Goal: Task Accomplishment & Management: Complete application form

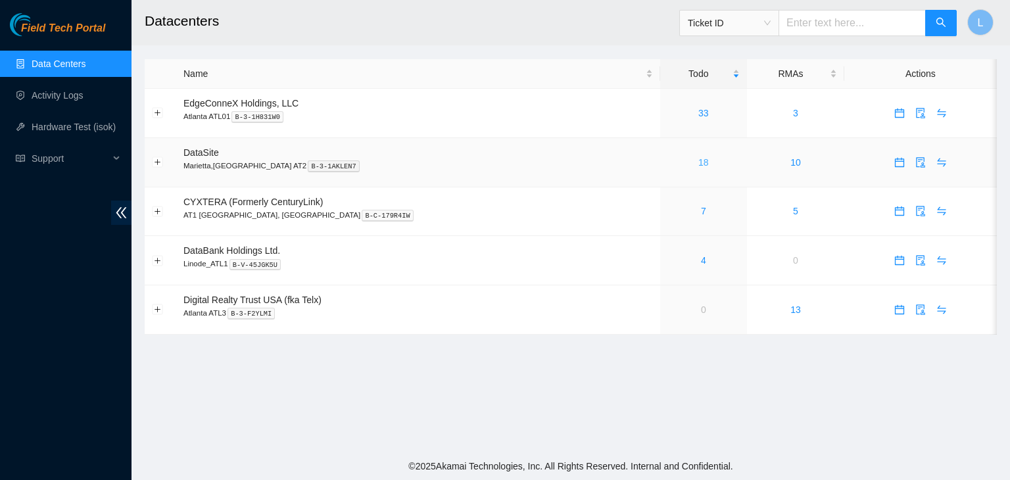
click at [698, 165] on link "18" at bounding box center [703, 162] width 11 height 11
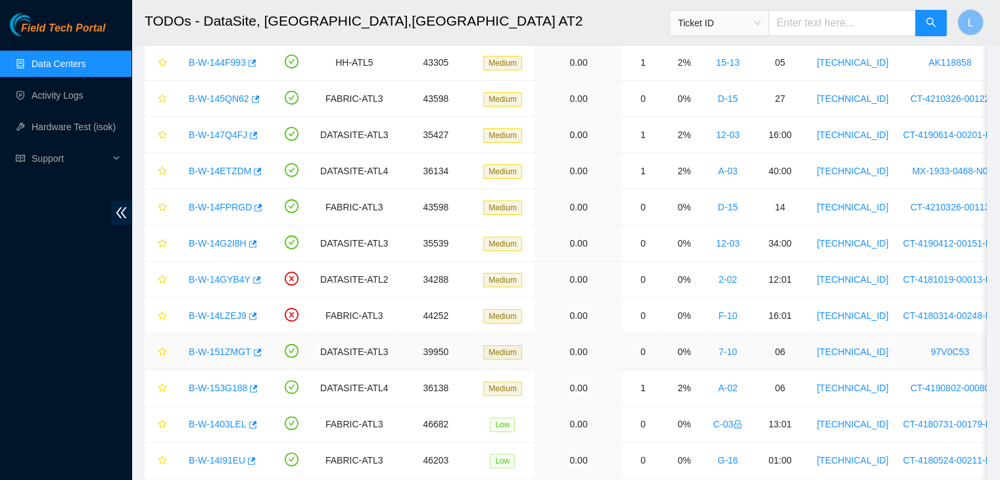
scroll to position [263, 0]
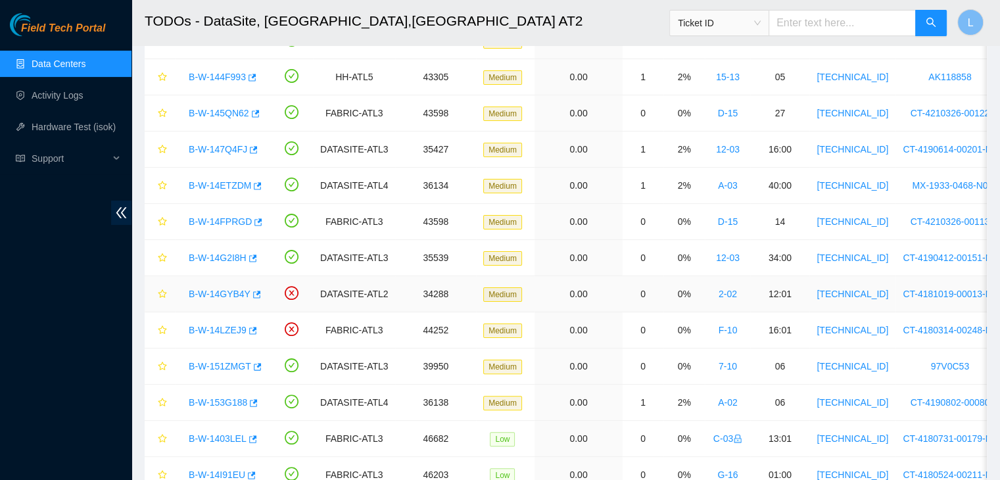
click at [214, 290] on link "B-W-14GYB4Y" at bounding box center [220, 294] width 62 height 11
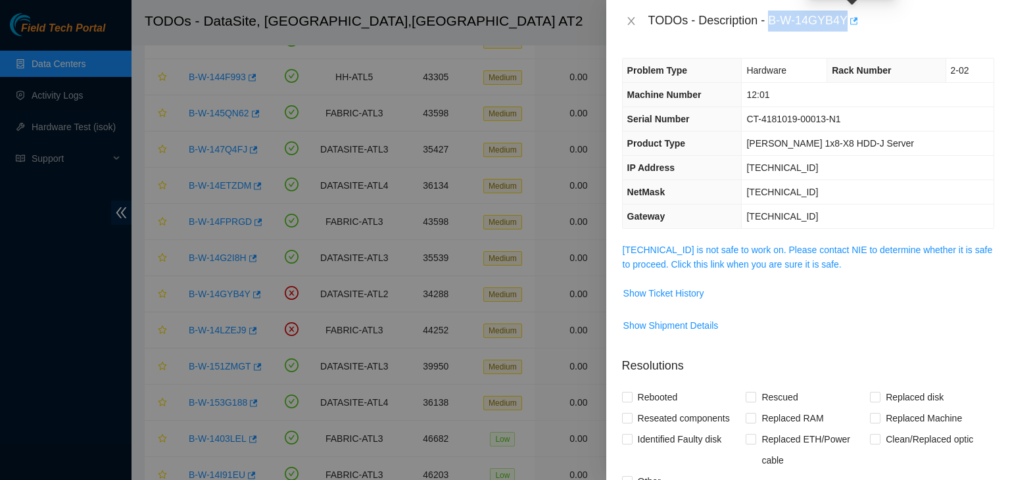
drag, startPoint x: 771, startPoint y: 23, endPoint x: 847, endPoint y: 24, distance: 75.6
click at [847, 24] on div "TODOs - Description - B-W-14GYB4Y" at bounding box center [821, 21] width 346 height 21
copy div "B-W-14GYB4Y"
click at [634, 20] on icon "close" at bounding box center [631, 21] width 11 height 11
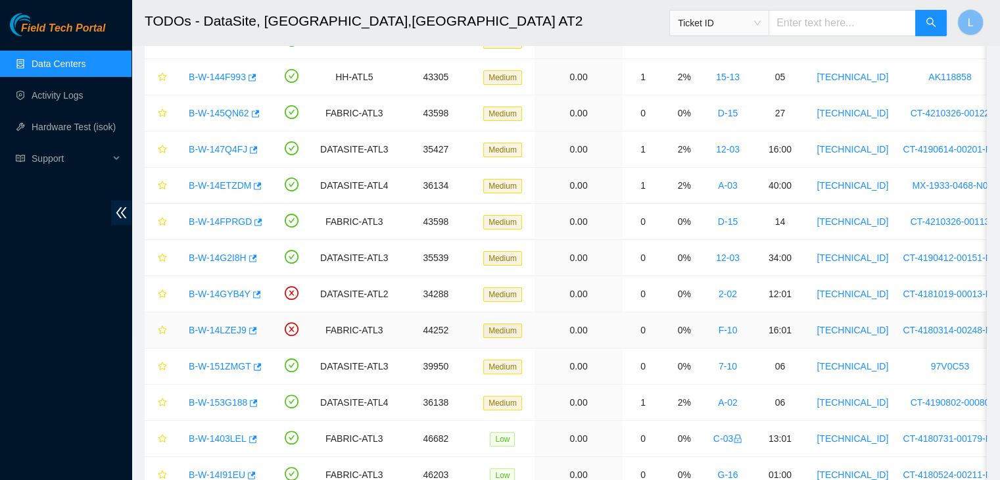
click at [204, 327] on link "B-W-14LZEJ9" at bounding box center [218, 330] width 58 height 11
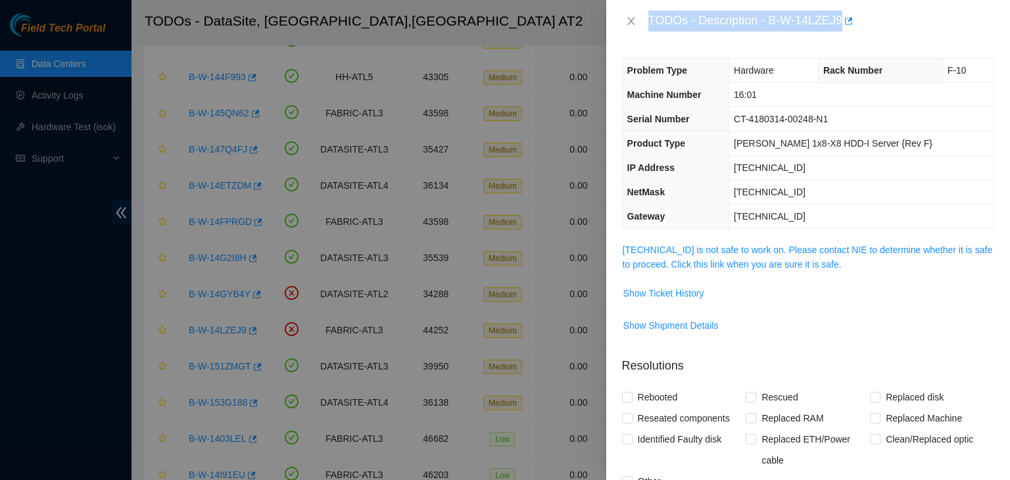
click at [783, 49] on div "Problem Type Hardware Rack Number F-10 Machine Number 16:01 Serial Number CT-41…" at bounding box center [808, 261] width 404 height 438
drag, startPoint x: 770, startPoint y: 20, endPoint x: 841, endPoint y: 26, distance: 71.9
click at [841, 26] on div "TODOs - Description - B-W-14LZEJ9" at bounding box center [821, 21] width 346 height 21
copy div "B-W-14LZEJ9"
click at [628, 22] on icon "close" at bounding box center [631, 21] width 11 height 11
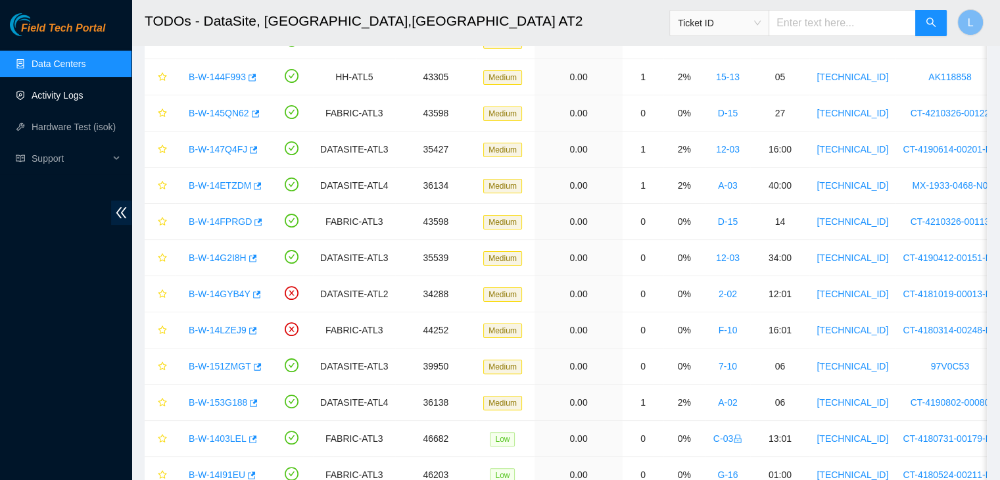
click at [55, 96] on link "Activity Logs" at bounding box center [58, 95] width 52 height 11
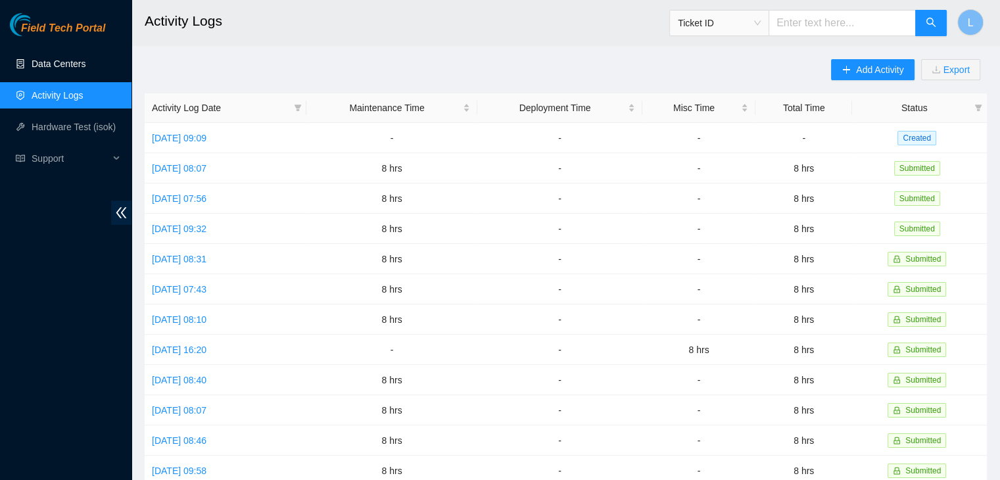
click at [79, 61] on link "Data Centers" at bounding box center [59, 63] width 54 height 11
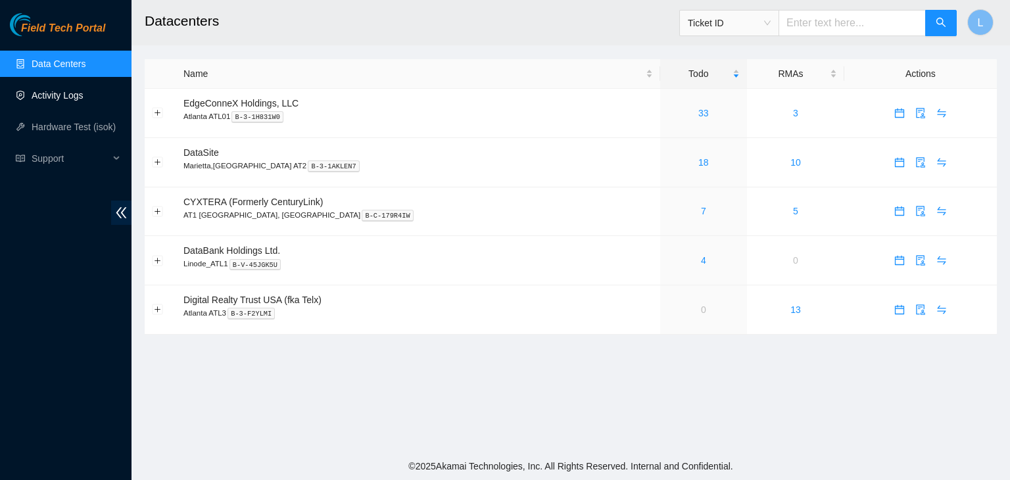
click at [50, 95] on link "Activity Logs" at bounding box center [58, 95] width 52 height 11
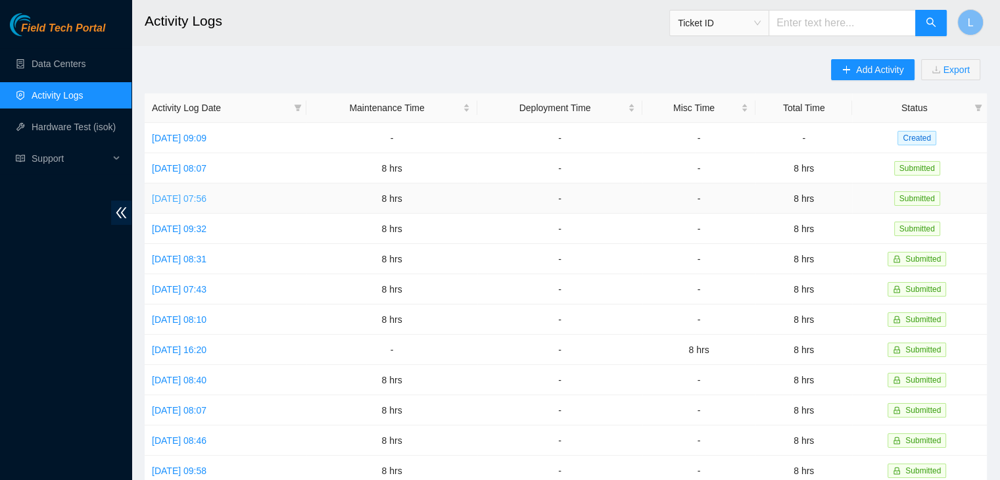
click at [206, 198] on link "[DATE] 07:56" at bounding box center [179, 198] width 55 height 11
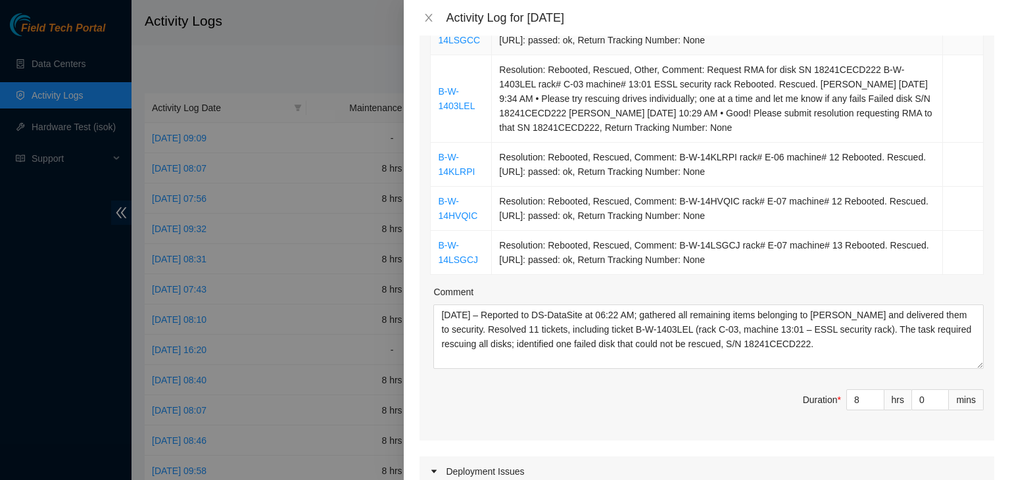
scroll to position [592, 0]
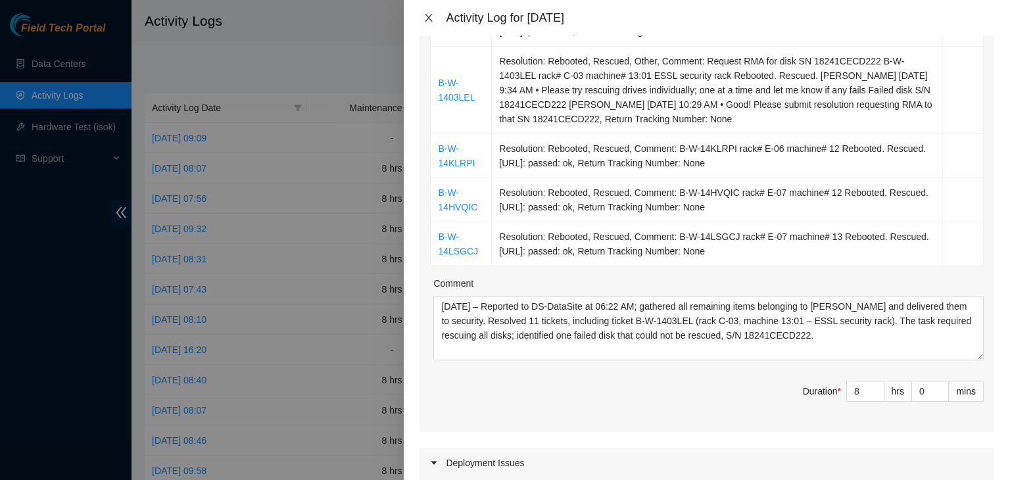
click at [429, 17] on icon "close" at bounding box center [428, 18] width 7 height 8
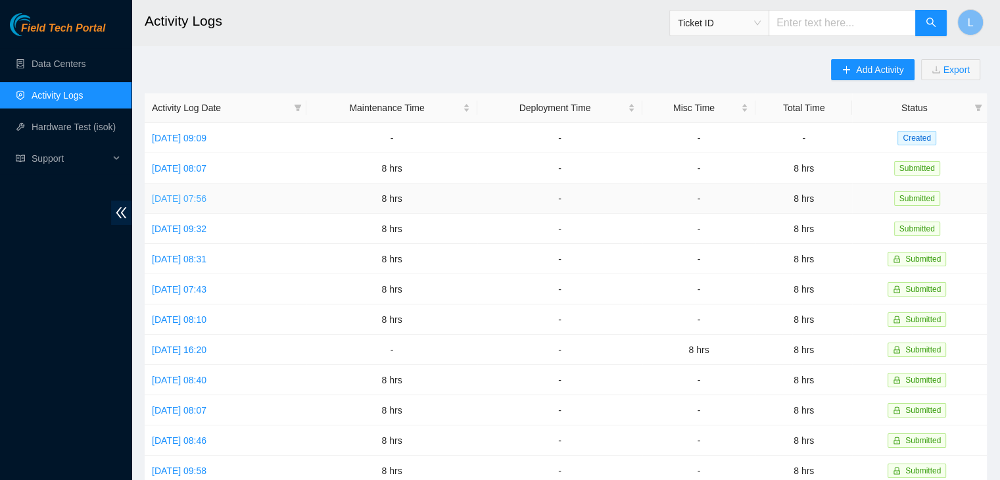
click at [196, 202] on link "[DATE] 07:56" at bounding box center [179, 198] width 55 height 11
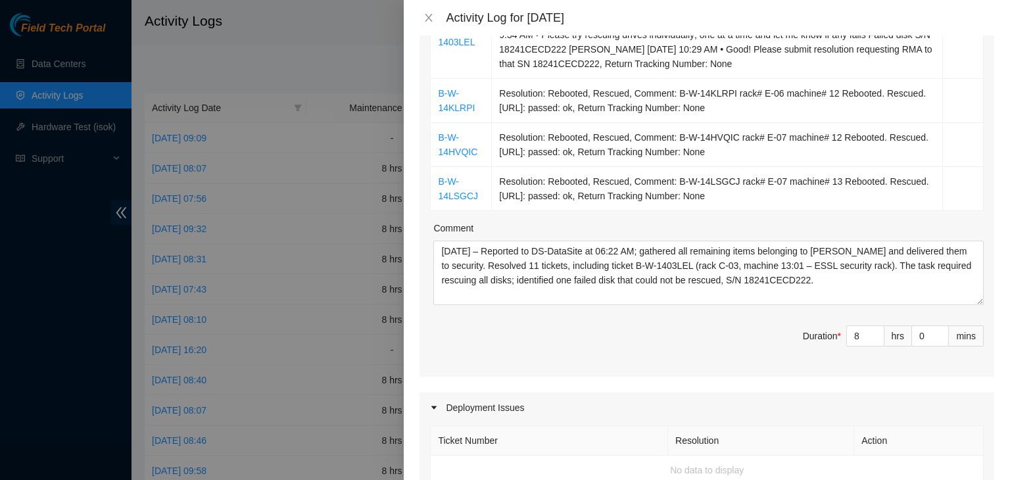
scroll to position [657, 0]
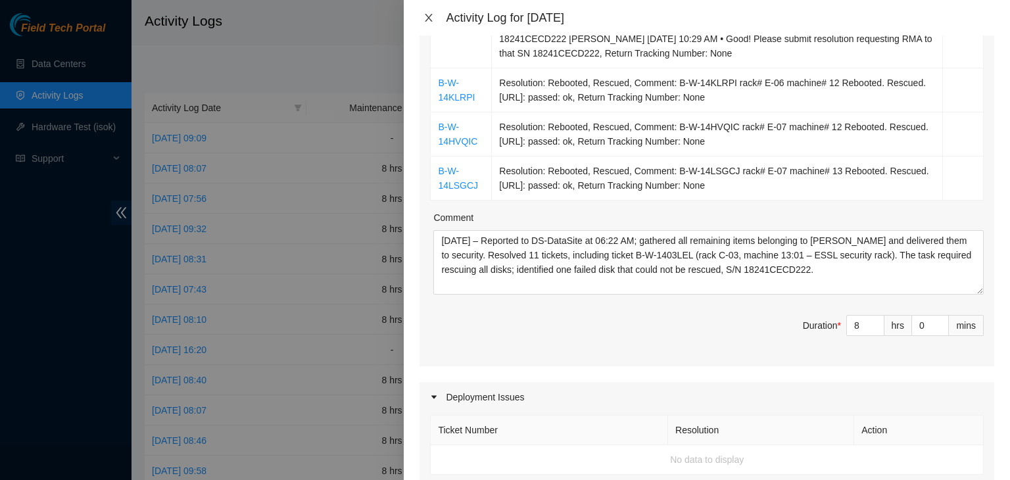
click at [428, 17] on icon "close" at bounding box center [428, 18] width 7 height 8
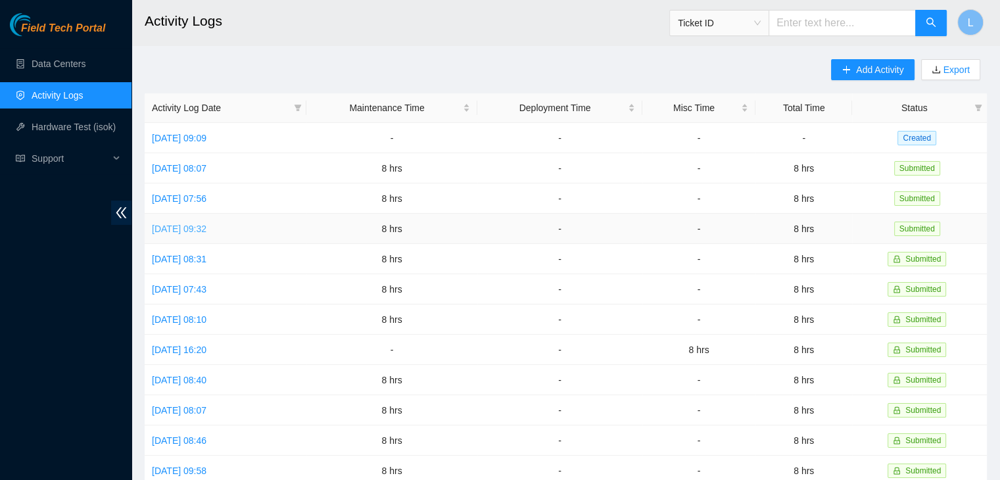
click at [188, 224] on link "[DATE] 09:32" at bounding box center [179, 228] width 55 height 11
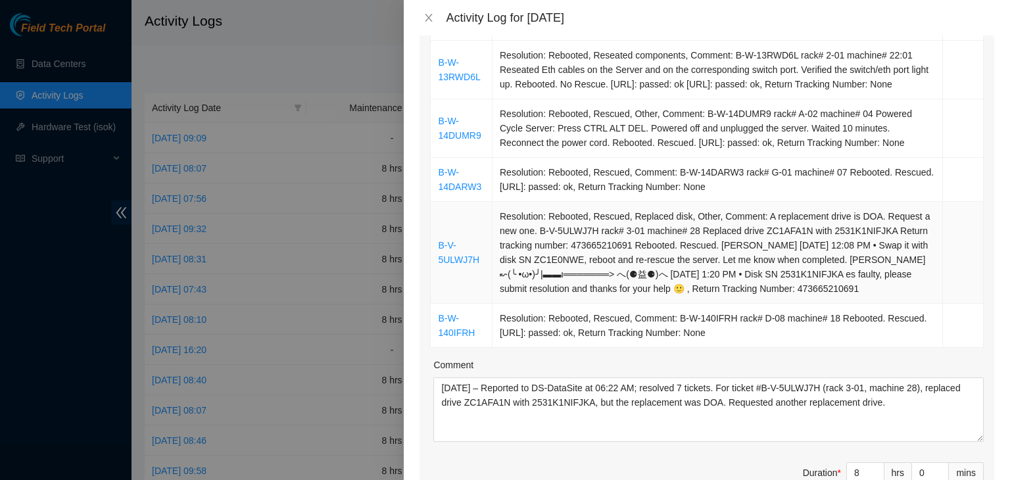
scroll to position [394, 0]
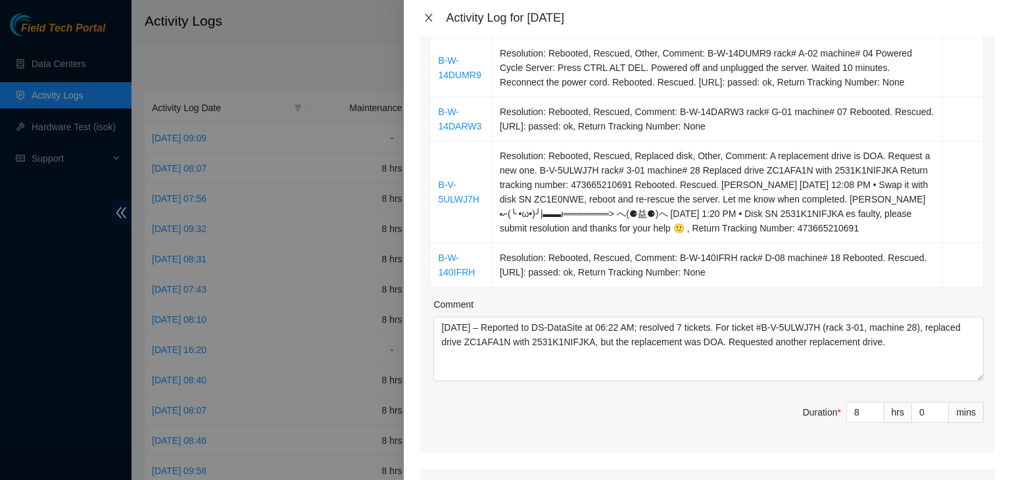
click at [426, 17] on icon "close" at bounding box center [428, 17] width 11 height 11
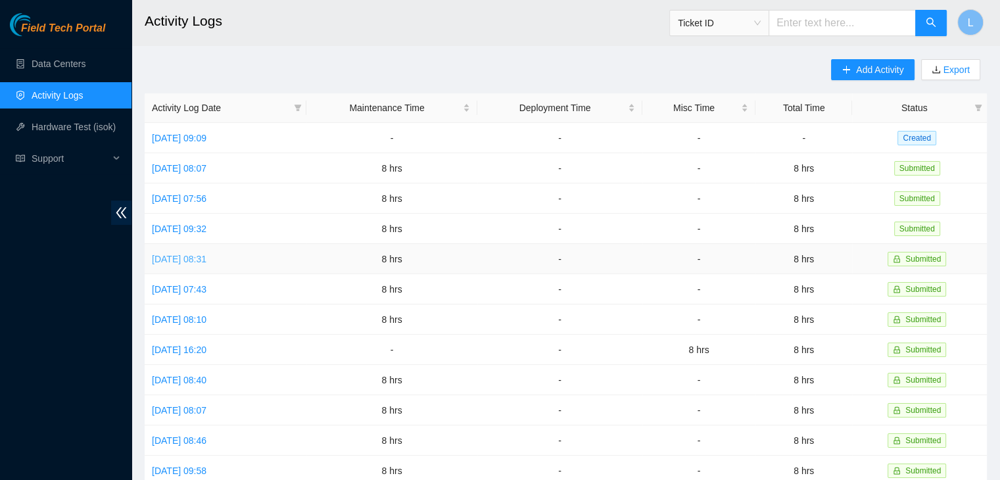
click at [206, 261] on link "[DATE] 08:31" at bounding box center [179, 259] width 55 height 11
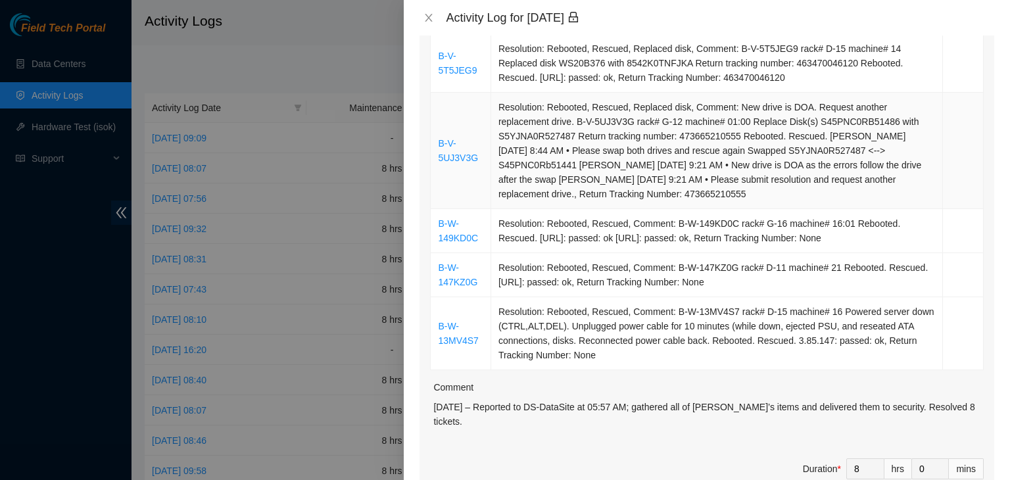
scroll to position [564, 0]
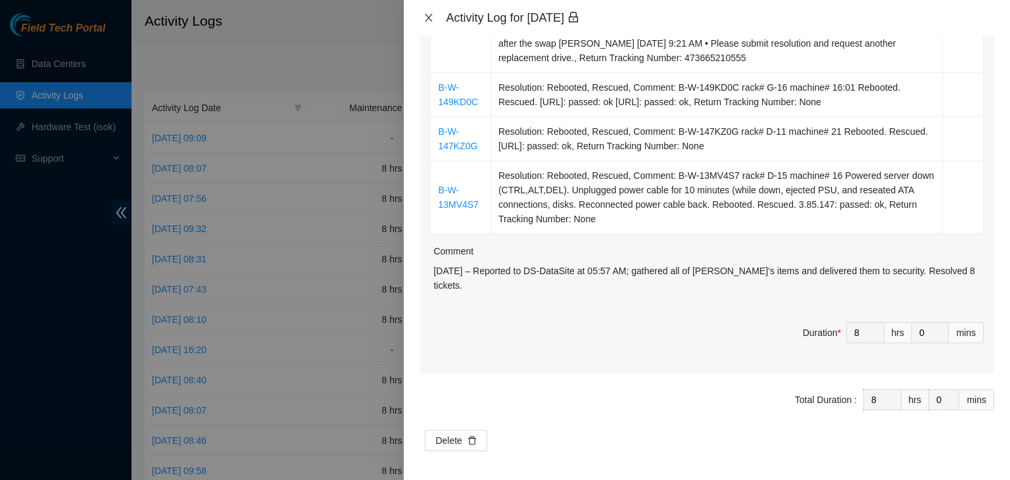
click at [431, 14] on icon "close" at bounding box center [428, 18] width 7 height 8
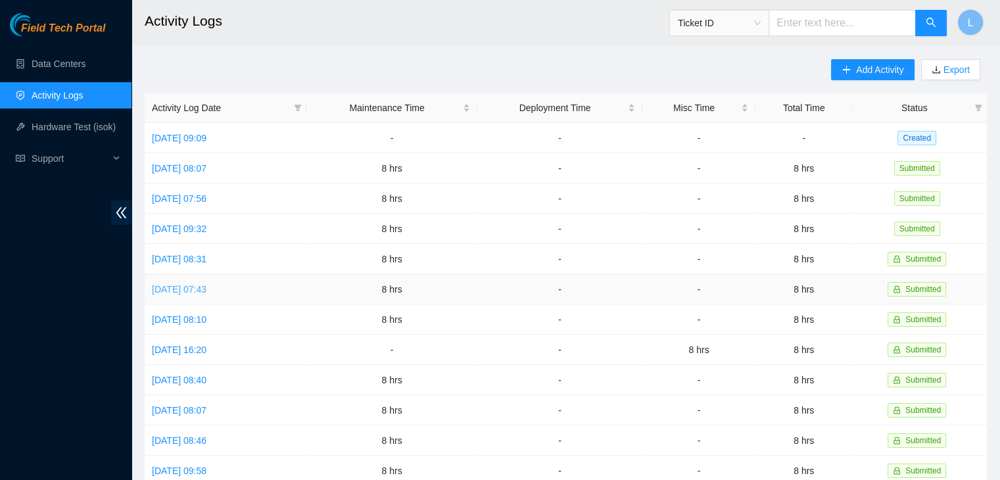
click at [206, 287] on link "[DATE] 07:43" at bounding box center [179, 289] width 55 height 11
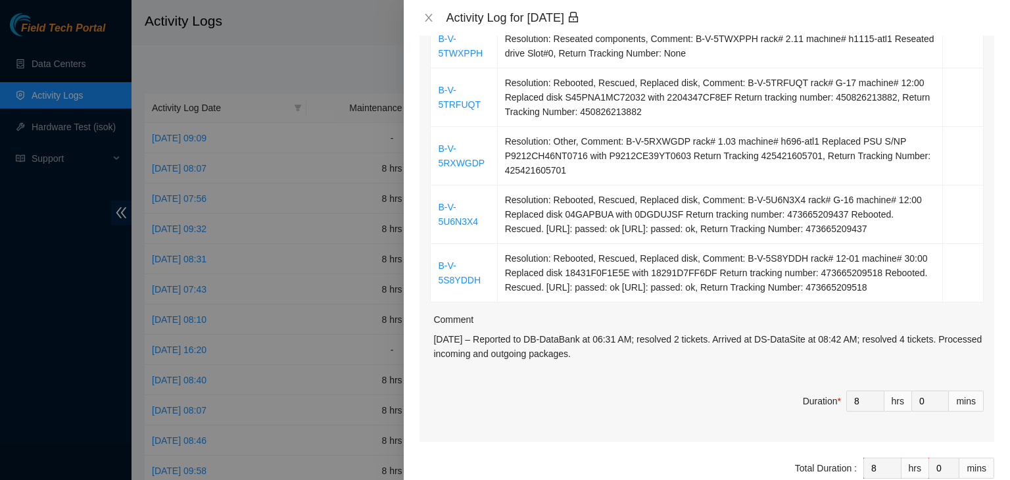
scroll to position [394, 0]
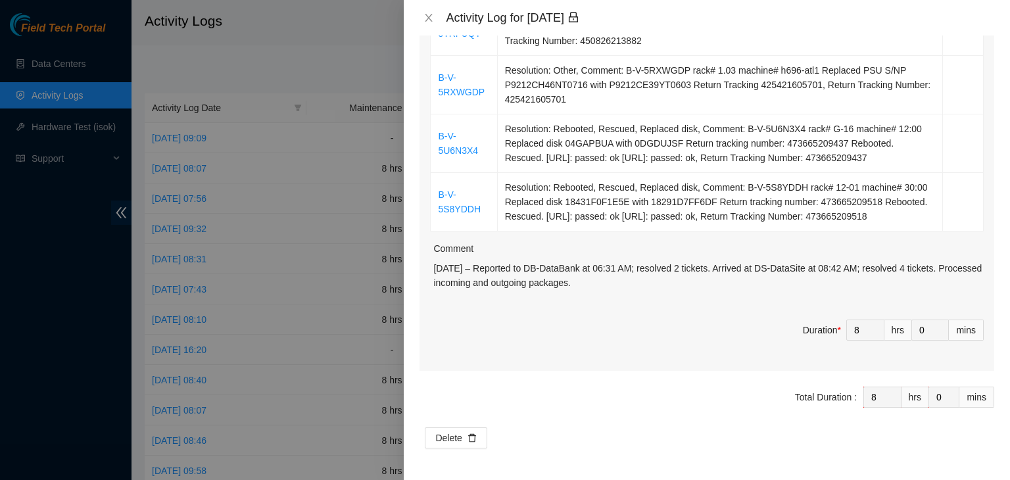
drag, startPoint x: 622, startPoint y: 296, endPoint x: 434, endPoint y: 279, distance: 189.4
click at [434, 279] on p "[DATE] – Reported to DB-DataBank at 06:31 AM; resolved 2 tickets. Arrived at DS…" at bounding box center [708, 275] width 550 height 29
copy p "[DATE] – Reported to DB-DataBank at 06:31 AM; resolved 2 tickets. Arrived at DS…"
click at [429, 15] on icon "close" at bounding box center [428, 17] width 11 height 11
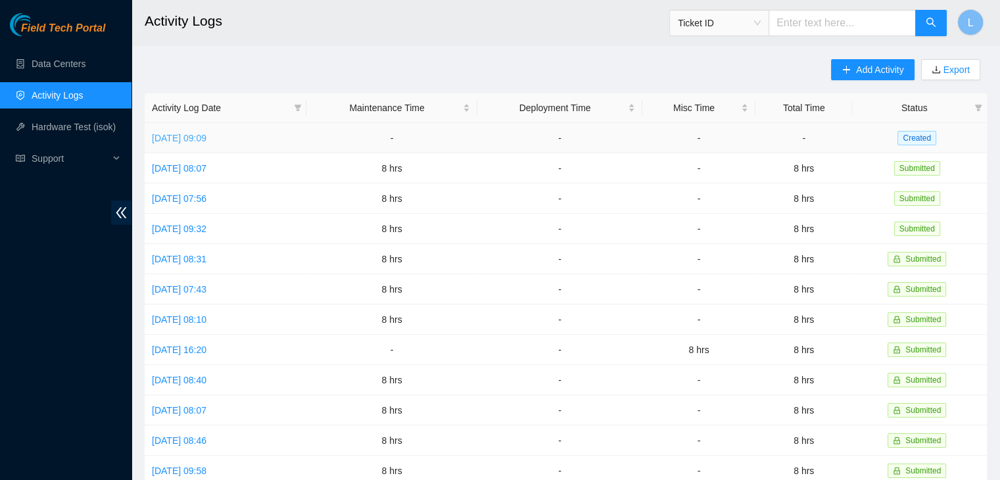
click at [206, 140] on link "[DATE] 09:09" at bounding box center [179, 138] width 55 height 11
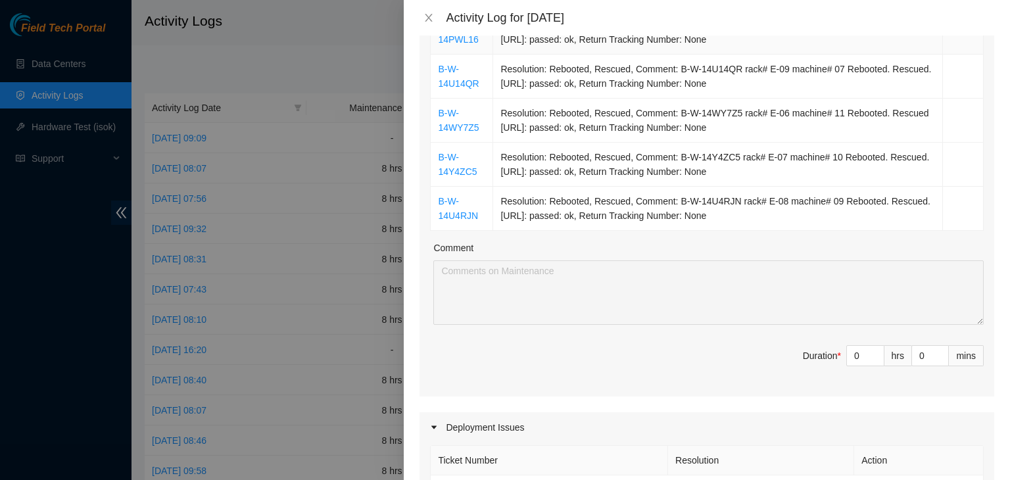
scroll to position [920, 0]
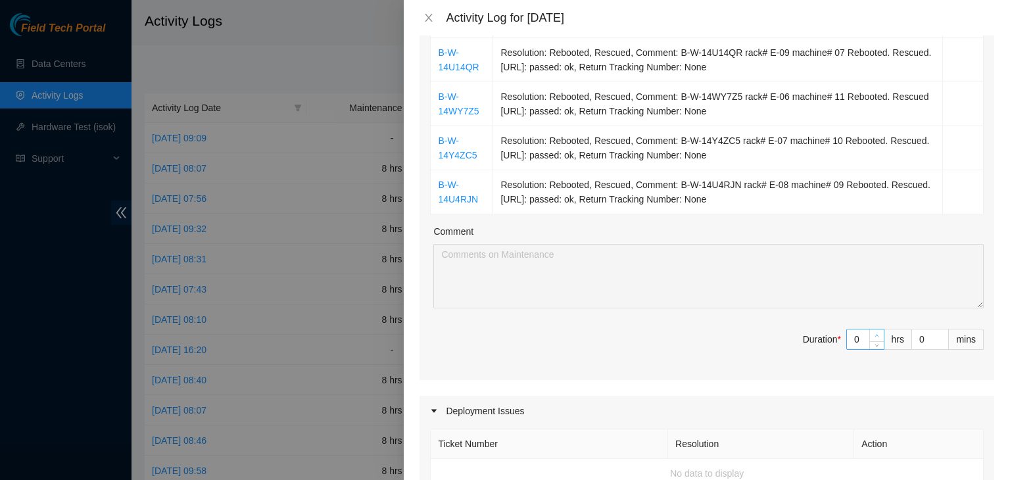
type input "1"
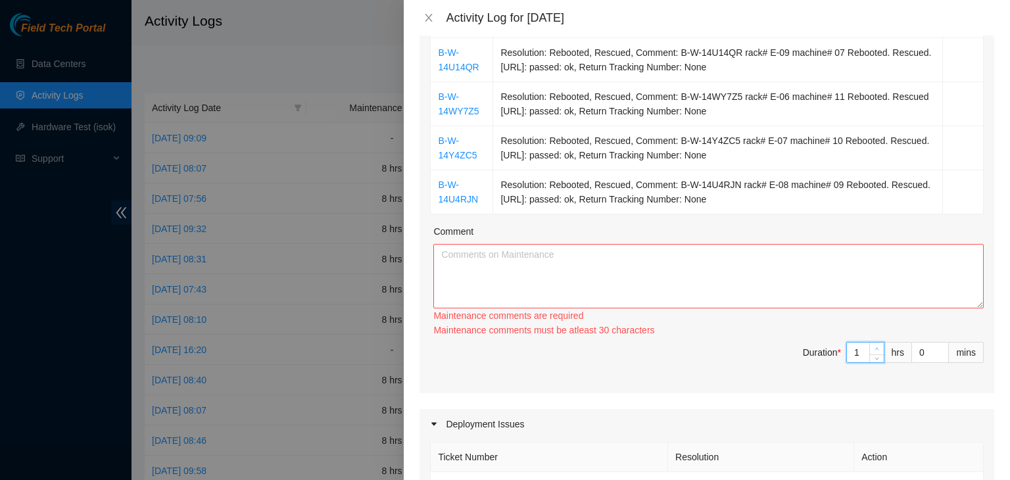
click at [874, 346] on icon "up" at bounding box center [876, 348] width 5 height 5
type input "2"
click at [874, 346] on icon "up" at bounding box center [876, 348] width 5 height 5
type input "3"
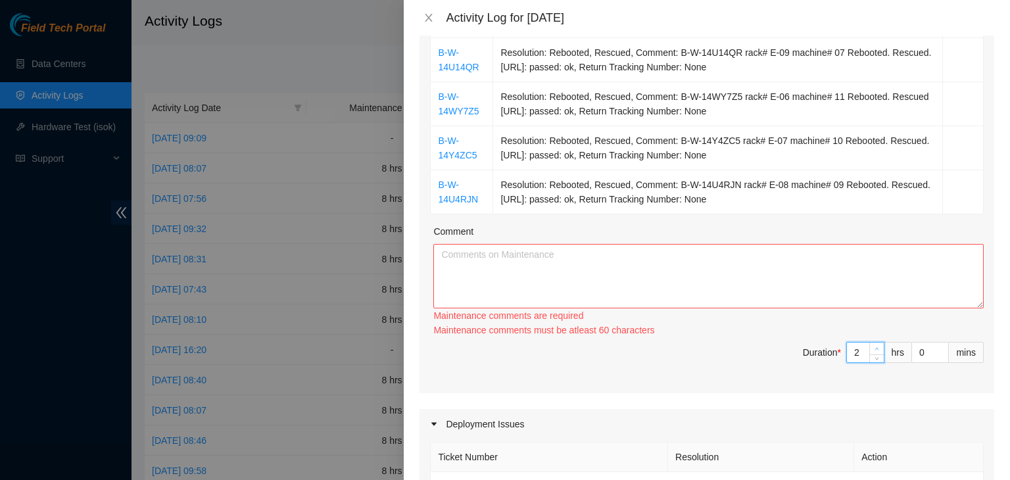
type input "3"
click at [874, 346] on icon "up" at bounding box center [876, 348] width 5 height 5
type input "4"
click at [874, 346] on icon "up" at bounding box center [876, 348] width 5 height 5
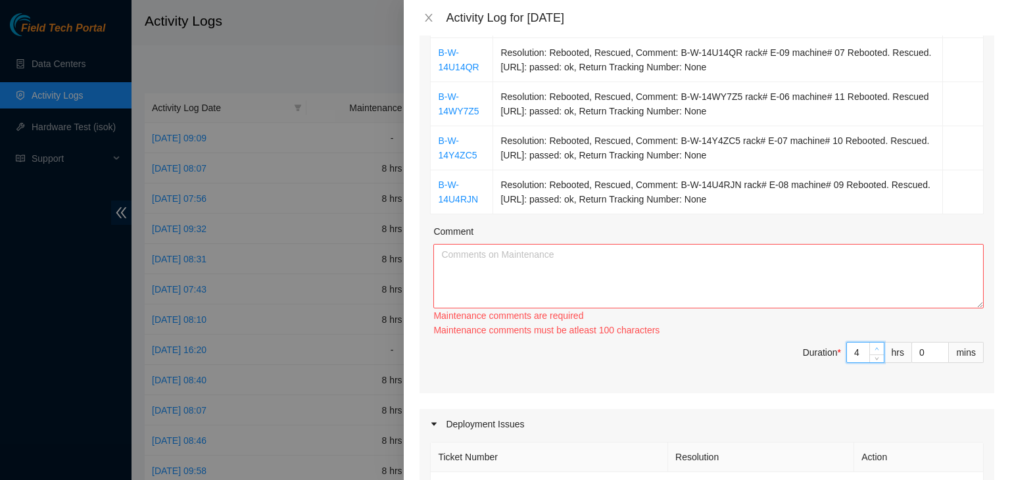
type input "5"
click at [874, 346] on icon "up" at bounding box center [876, 348] width 5 height 5
type input "6"
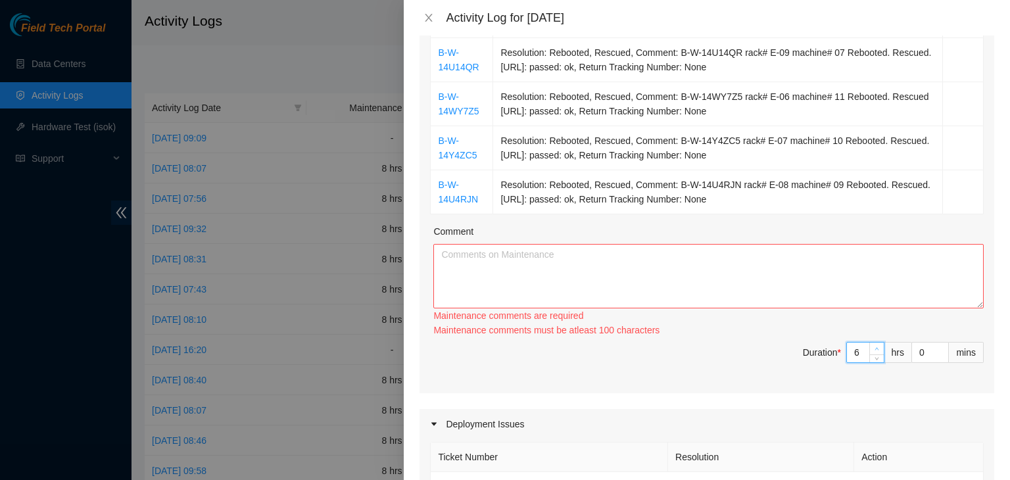
click at [874, 346] on icon "up" at bounding box center [876, 348] width 5 height 5
type input "7"
click at [874, 346] on icon "up" at bounding box center [876, 348] width 5 height 5
type input "8"
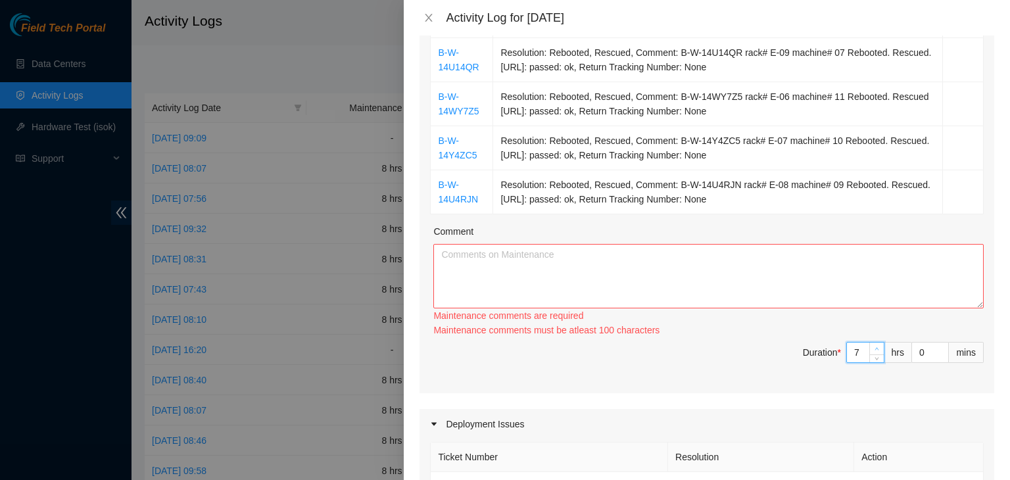
type input "8"
click at [874, 346] on icon "up" at bounding box center [876, 348] width 5 height 5
click at [760, 291] on textarea "Comment" at bounding box center [708, 276] width 550 height 64
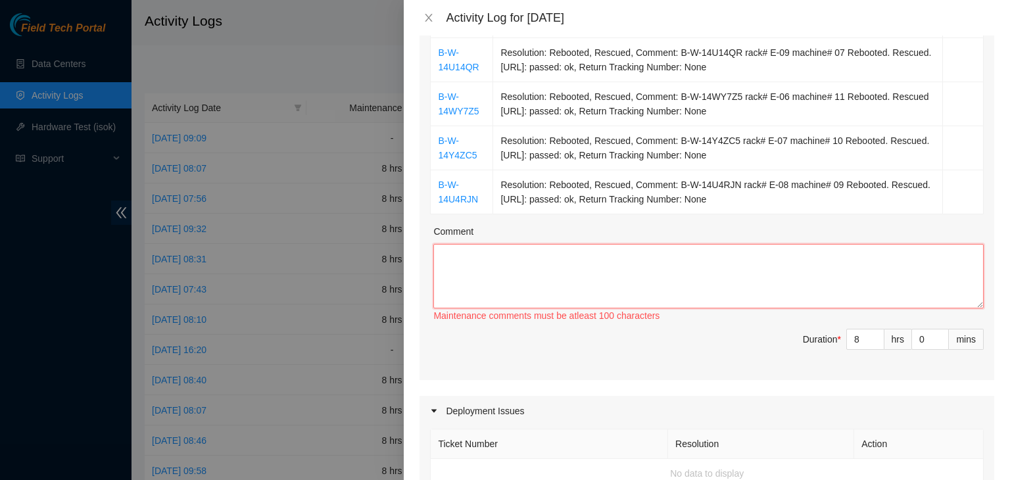
paste textarea "[DATE] – Reported to DB-DataBank at 06:31 AM; resolved 2 tickets. Arrived at DS…"
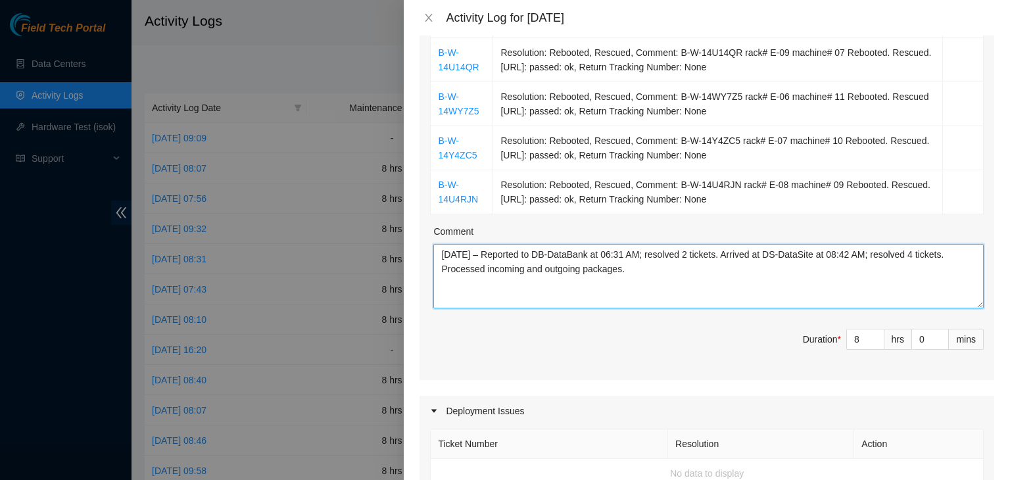
click at [555, 253] on textarea "[DATE] – Reported to DB-DataBank at 06:31 AM; resolved 2 tickets. Arrived at DS…" at bounding box center [708, 276] width 550 height 64
drag, startPoint x: 602, startPoint y: 252, endPoint x: 557, endPoint y: 245, distance: 45.8
click at [557, 245] on textarea "[DATE] – Reported to DB-DataBank at 06:31 AM; resolved 2 tickets. Arrived at DS…" at bounding box center [708, 276] width 550 height 64
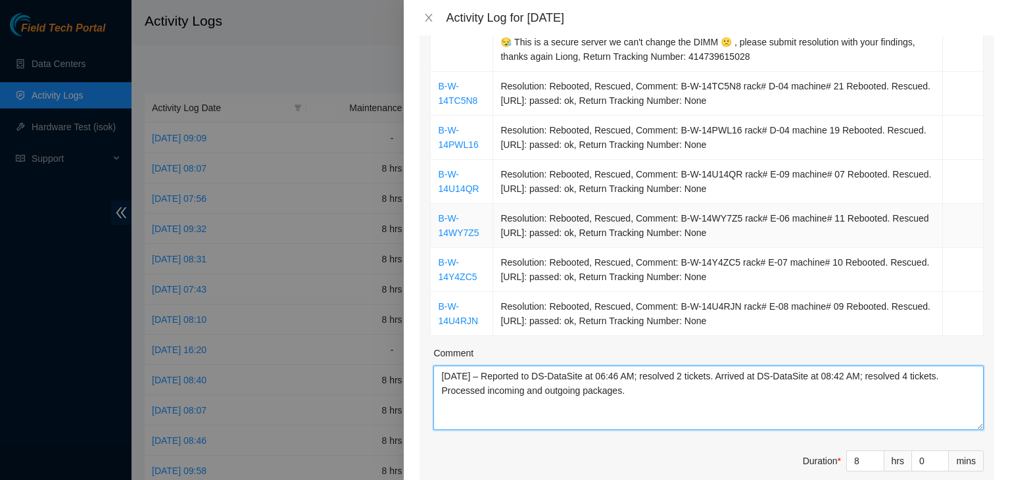
scroll to position [854, 0]
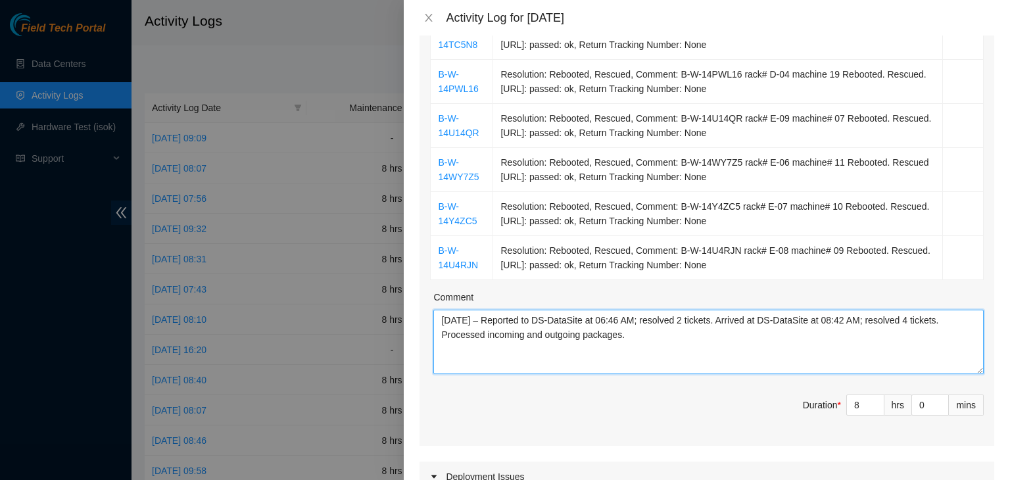
click at [695, 321] on textarea "[DATE] – Reported to DS-DataSite at 06:46 AM; resolved 2 tickets. Arrived at DS…" at bounding box center [708, 342] width 550 height 64
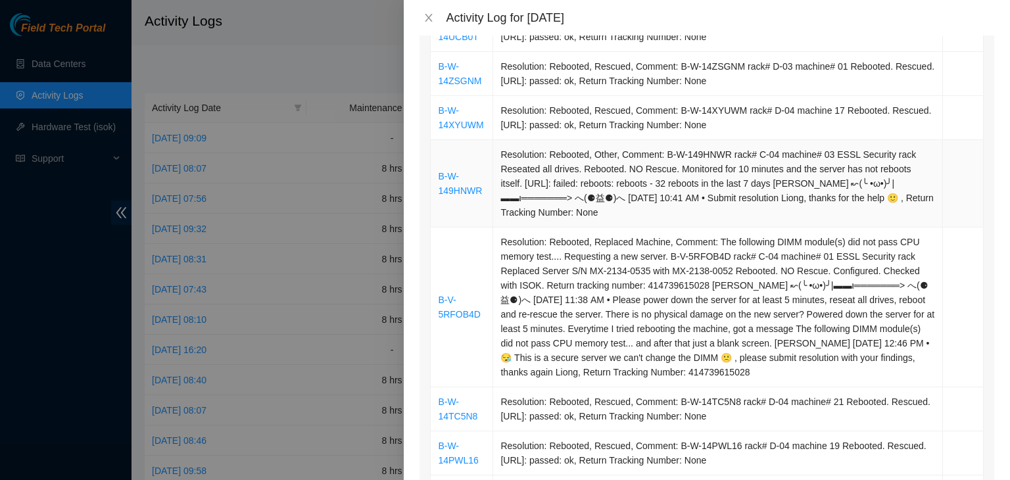
scroll to position [460, 0]
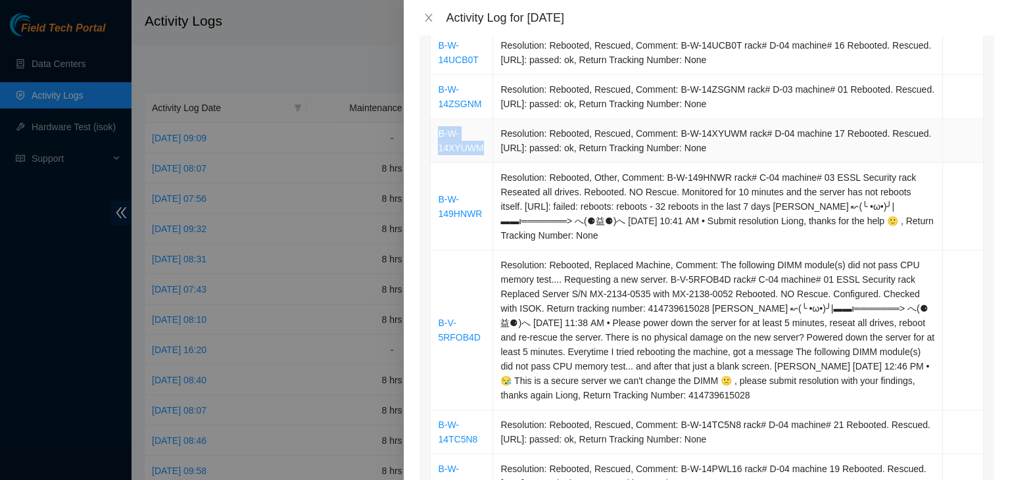
drag, startPoint x: 431, startPoint y: 133, endPoint x: 480, endPoint y: 149, distance: 51.8
click at [480, 149] on td "B-W-14XYUWM" at bounding box center [461, 141] width 62 height 44
copy link "B-W-14XYUWM"
click at [682, 206] on td "Resolution: Rebooted, Other, Comment: B-W-149HNWR rack# C-04 machine# 03 ESSL S…" at bounding box center [718, 206] width 450 height 87
drag, startPoint x: 436, startPoint y: 202, endPoint x: 486, endPoint y: 216, distance: 51.8
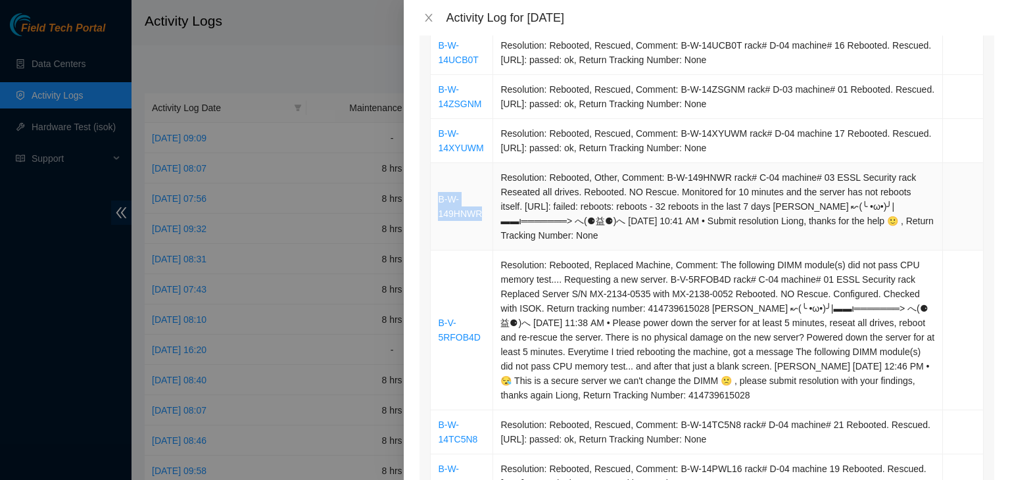
click at [486, 216] on td "B-W-149HNWR" at bounding box center [461, 206] width 62 height 87
copy link "B-W-149HNWR"
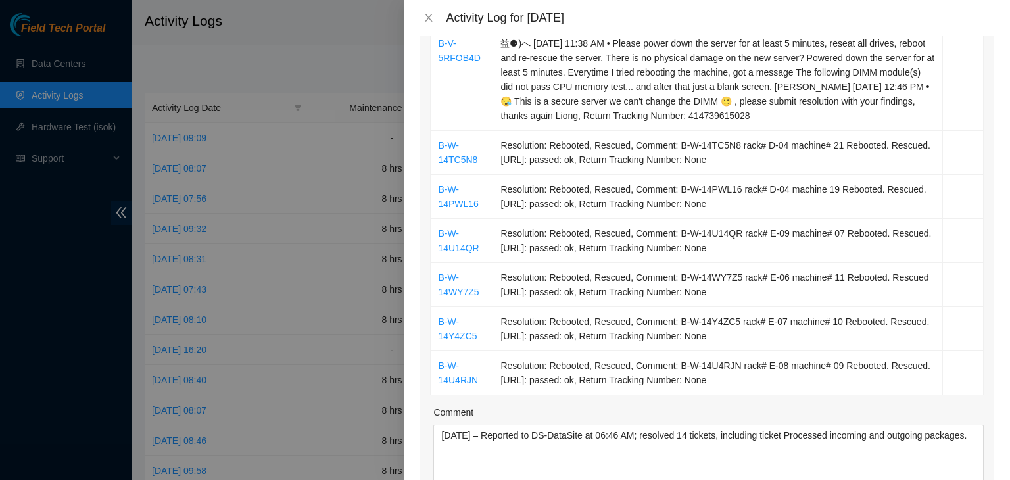
scroll to position [789, 0]
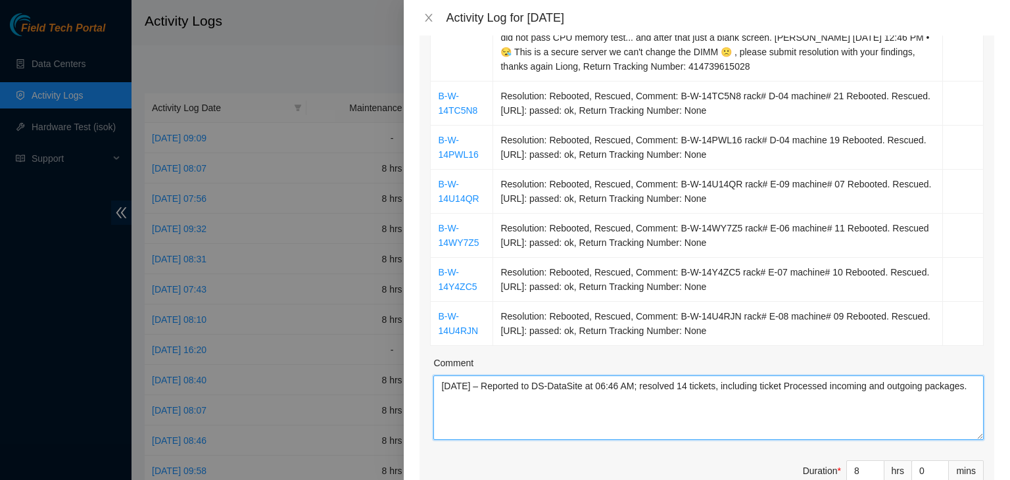
click at [795, 386] on textarea "[DATE] – Reported to DS-DataSite at 06:46 AM; resolved 14 tickets, including ti…" at bounding box center [708, 407] width 550 height 64
paste textarea "B-W-149HNWR"
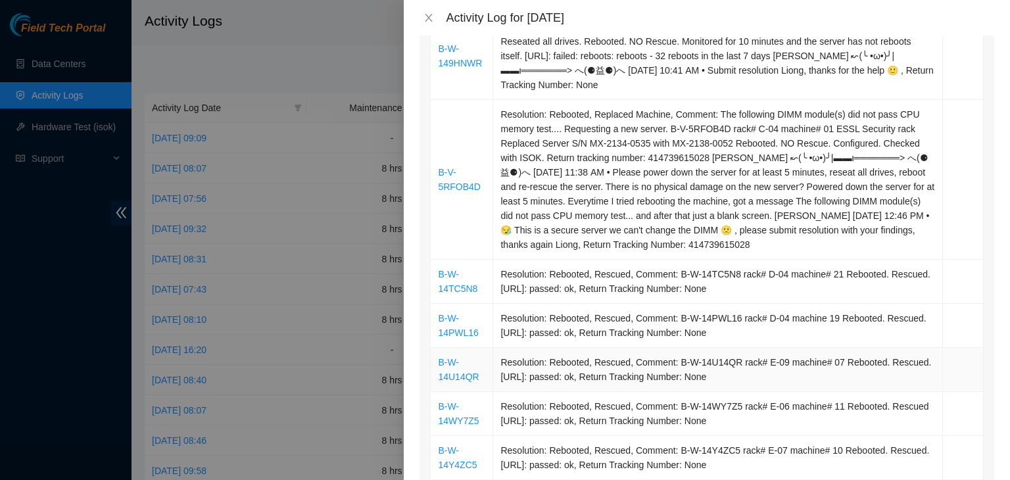
scroll to position [592, 0]
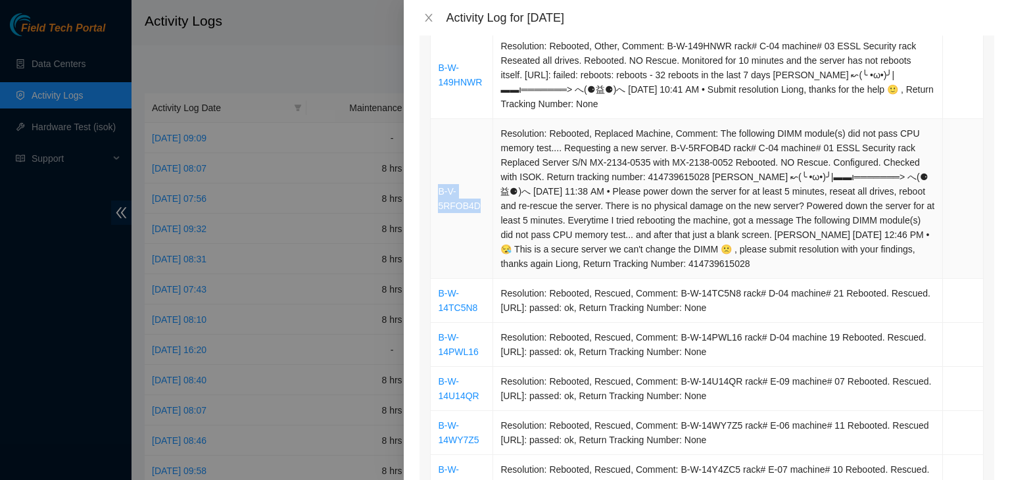
drag, startPoint x: 435, startPoint y: 195, endPoint x: 476, endPoint y: 206, distance: 42.4
click at [476, 206] on td "B-V-5RFOB4D" at bounding box center [461, 199] width 62 height 160
copy link "B-V-5RFOB4D"
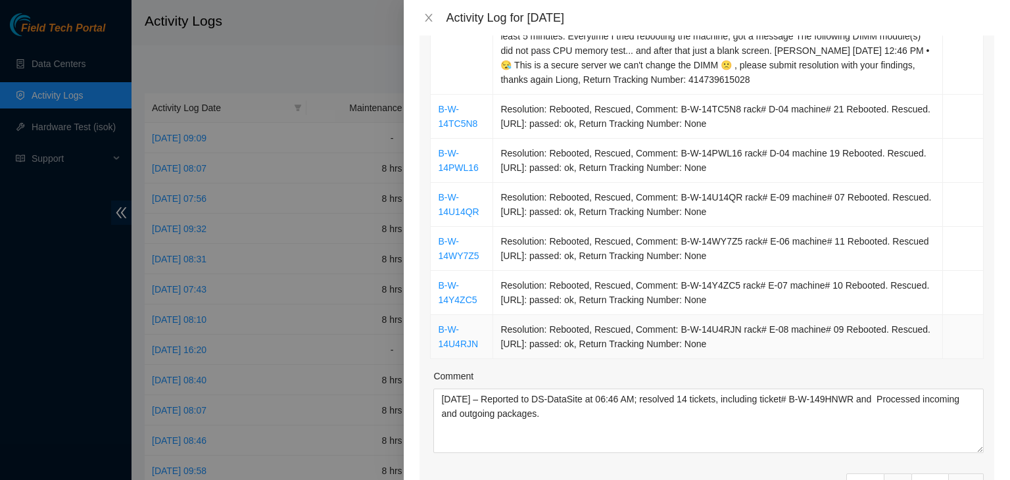
scroll to position [854, 0]
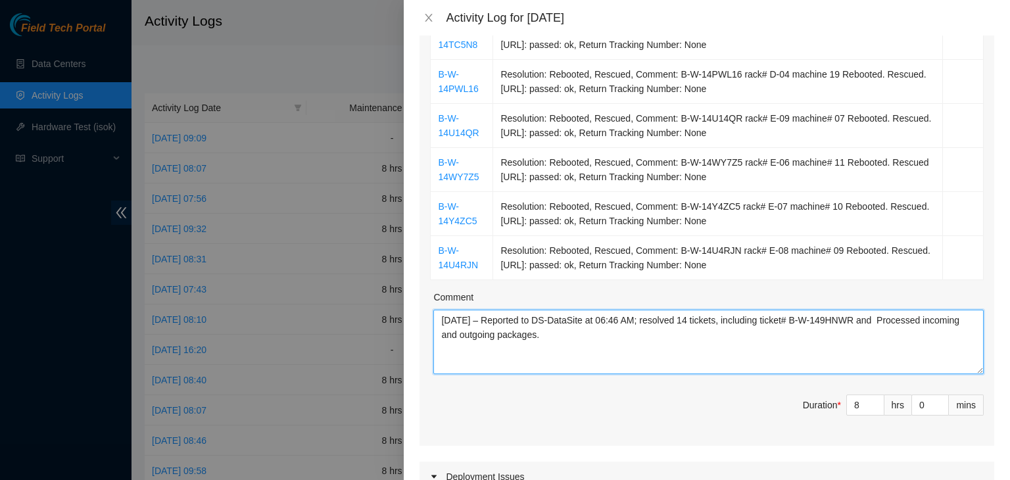
click at [887, 315] on textarea "[DATE] – Reported to DS-DataSite at 06:46 AM; resolved 14 tickets, including ti…" at bounding box center [708, 342] width 550 height 64
paste textarea "B-V-5RFOB4D"
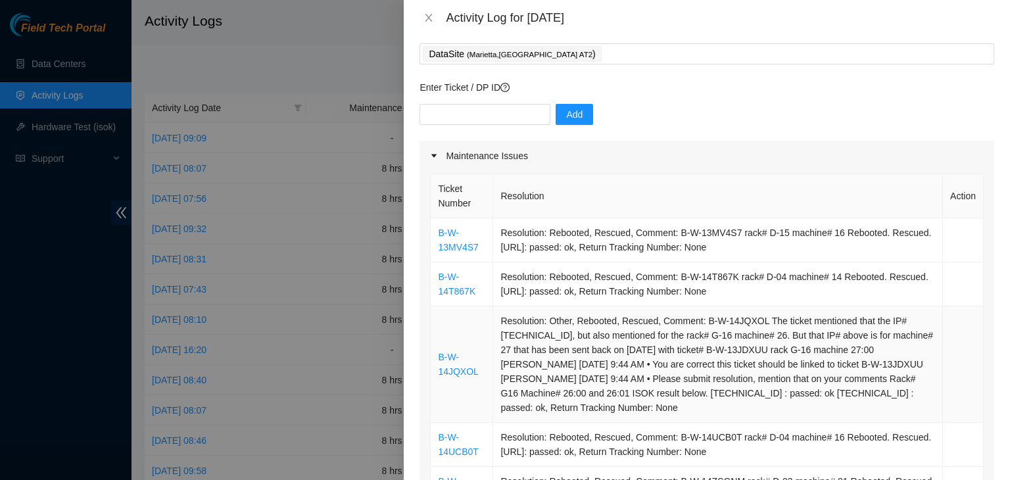
scroll to position [66, 0]
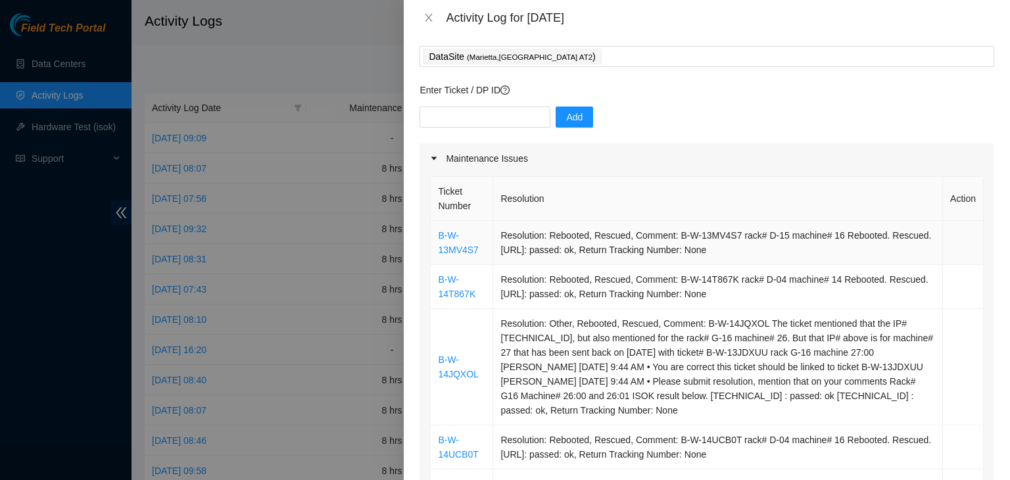
type textarea "[DATE] – Reported to DS-DataSite at 06:46 AM; resolved 14 tickets, including ti…"
drag, startPoint x: 479, startPoint y: 258, endPoint x: 440, endPoint y: 240, distance: 43.5
click at [440, 240] on td "B-W-13MV4S7" at bounding box center [461, 243] width 62 height 44
copy link "B-W-13MV4S7"
click at [460, 119] on input "text" at bounding box center [484, 116] width 131 height 21
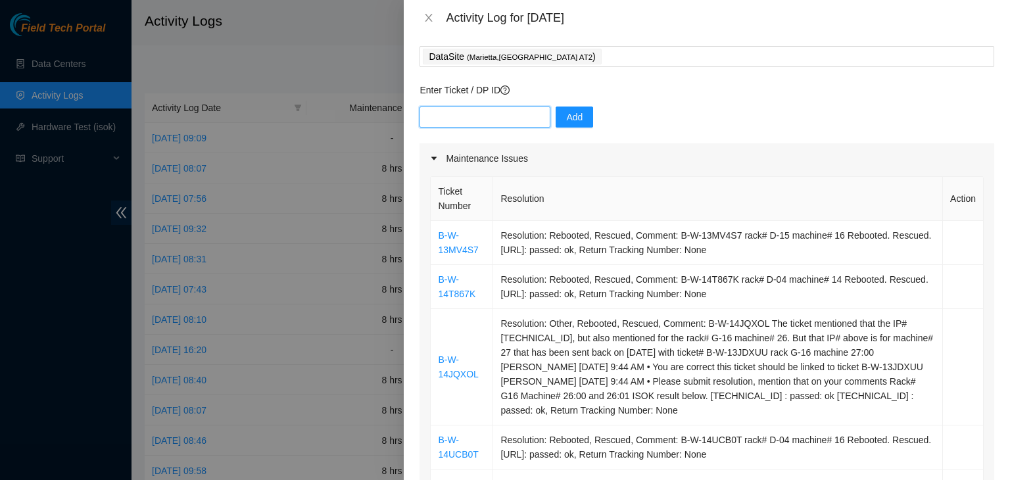
paste input "B-W-13MV4S7"
type input "B-W-13MV4S7"
click at [566, 120] on span "Add" at bounding box center [574, 117] width 16 height 14
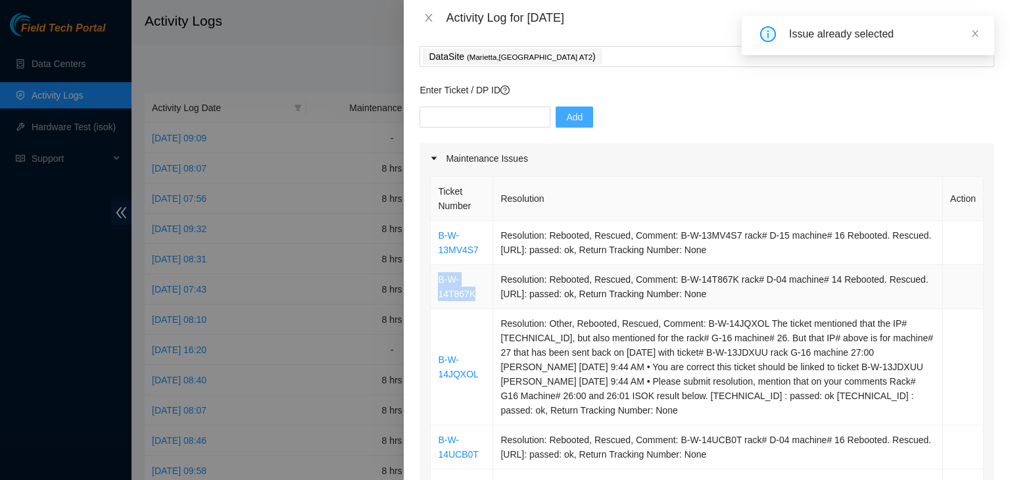
drag, startPoint x: 475, startPoint y: 295, endPoint x: 434, endPoint y: 283, distance: 43.1
click at [434, 283] on td "B-W-14T867K" at bounding box center [461, 287] width 62 height 44
copy link "B-W-14T867K"
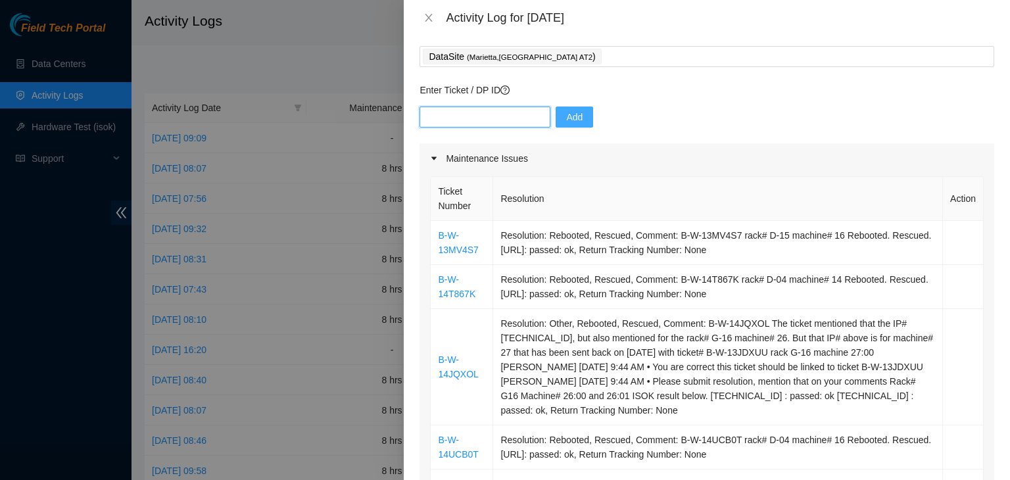
click at [473, 120] on input "text" at bounding box center [484, 116] width 131 height 21
paste input "B-W-14T867K"
type input "B-W-14T867K"
click at [561, 124] on button "Add" at bounding box center [573, 116] width 37 height 21
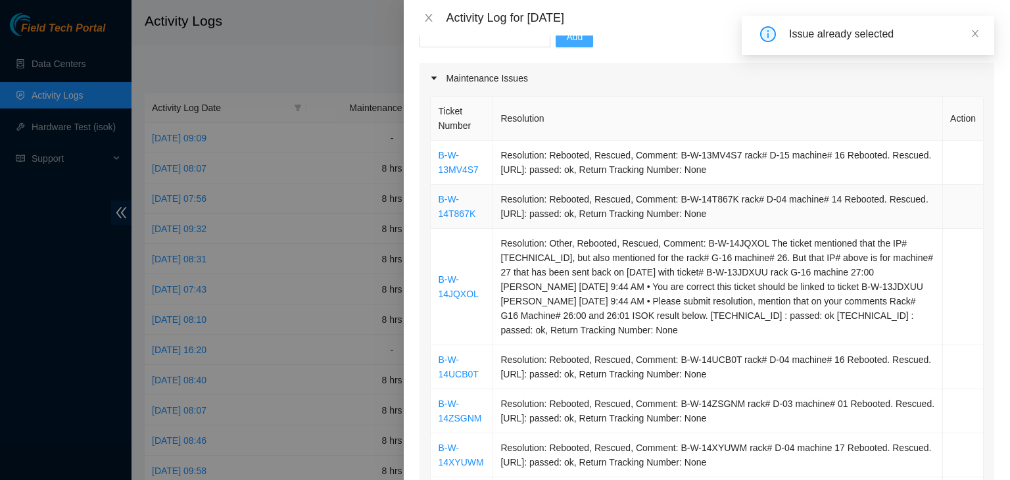
scroll to position [197, 0]
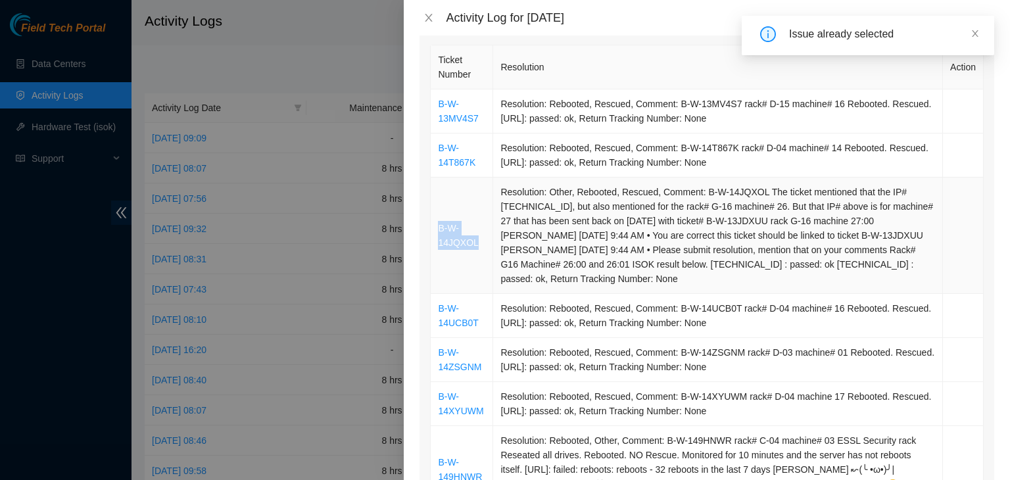
drag, startPoint x: 480, startPoint y: 245, endPoint x: 436, endPoint y: 231, distance: 45.5
click at [436, 231] on td "B-W-14JQXOL" at bounding box center [461, 235] width 62 height 116
copy link "B-W-14JQXOL"
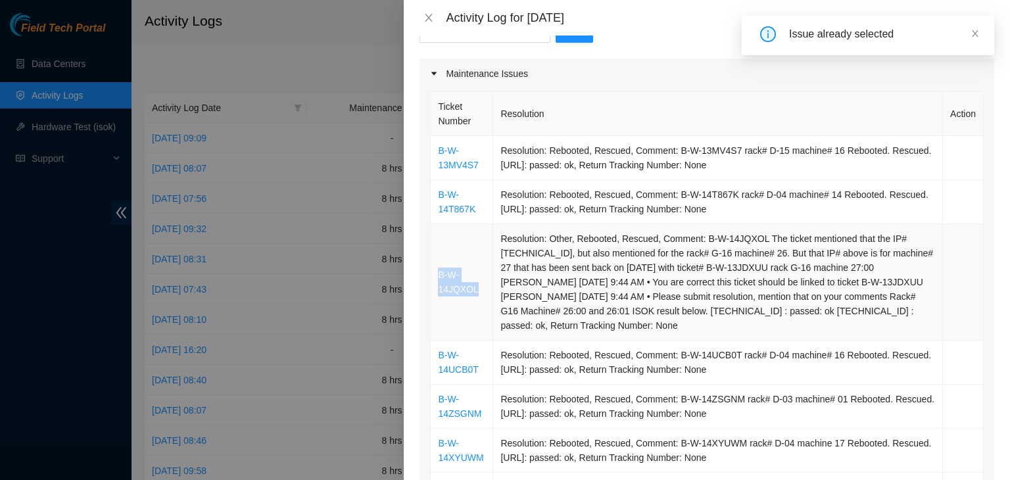
scroll to position [131, 0]
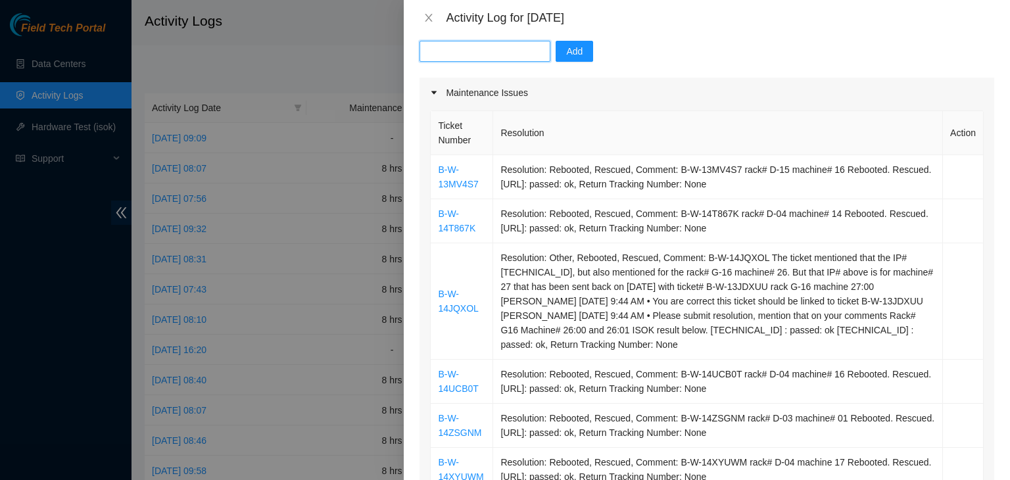
click at [500, 52] on input "text" at bounding box center [484, 51] width 131 height 21
paste input "B-W-14JQXOL"
type input "B-W-14JQXOL"
click at [566, 53] on span "Add" at bounding box center [574, 51] width 16 height 14
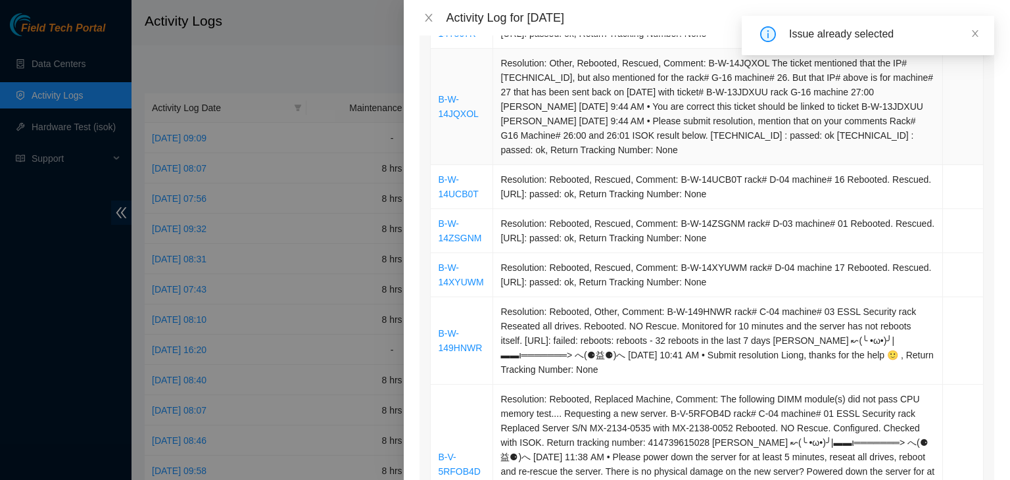
scroll to position [329, 0]
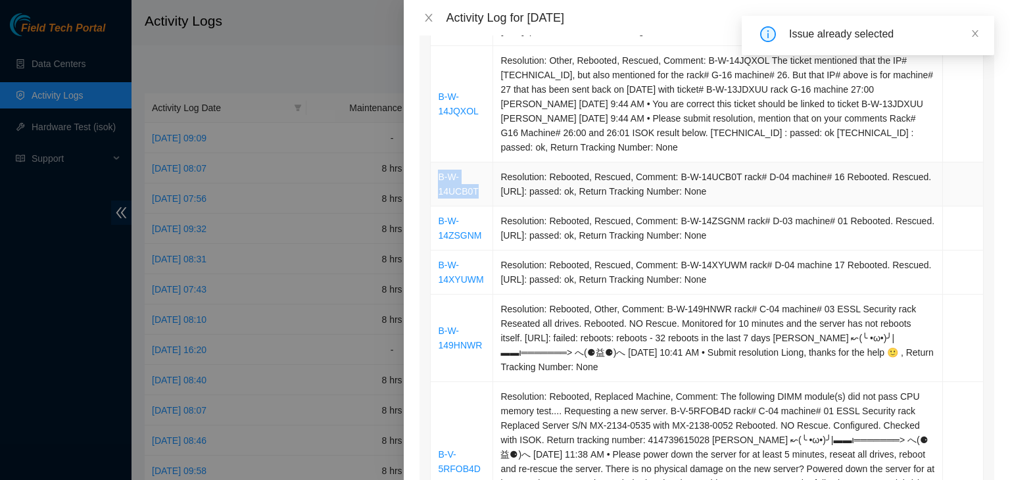
drag, startPoint x: 478, startPoint y: 191, endPoint x: 437, endPoint y: 180, distance: 42.1
click at [437, 180] on td "B-W-14UCB0T" at bounding box center [461, 184] width 62 height 44
copy link "B-W-14UCB0T"
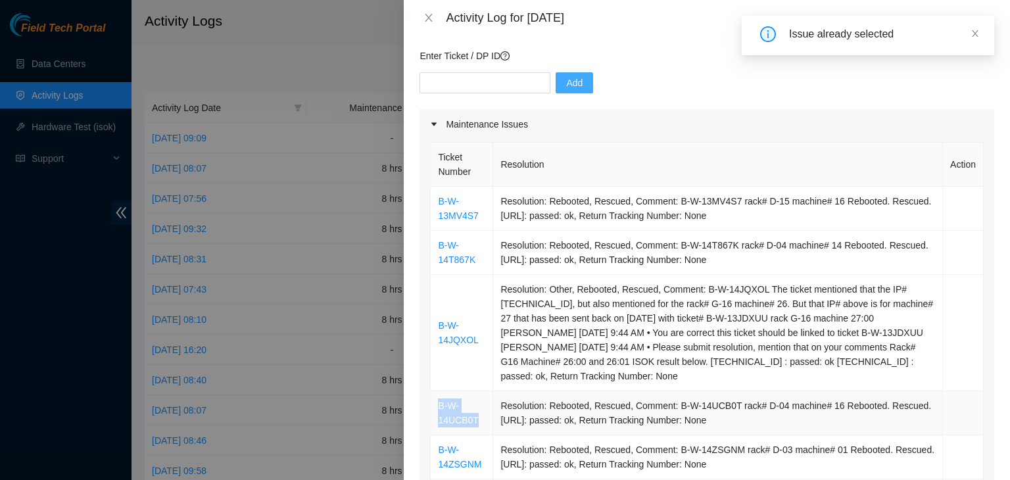
scroll to position [66, 0]
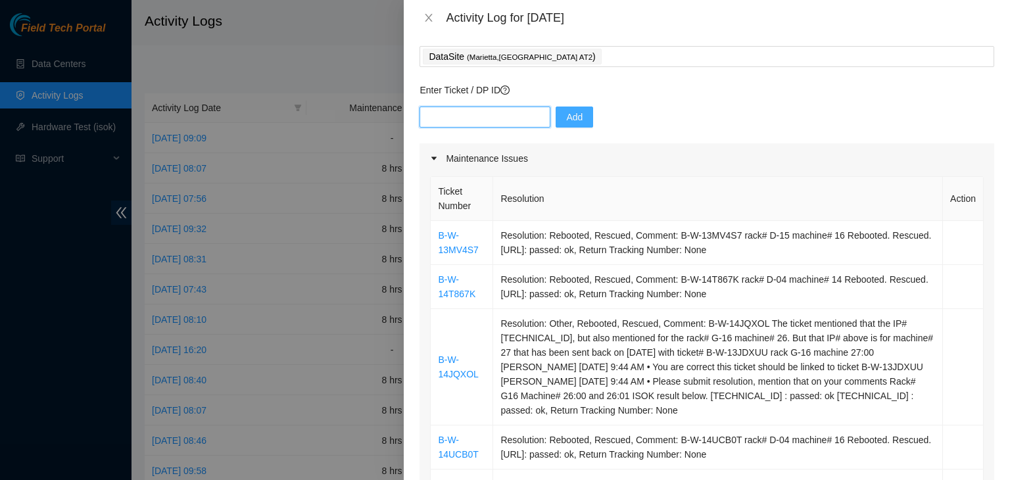
click at [496, 118] on input "text" at bounding box center [484, 116] width 131 height 21
paste input "B-W-14UCB0T"
type input "B-W-14UCB0T"
click at [566, 116] on span "Add" at bounding box center [574, 117] width 16 height 14
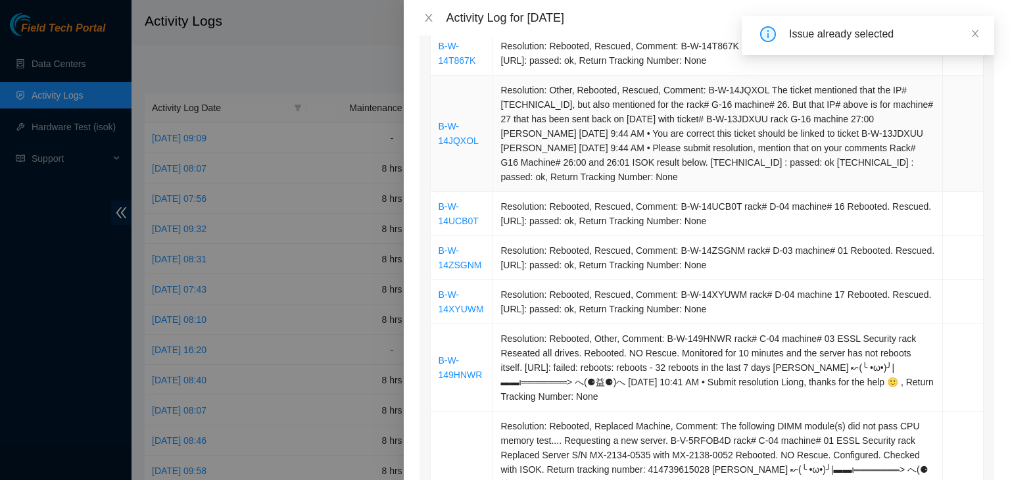
scroll to position [329, 0]
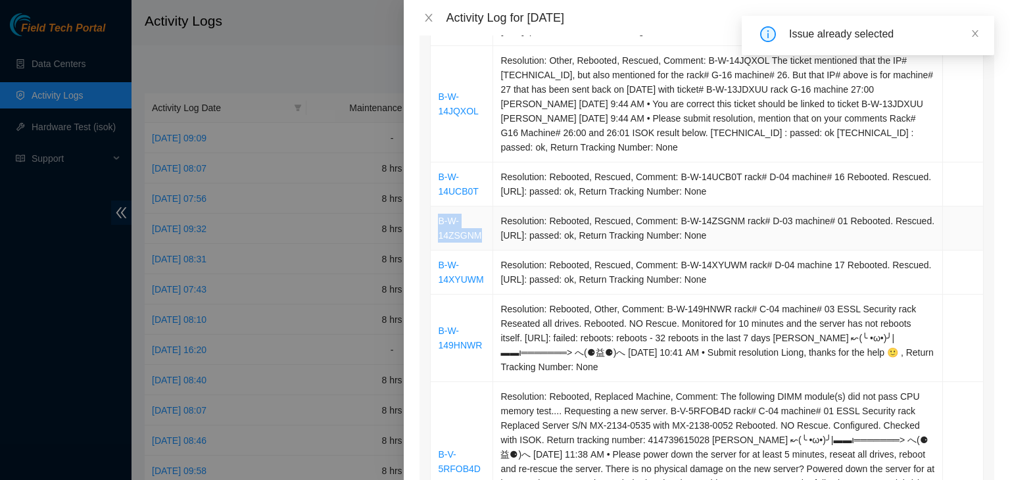
drag, startPoint x: 488, startPoint y: 237, endPoint x: 439, endPoint y: 224, distance: 50.9
click at [439, 224] on td "B-W-14ZSGNM" at bounding box center [461, 228] width 62 height 44
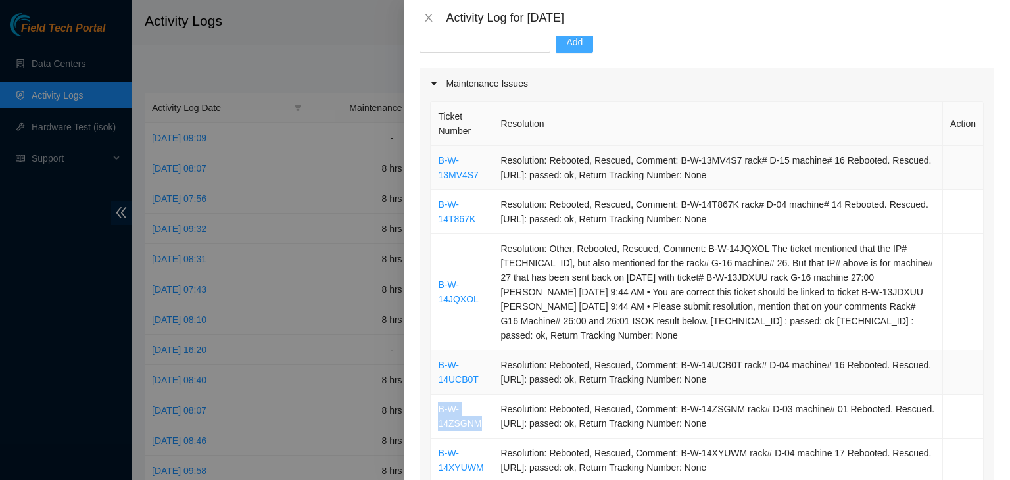
scroll to position [66, 0]
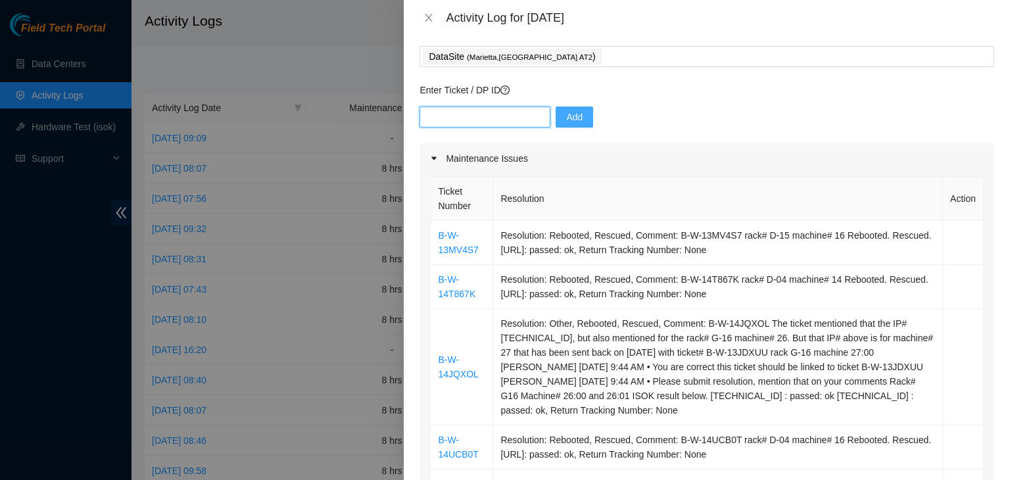
click at [496, 120] on input "text" at bounding box center [484, 116] width 131 height 21
paste input "B-W-14ZSGNM"
type input "B-W-14ZSGNM"
click at [566, 114] on span "Add" at bounding box center [574, 117] width 16 height 14
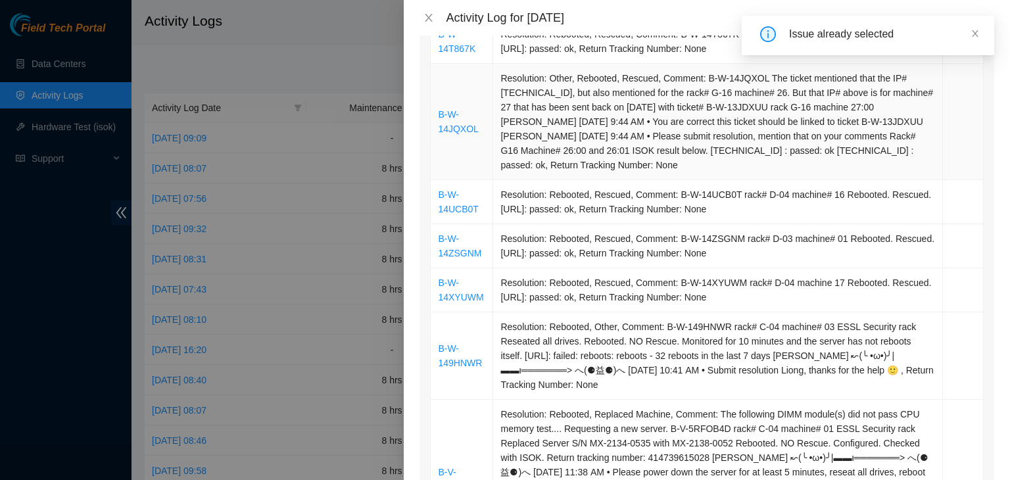
scroll to position [329, 0]
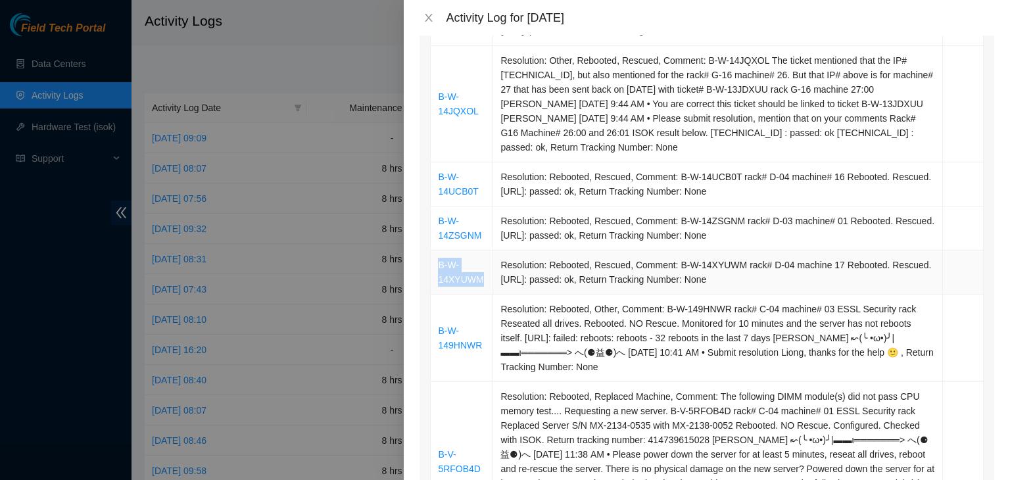
drag, startPoint x: 484, startPoint y: 279, endPoint x: 439, endPoint y: 266, distance: 46.6
click at [439, 266] on td "B-W-14XYUWM" at bounding box center [461, 272] width 62 height 44
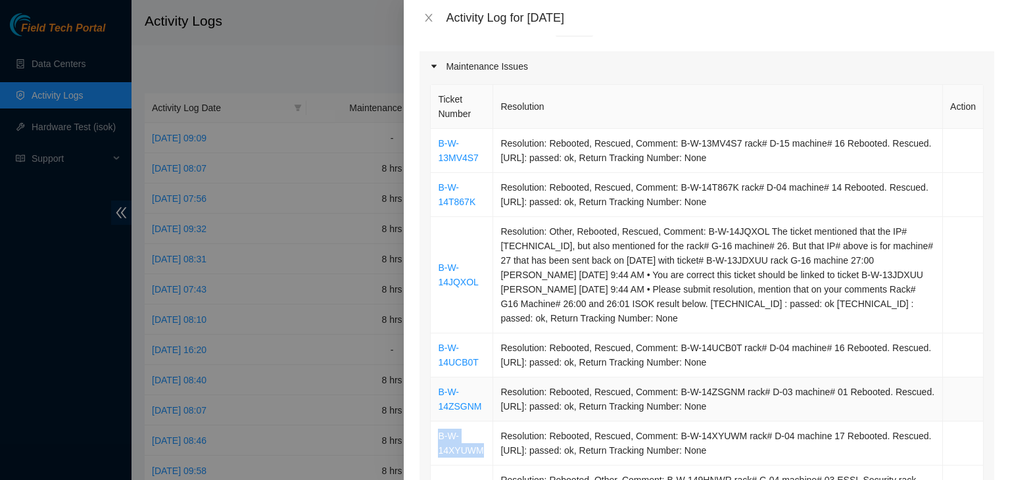
scroll to position [66, 0]
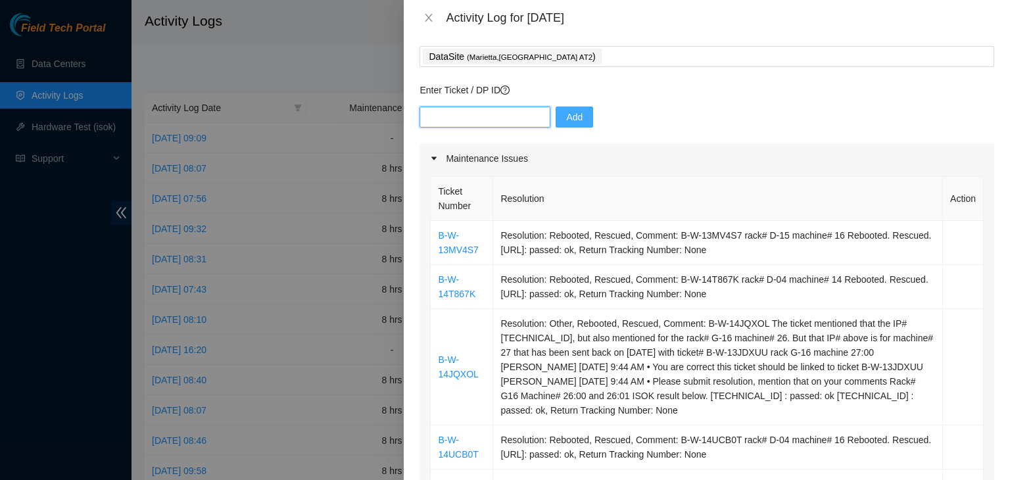
click at [487, 117] on input "text" at bounding box center [484, 116] width 131 height 21
paste input "B-W-14XYUWM"
type input "B-W-14XYUWM"
click at [573, 118] on button "Add" at bounding box center [573, 116] width 37 height 21
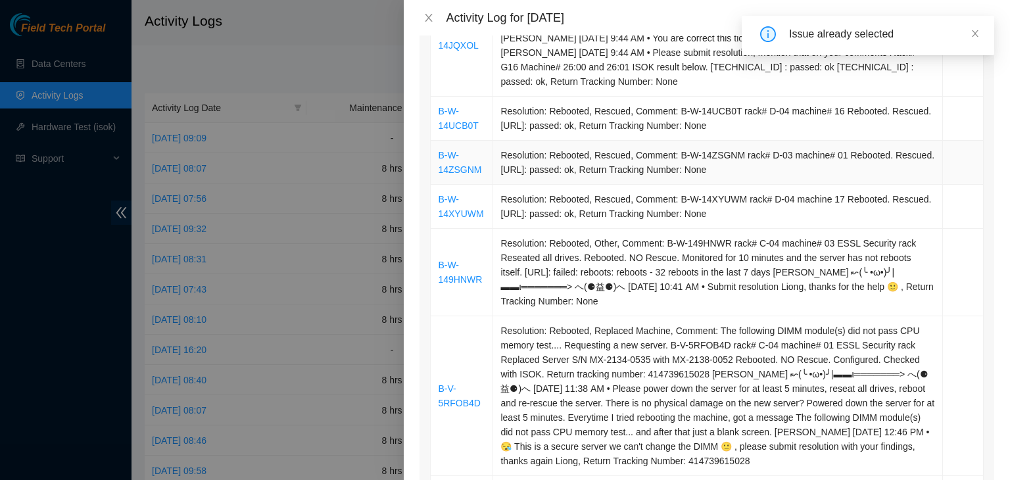
scroll to position [460, 0]
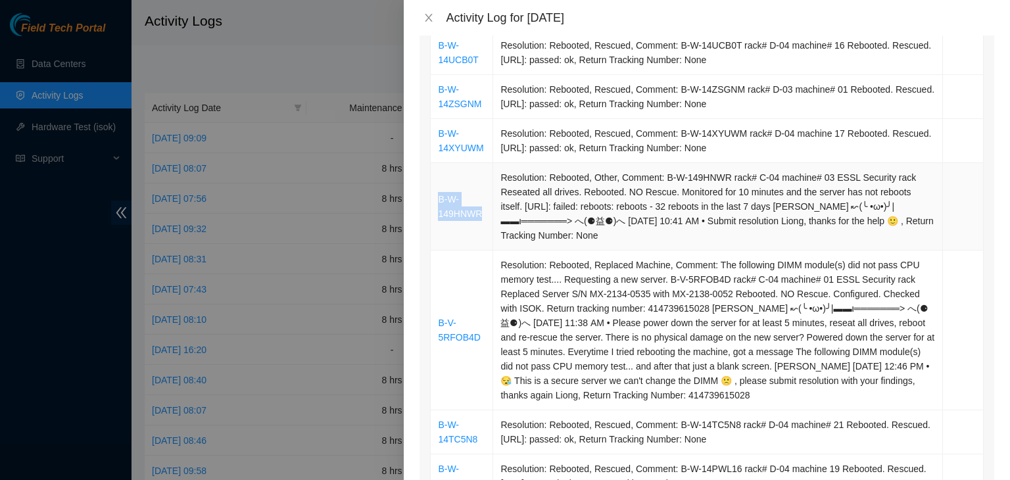
drag, startPoint x: 484, startPoint y: 216, endPoint x: 440, endPoint y: 202, distance: 46.8
click at [440, 202] on td "B-W-149HNWR" at bounding box center [461, 206] width 62 height 87
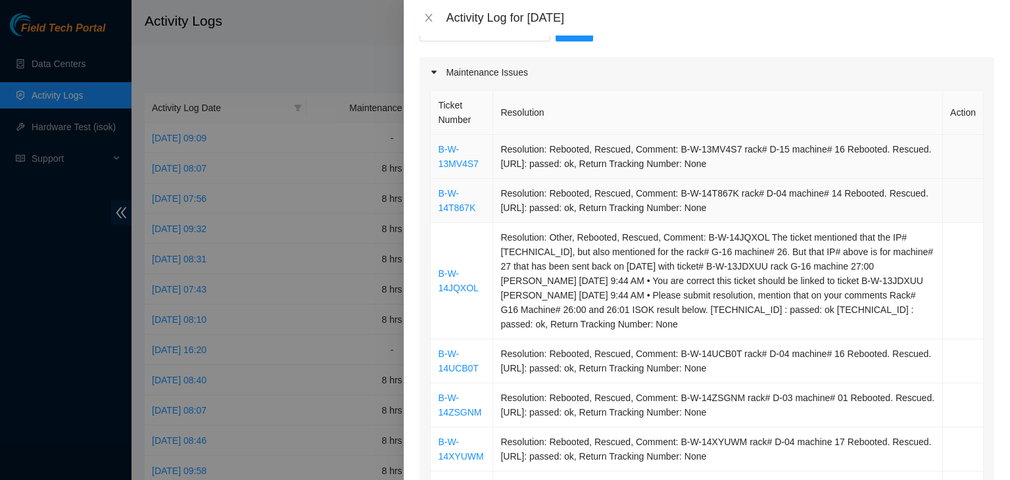
scroll to position [131, 0]
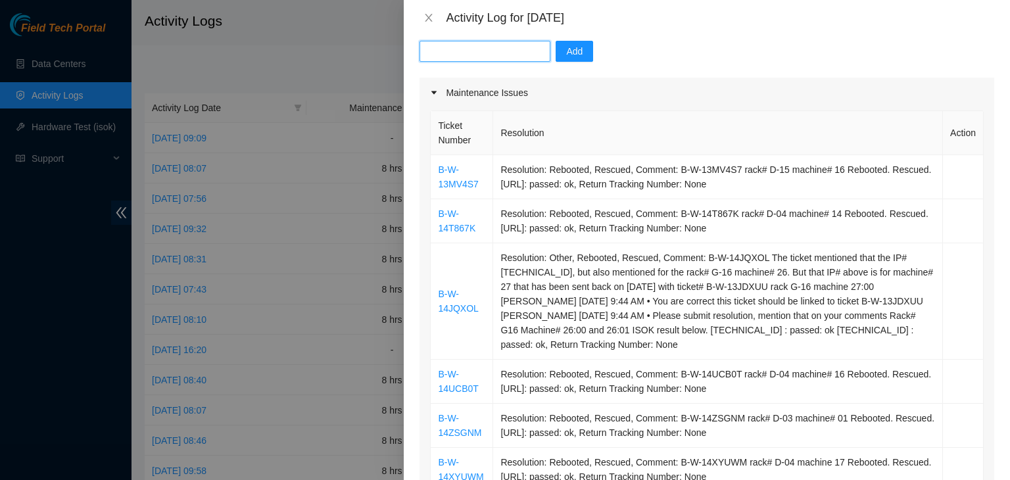
click at [486, 49] on input "text" at bounding box center [484, 51] width 131 height 21
paste input "B-W-149HNWR"
type input "B-W-149HNWR"
click at [567, 53] on span "Add" at bounding box center [574, 51] width 16 height 14
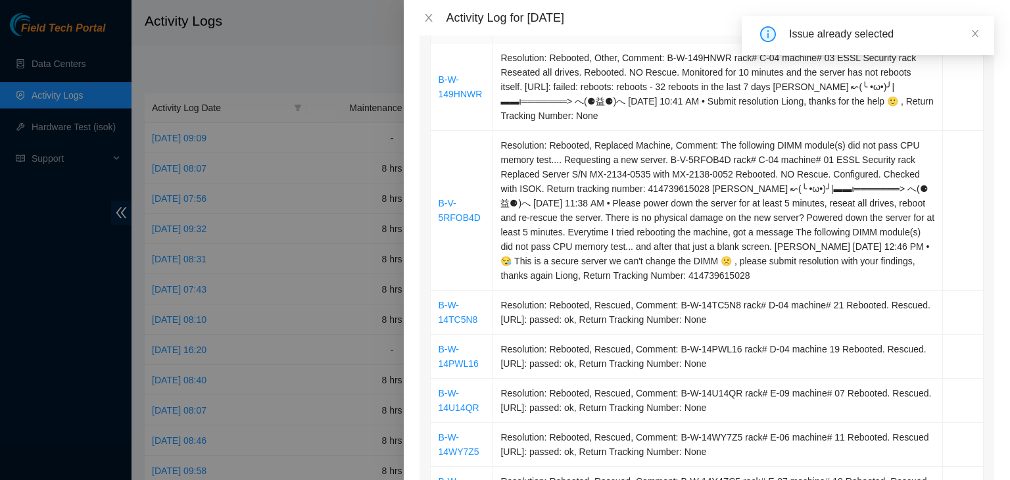
scroll to position [657, 0]
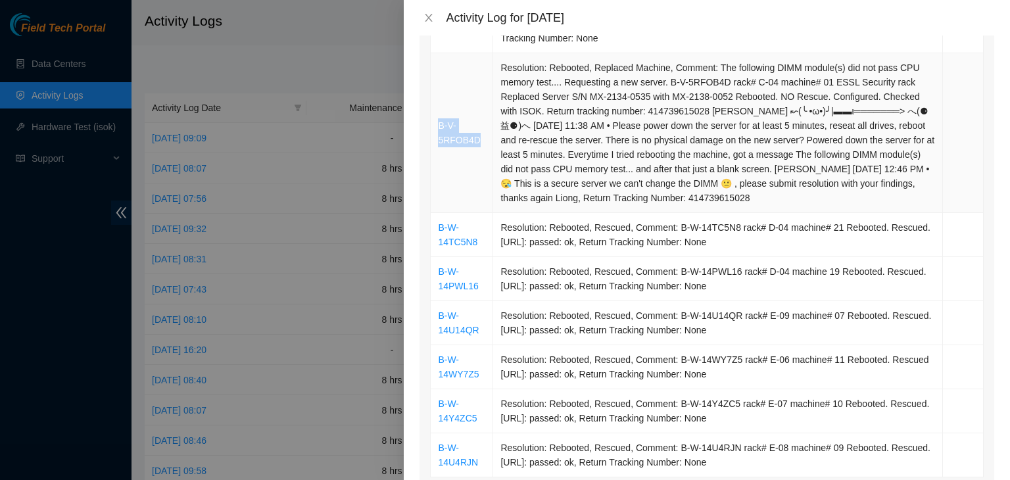
drag, startPoint x: 478, startPoint y: 140, endPoint x: 436, endPoint y: 130, distance: 43.2
click at [436, 130] on td "B-V-5RFOB4D" at bounding box center [461, 133] width 62 height 160
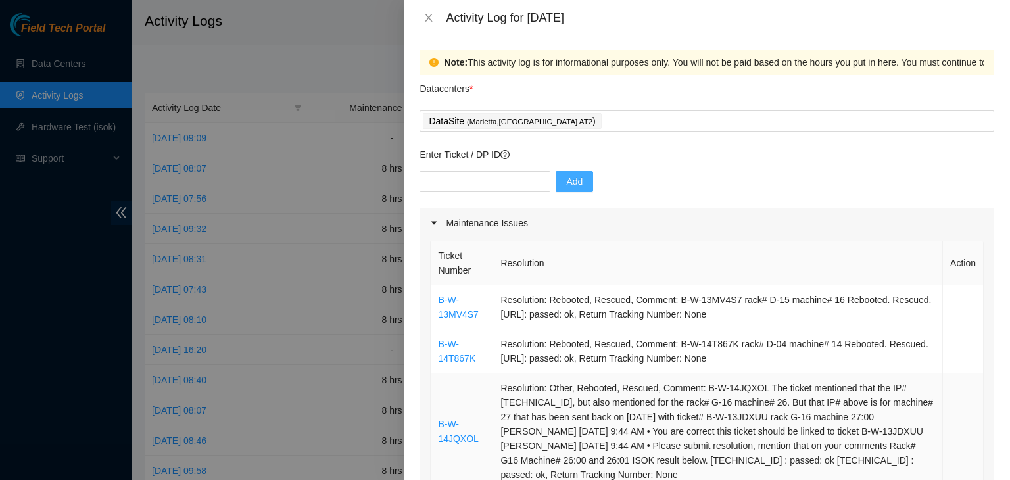
scroll to position [0, 0]
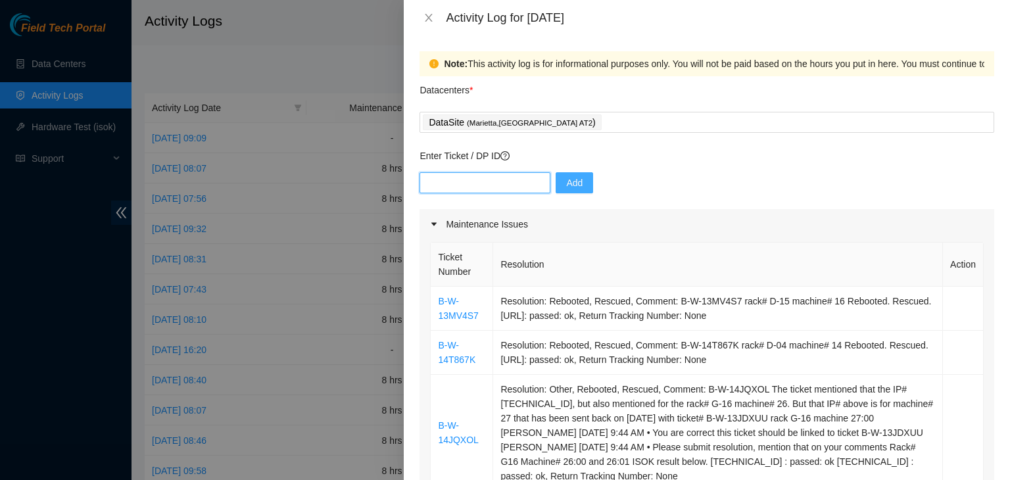
click at [477, 179] on input "text" at bounding box center [484, 182] width 131 height 21
paste input "B-V-5RFOB4D"
type input "B-V-5RFOB4D"
click at [566, 185] on span "Add" at bounding box center [574, 182] width 16 height 14
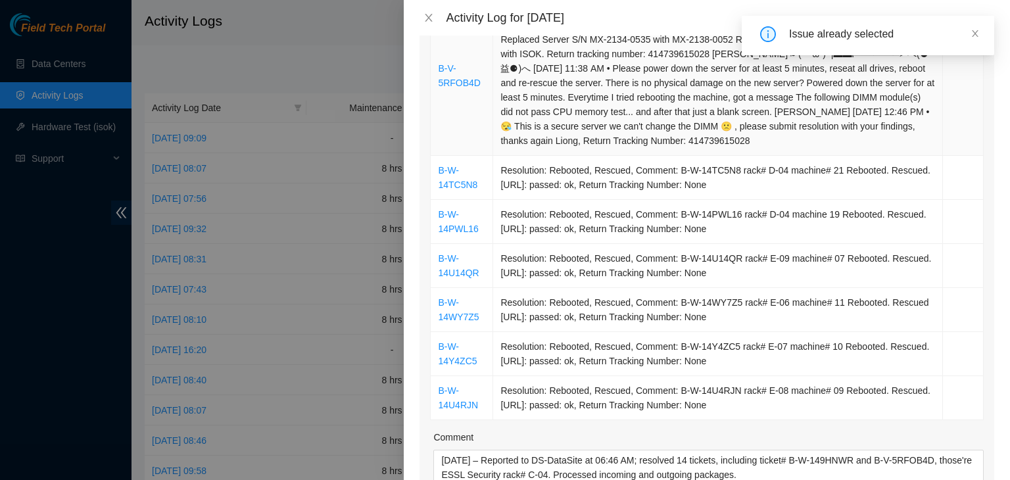
scroll to position [789, 0]
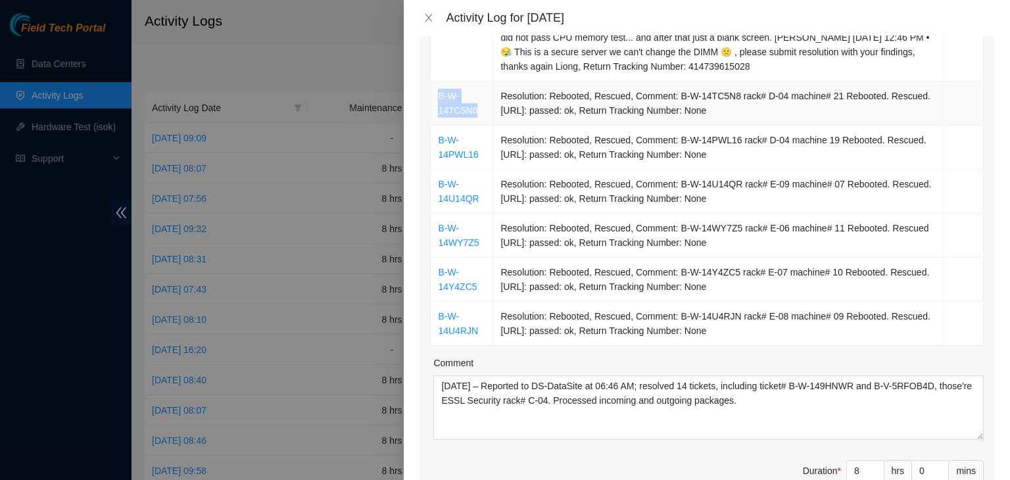
drag, startPoint x: 482, startPoint y: 114, endPoint x: 437, endPoint y: 97, distance: 48.2
click at [437, 97] on td "B-W-14TC5N8" at bounding box center [461, 103] width 62 height 44
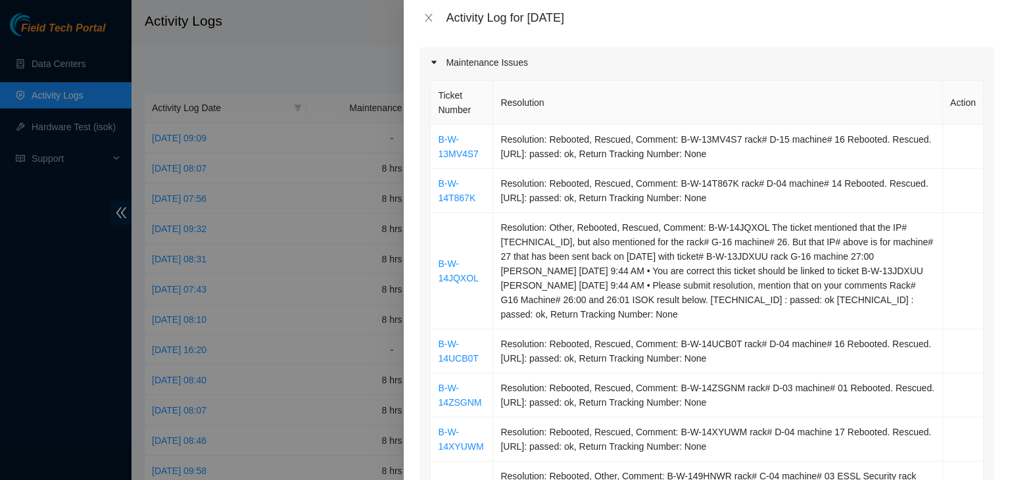
scroll to position [131, 0]
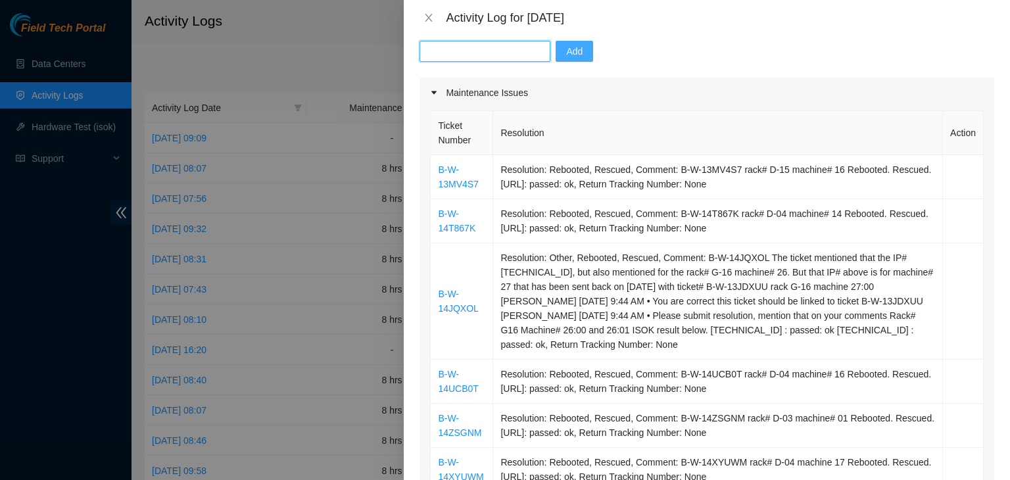
click at [510, 51] on input "text" at bounding box center [484, 51] width 131 height 21
paste input "B-W-14TC5N8"
type input "B-W-14TC5N8"
click at [575, 55] on button "Add" at bounding box center [573, 51] width 37 height 21
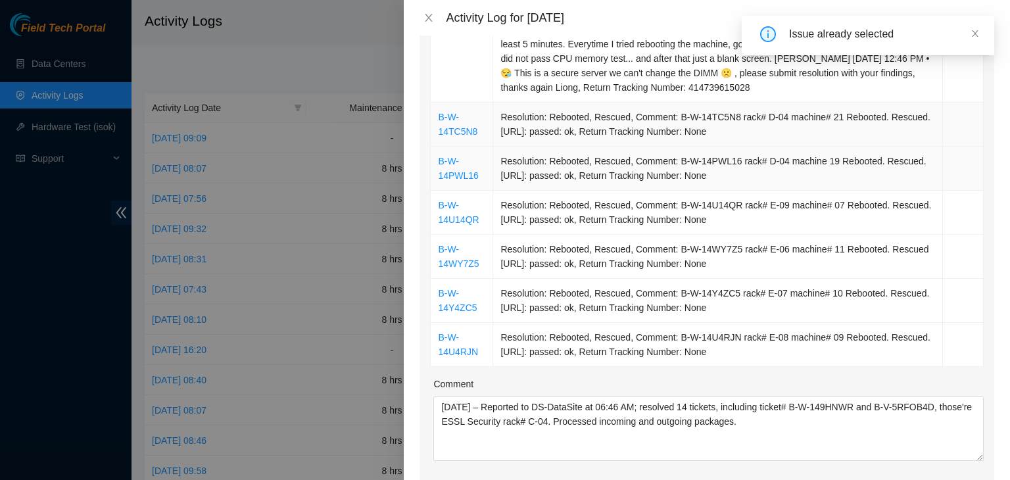
scroll to position [789, 0]
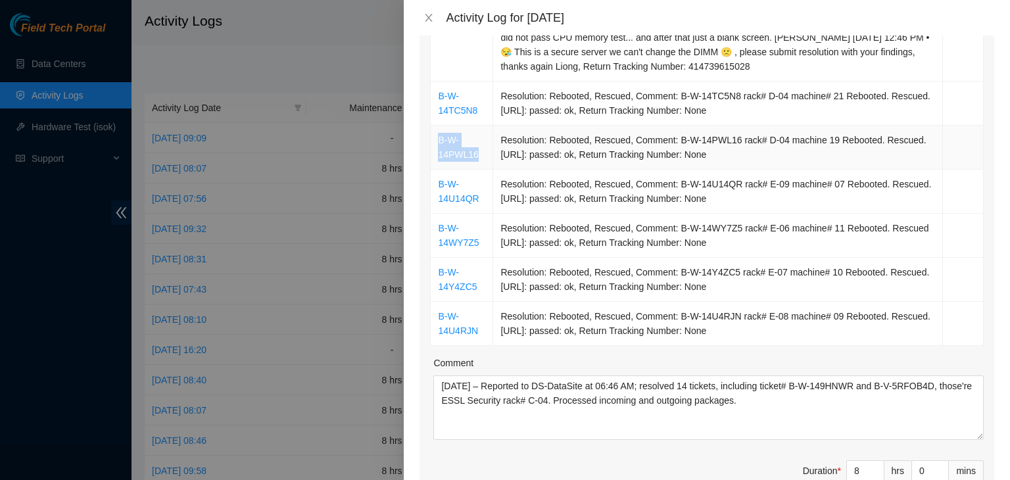
drag, startPoint x: 481, startPoint y: 156, endPoint x: 440, endPoint y: 139, distance: 44.8
click at [440, 139] on td "B-W-14PWL16" at bounding box center [461, 148] width 62 height 44
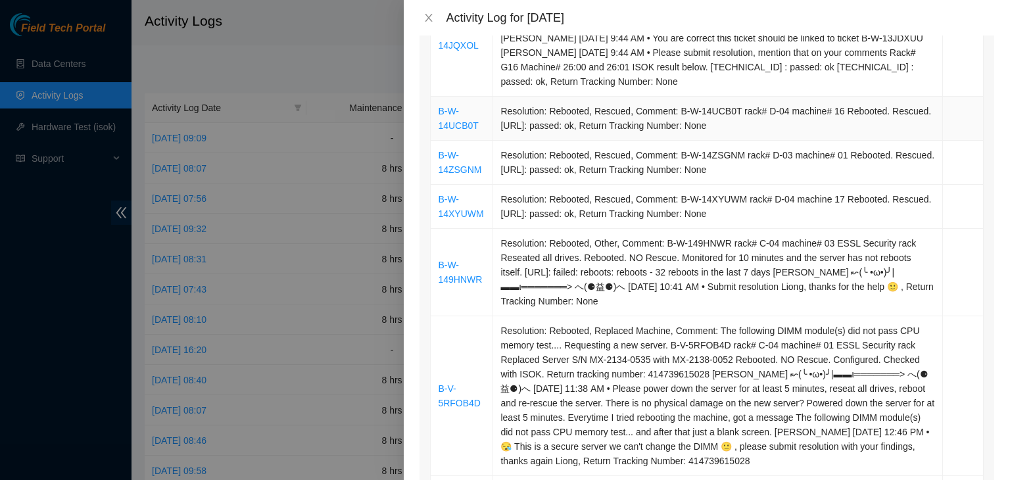
scroll to position [131, 0]
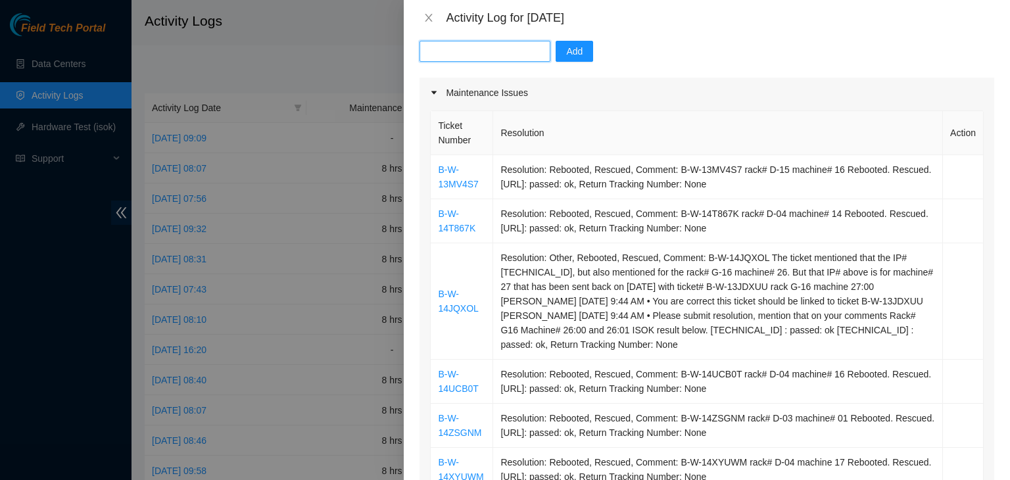
click at [492, 55] on input "text" at bounding box center [484, 51] width 131 height 21
paste input "B-W-14PWL16"
type input "B-W-14PWL16"
click at [566, 53] on span "Add" at bounding box center [574, 51] width 16 height 14
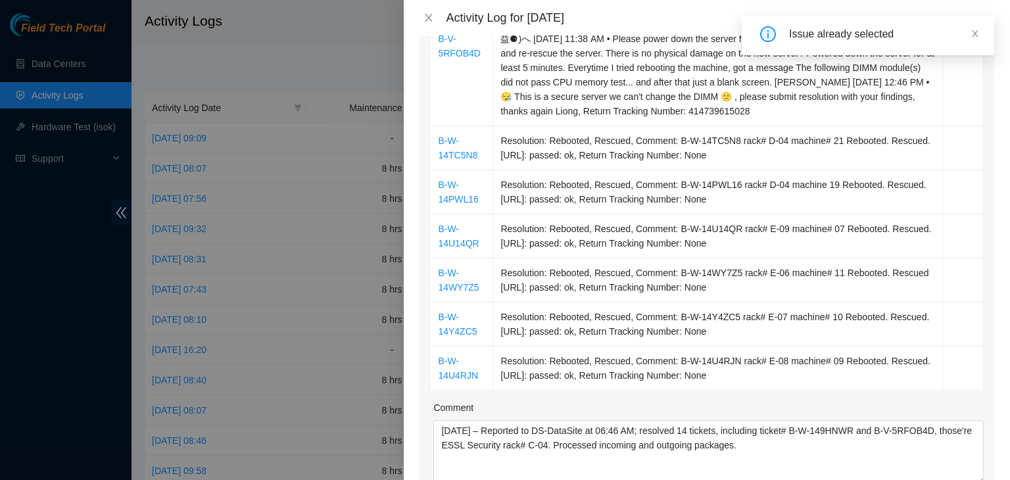
scroll to position [789, 0]
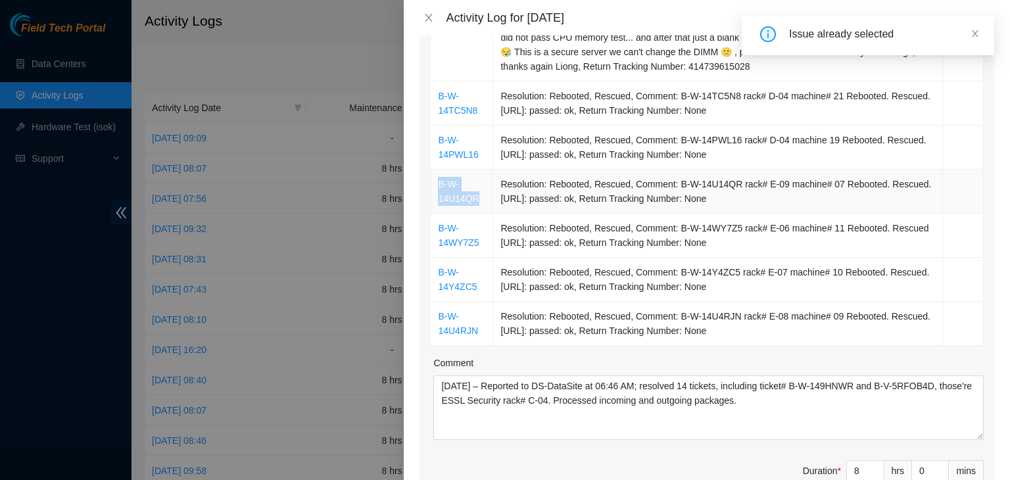
drag, startPoint x: 480, startPoint y: 200, endPoint x: 438, endPoint y: 186, distance: 43.9
click at [438, 186] on td "B-W-14U14QR" at bounding box center [461, 192] width 62 height 44
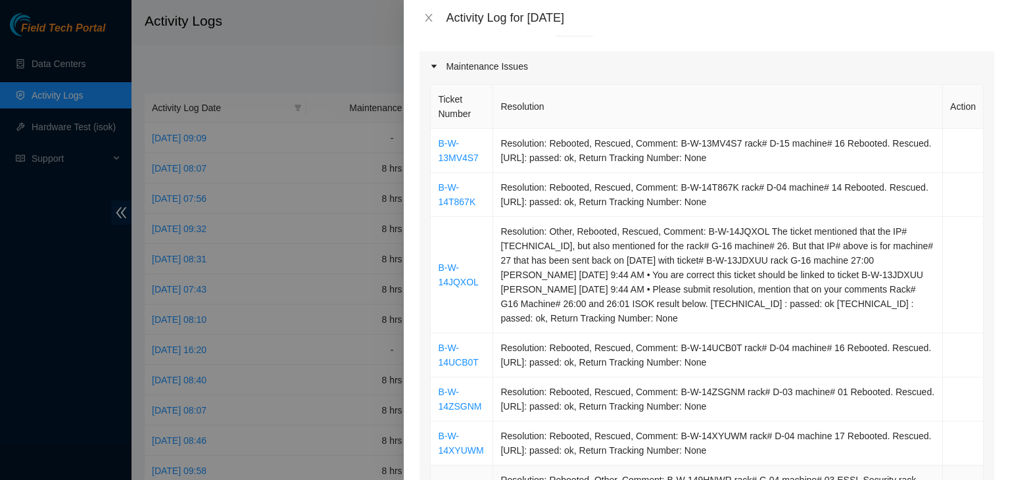
scroll to position [131, 0]
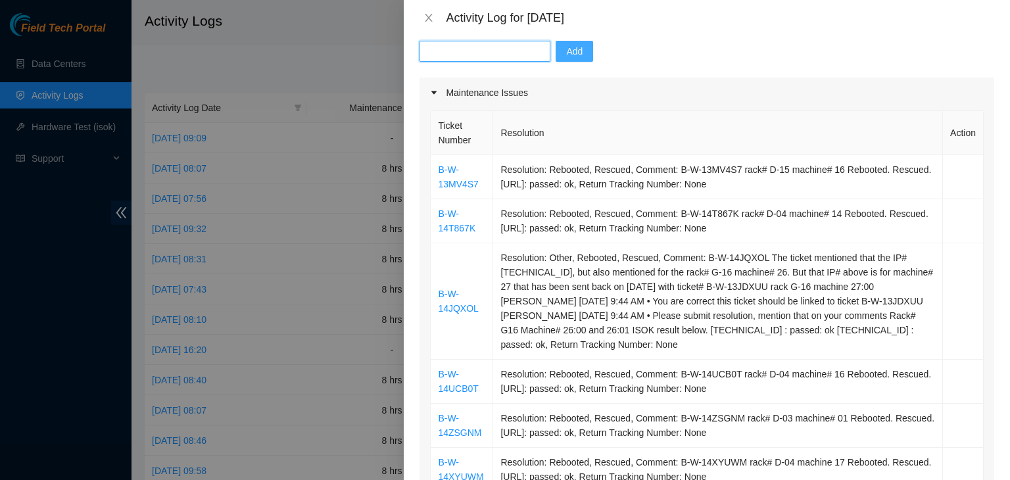
click at [489, 53] on input "text" at bounding box center [484, 51] width 131 height 21
paste input "B-W-14U14QR"
type input "B-W-14U14QR"
click at [566, 51] on span "Add" at bounding box center [574, 51] width 16 height 14
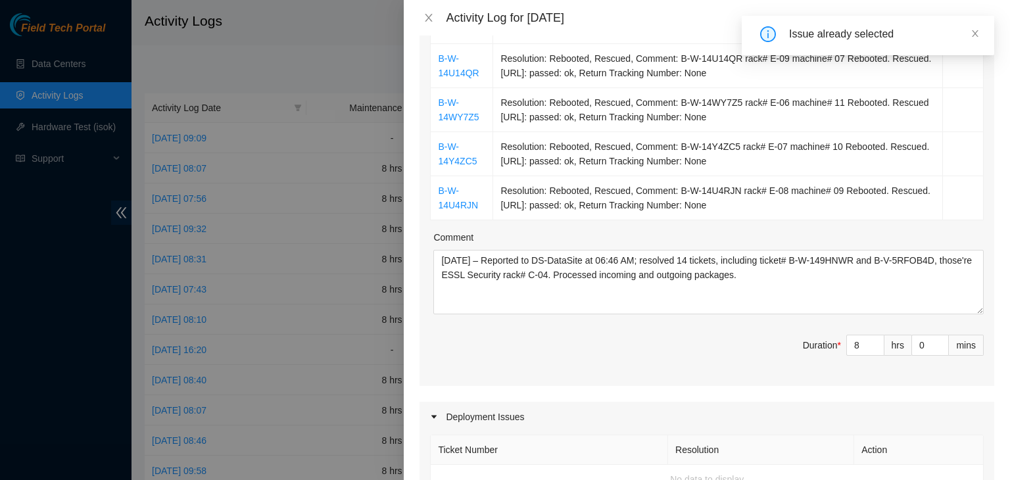
scroll to position [920, 0]
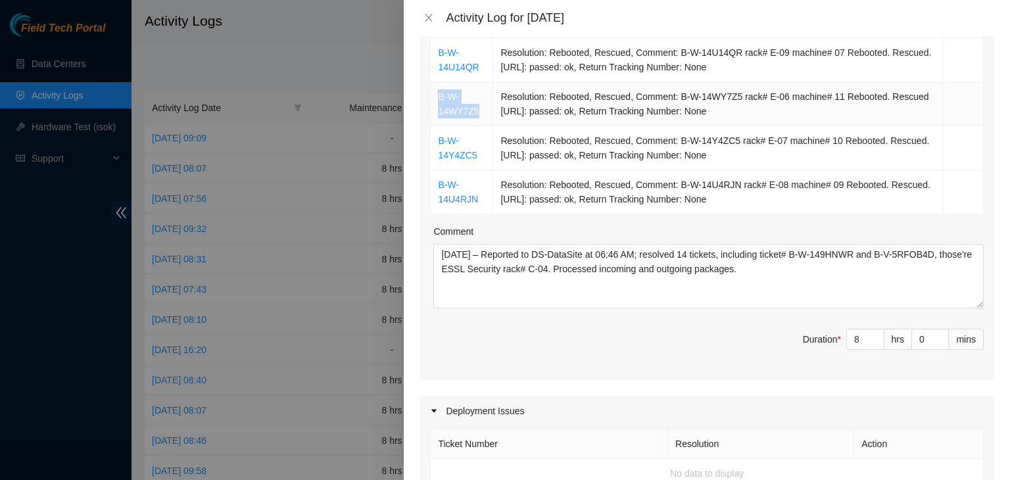
drag, startPoint x: 478, startPoint y: 114, endPoint x: 439, endPoint y: 100, distance: 41.8
click at [439, 100] on td "B-W-14WY7Z5" at bounding box center [461, 104] width 62 height 44
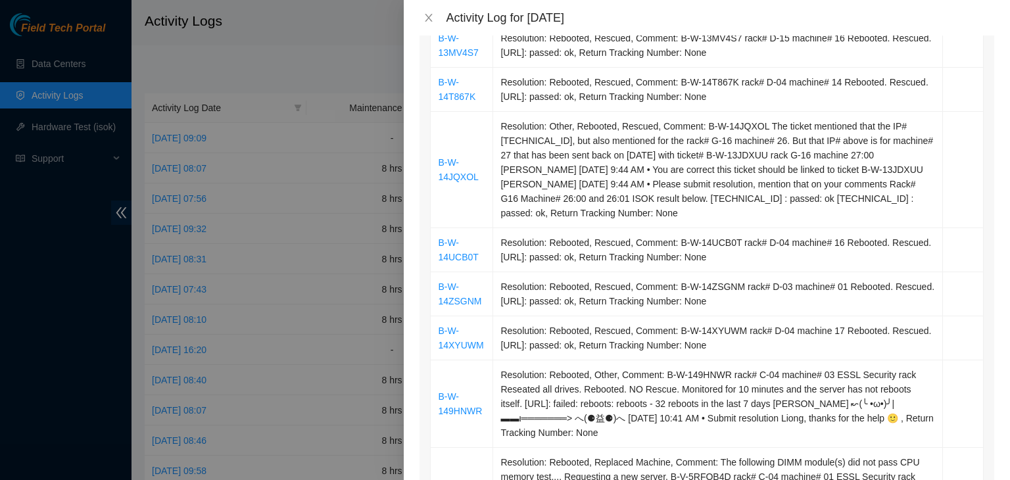
scroll to position [0, 0]
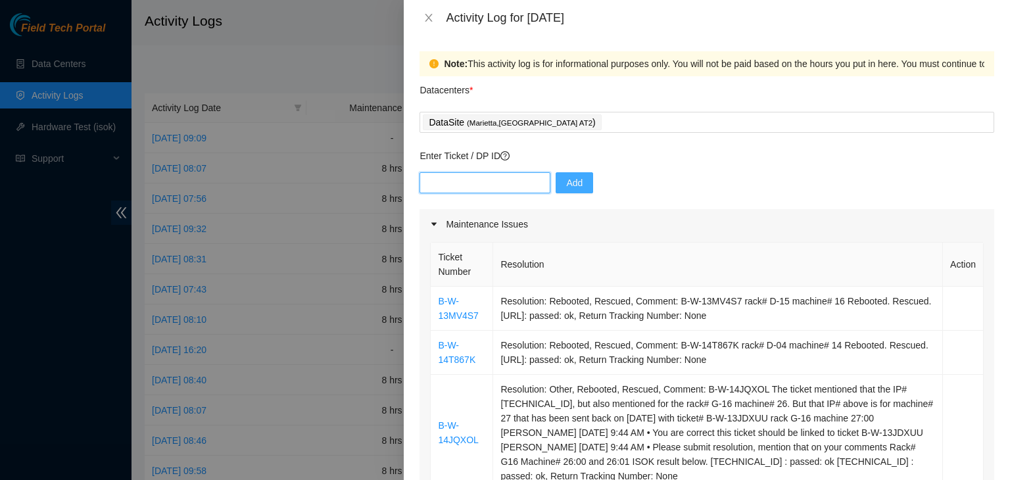
click at [474, 179] on input "text" at bounding box center [484, 182] width 131 height 21
paste input "B-W-14WY7Z5"
type input "B-W-14WY7Z5"
click at [555, 183] on button "Add" at bounding box center [573, 182] width 37 height 21
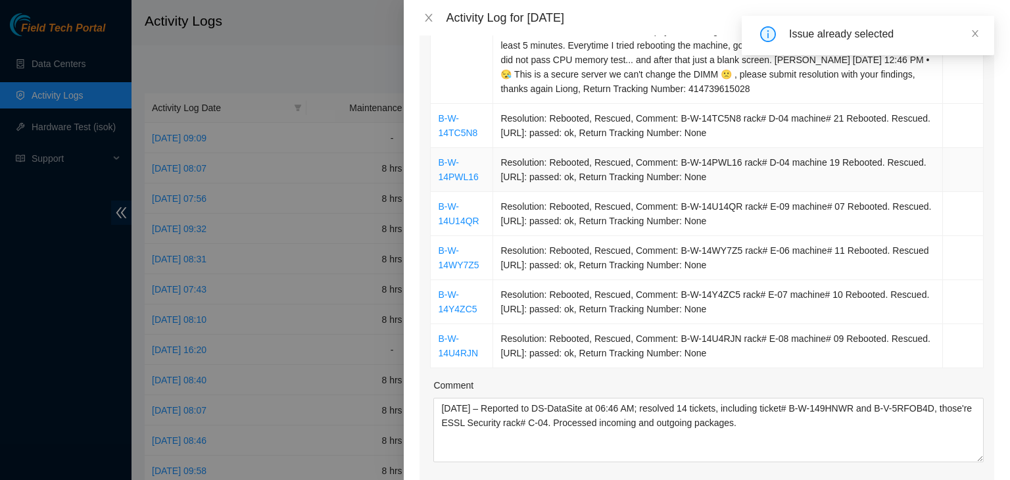
scroll to position [789, 0]
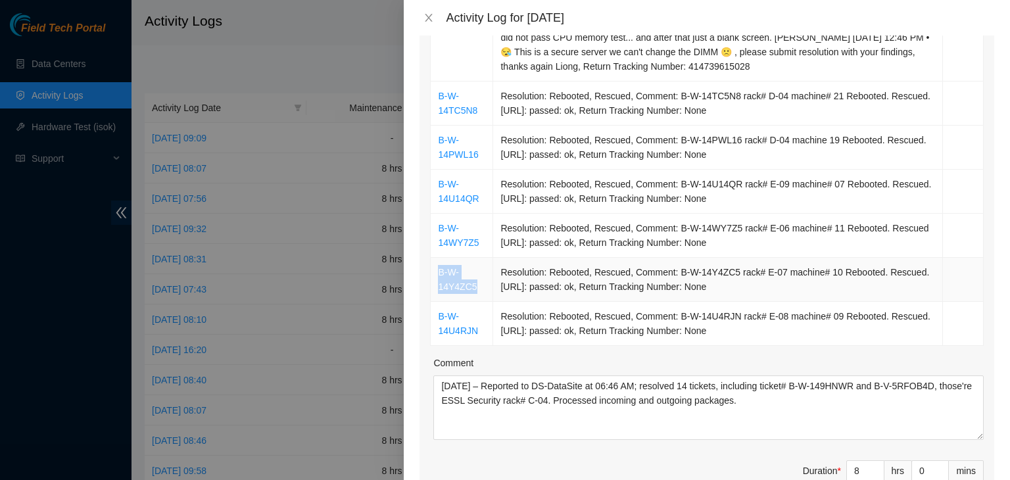
drag, startPoint x: 475, startPoint y: 286, endPoint x: 439, endPoint y: 271, distance: 38.6
click at [439, 271] on td "B-W-14Y4ZC5" at bounding box center [461, 280] width 62 height 44
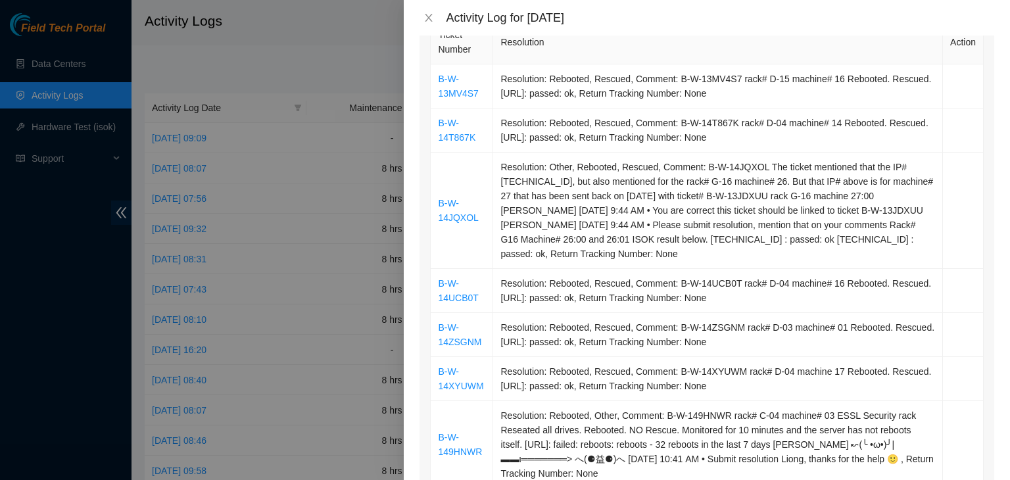
scroll to position [0, 0]
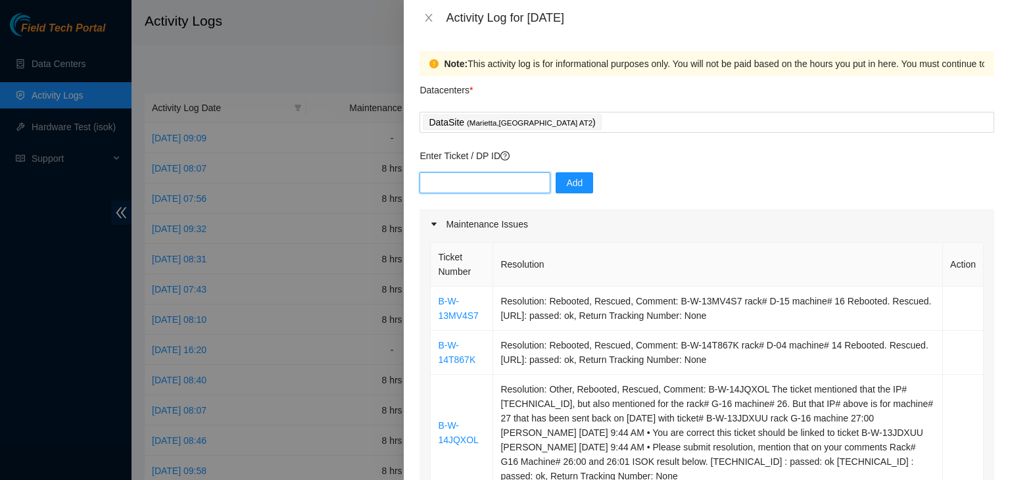
click at [498, 187] on input "text" at bounding box center [484, 182] width 131 height 21
paste input "B-W-14Y4ZC5"
type input "B-W-14Y4ZC5"
click at [567, 187] on span "Add" at bounding box center [574, 182] width 16 height 14
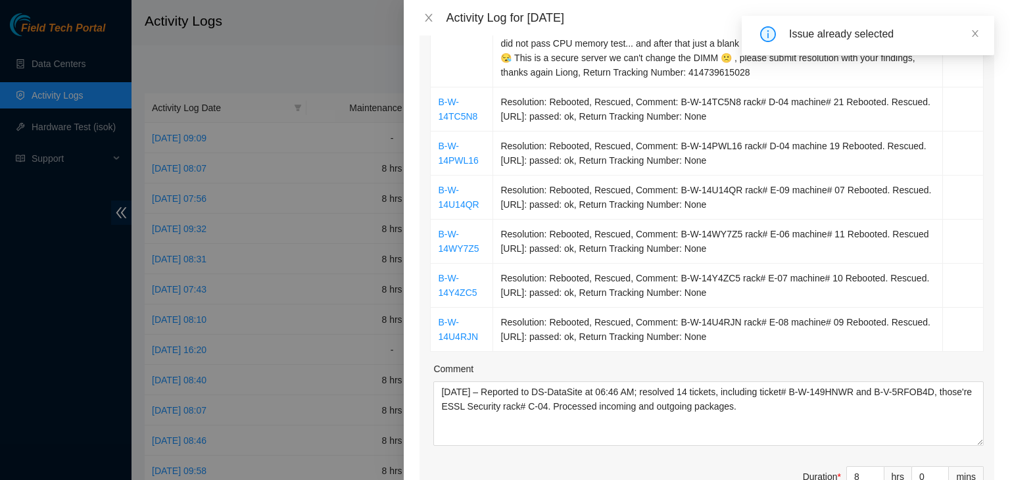
scroll to position [789, 0]
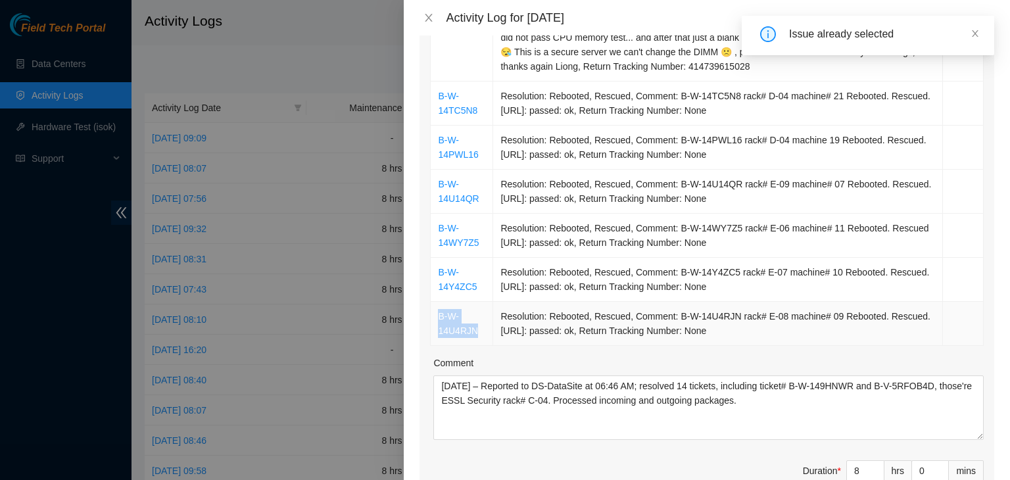
drag, startPoint x: 482, startPoint y: 334, endPoint x: 439, endPoint y: 316, distance: 46.9
click at [439, 316] on td "B-W-14U4RJN" at bounding box center [461, 324] width 62 height 44
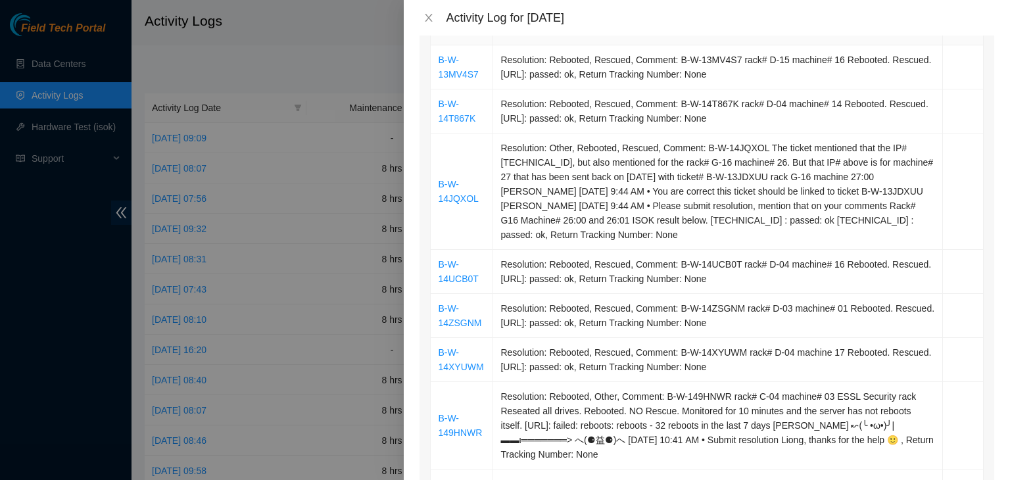
scroll to position [0, 0]
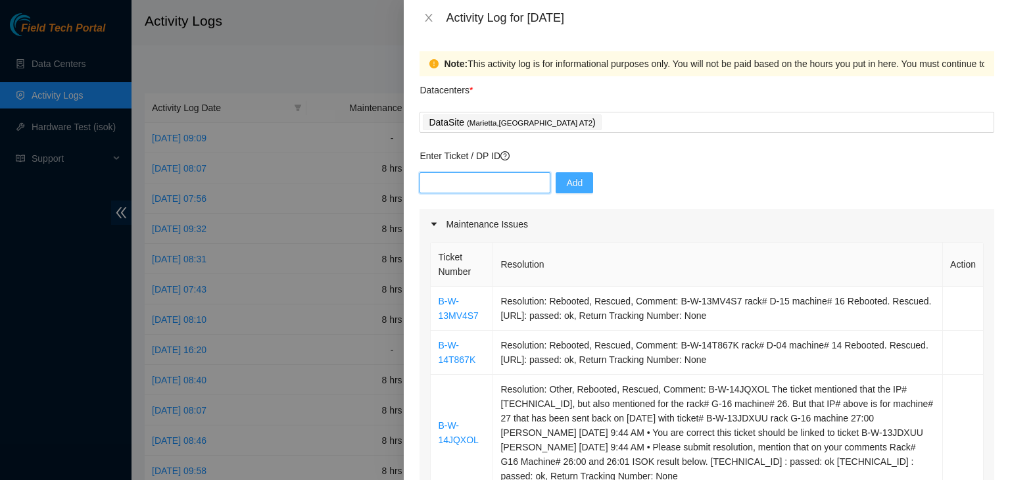
click at [478, 185] on input "text" at bounding box center [484, 182] width 131 height 21
paste input "B-W-14U4RJN"
type input "B-W-14U4RJN"
click at [566, 185] on span "Add" at bounding box center [574, 182] width 16 height 14
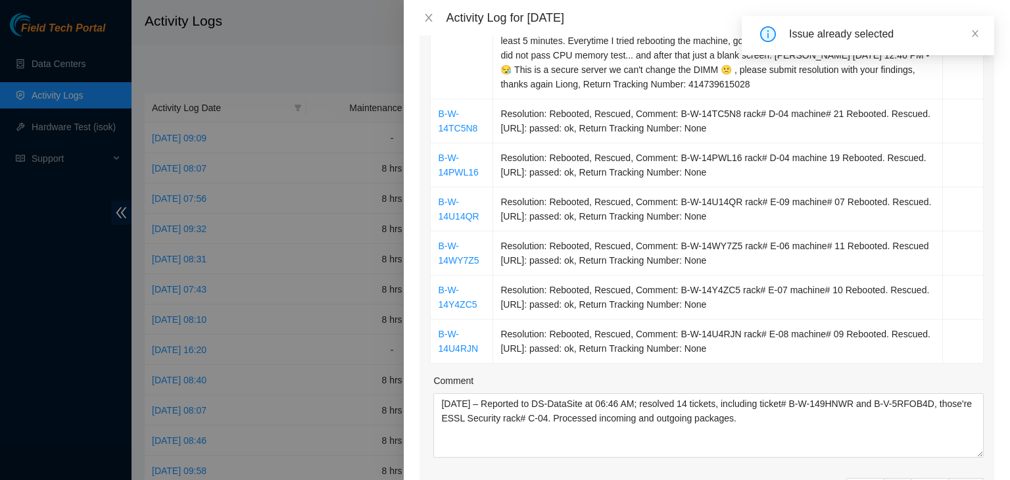
scroll to position [789, 0]
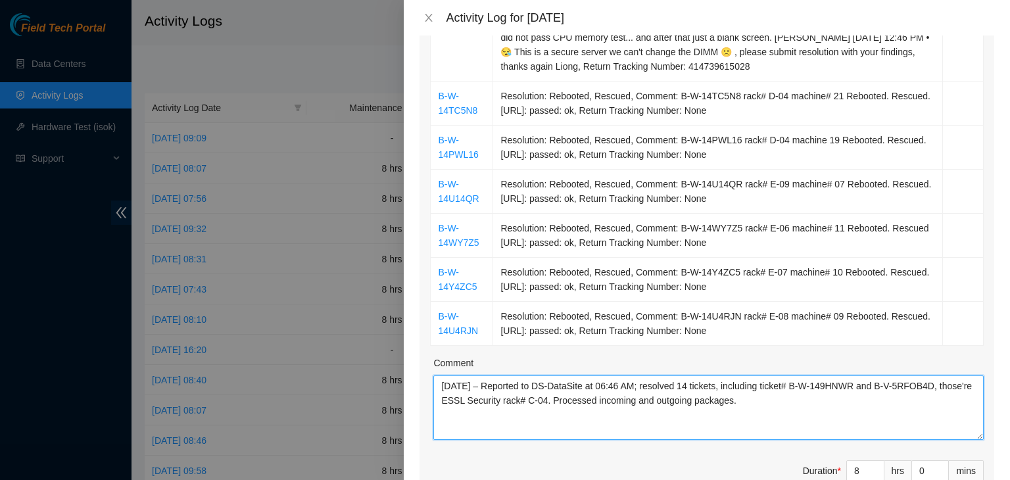
click at [633, 402] on textarea "[DATE] – Reported to DS-DataSite at 06:46 AM; resolved 14 tickets, including ti…" at bounding box center [708, 407] width 550 height 64
click at [572, 425] on textarea "[DATE] – Reported to DS-DataSite at 06:46 AM; resolved 14 tickets, including ti…" at bounding box center [708, 407] width 550 height 64
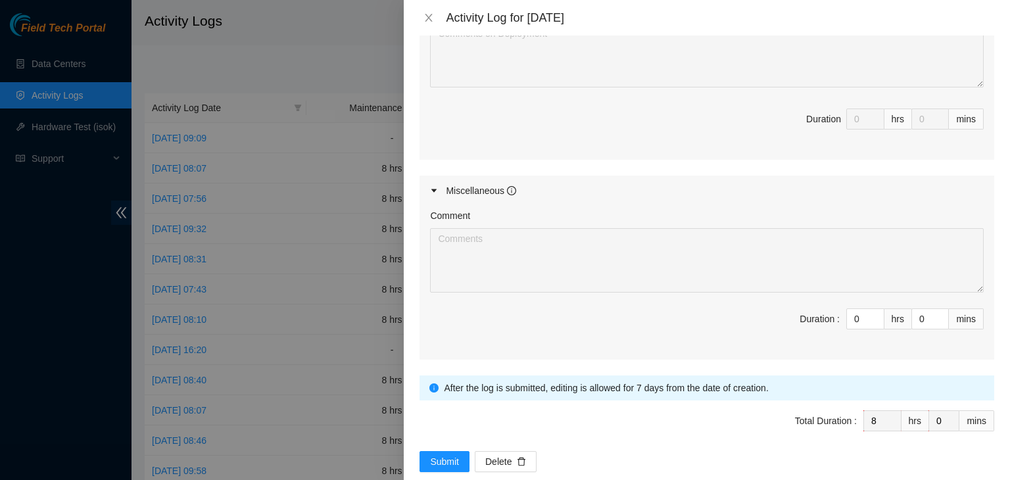
scroll to position [1432, 0]
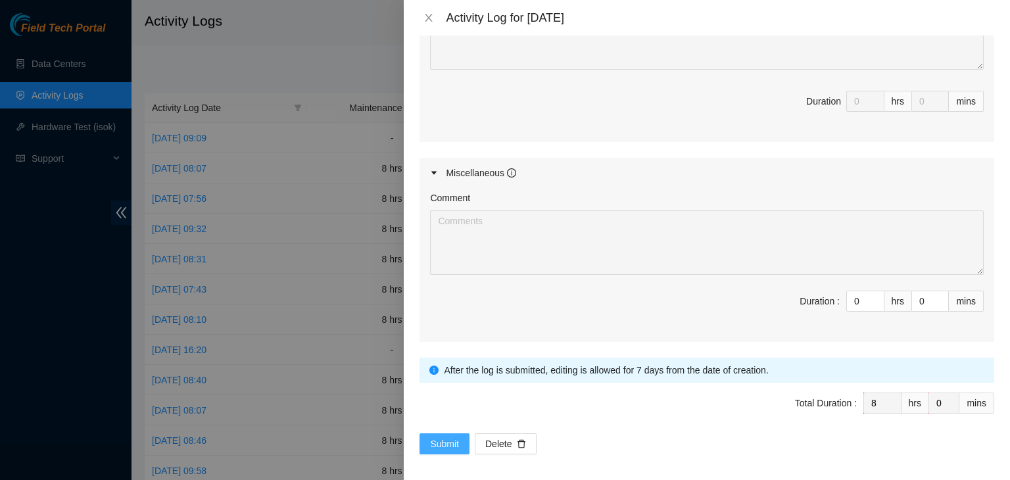
click at [436, 438] on span "Submit" at bounding box center [444, 443] width 29 height 14
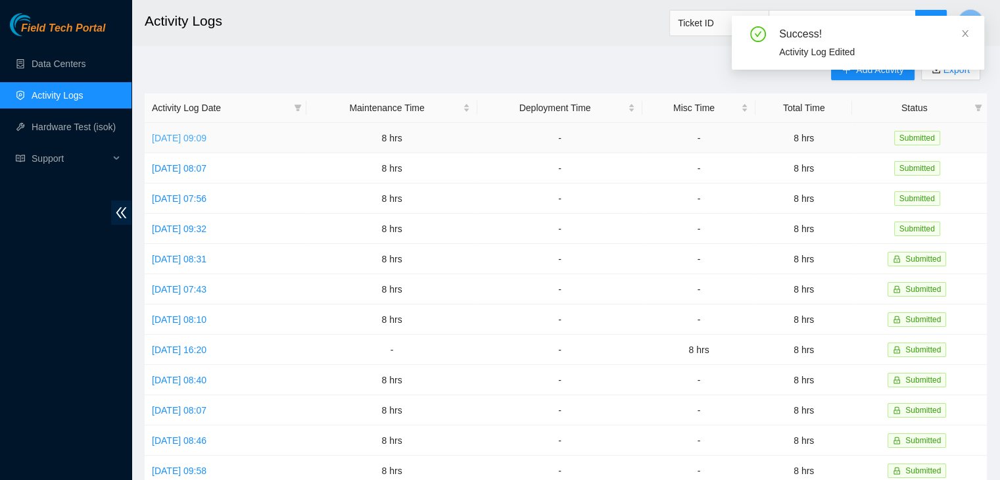
click at [183, 137] on link "[DATE] 09:09" at bounding box center [179, 138] width 55 height 11
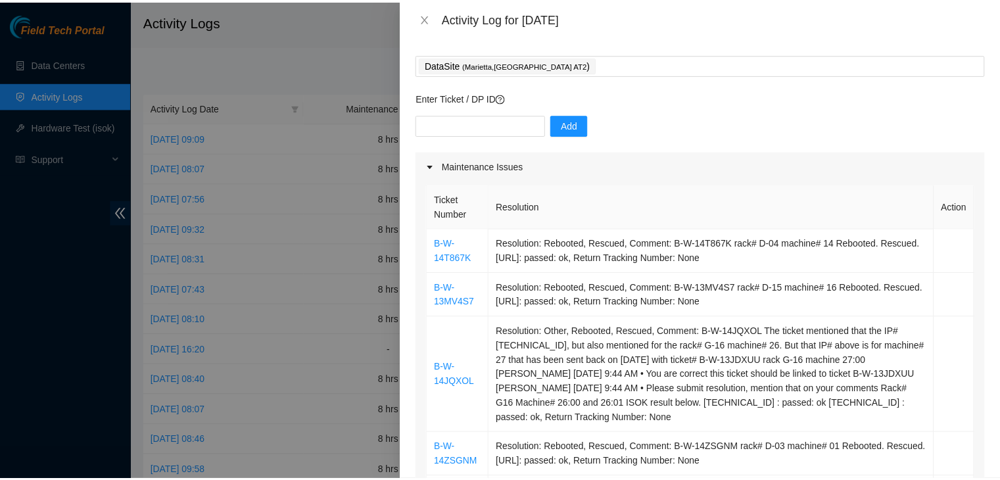
scroll to position [0, 0]
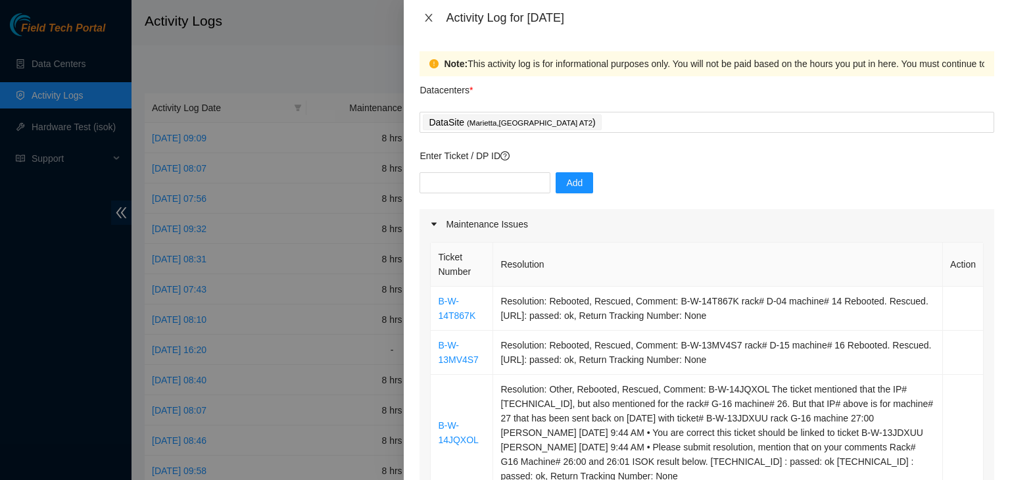
click at [431, 18] on icon "close" at bounding box center [428, 17] width 11 height 11
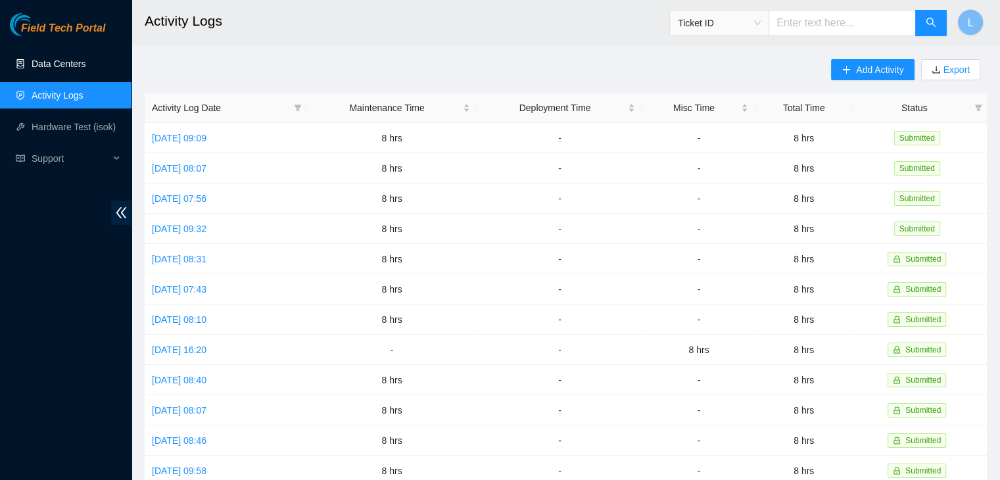
click at [60, 66] on link "Data Centers" at bounding box center [59, 63] width 54 height 11
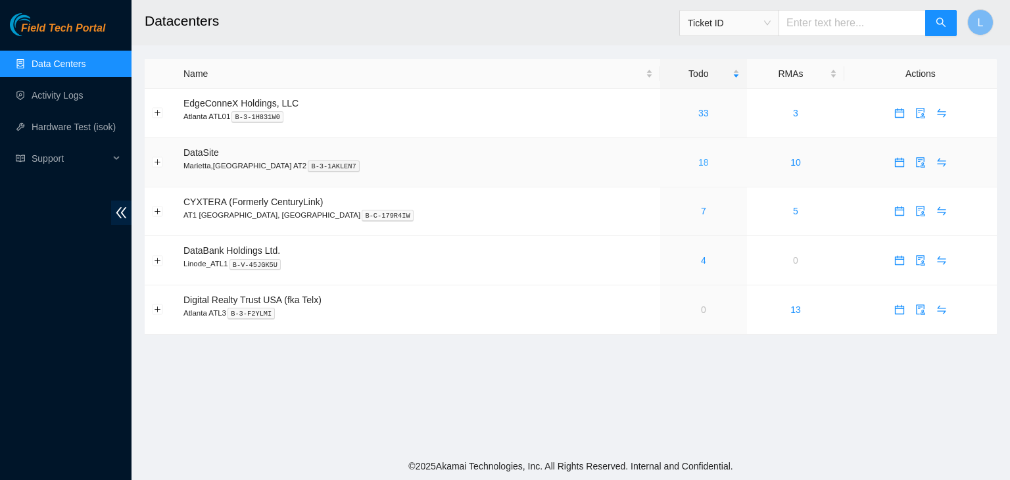
click at [698, 165] on link "18" at bounding box center [703, 162] width 11 height 11
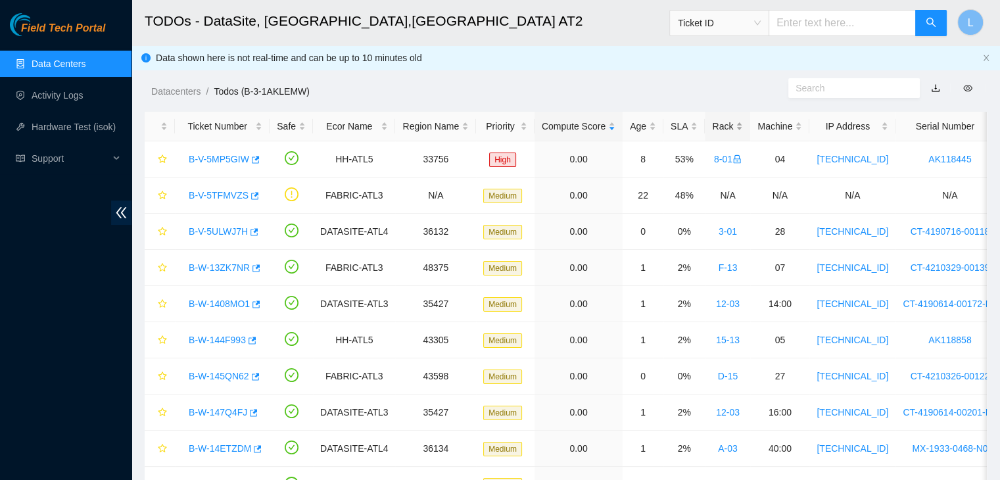
click at [712, 128] on div "Rack" at bounding box center [727, 126] width 31 height 14
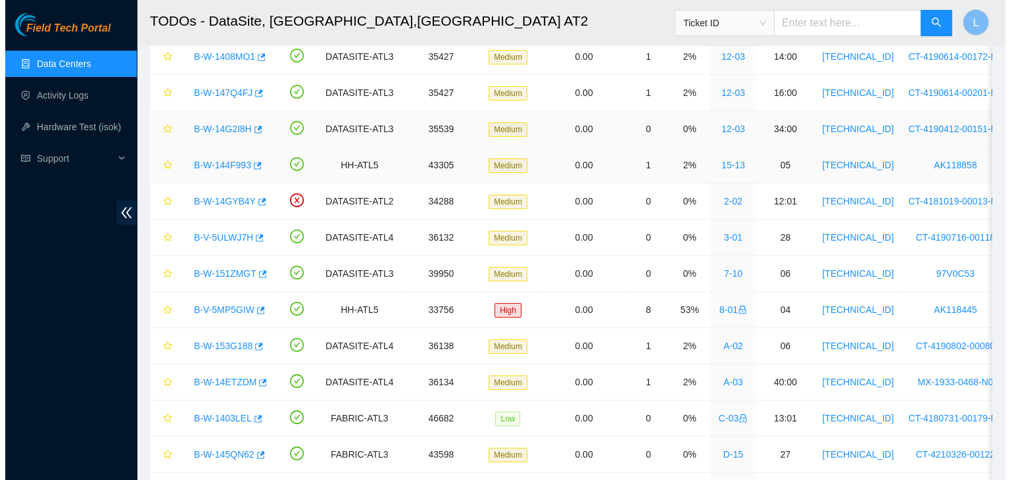
scroll to position [131, 0]
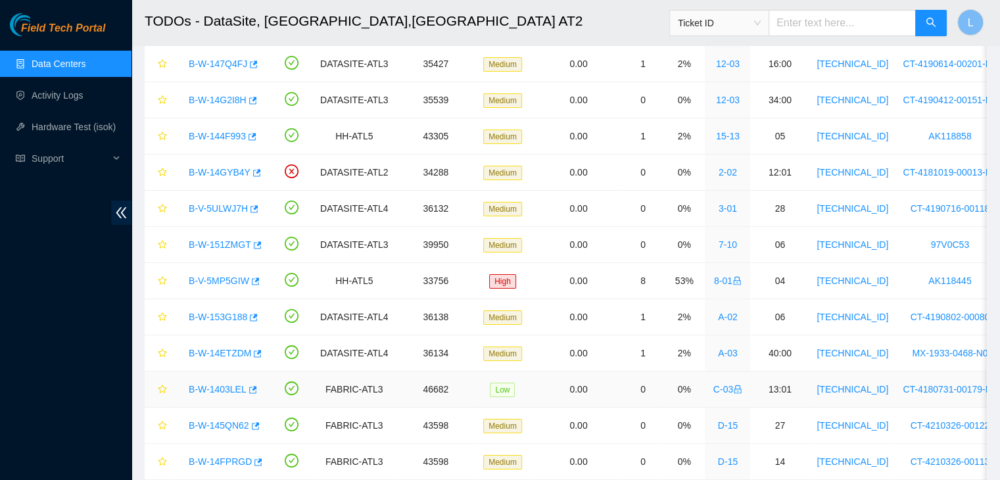
click at [218, 389] on link "B-W-1403LEL" at bounding box center [218, 389] width 58 height 11
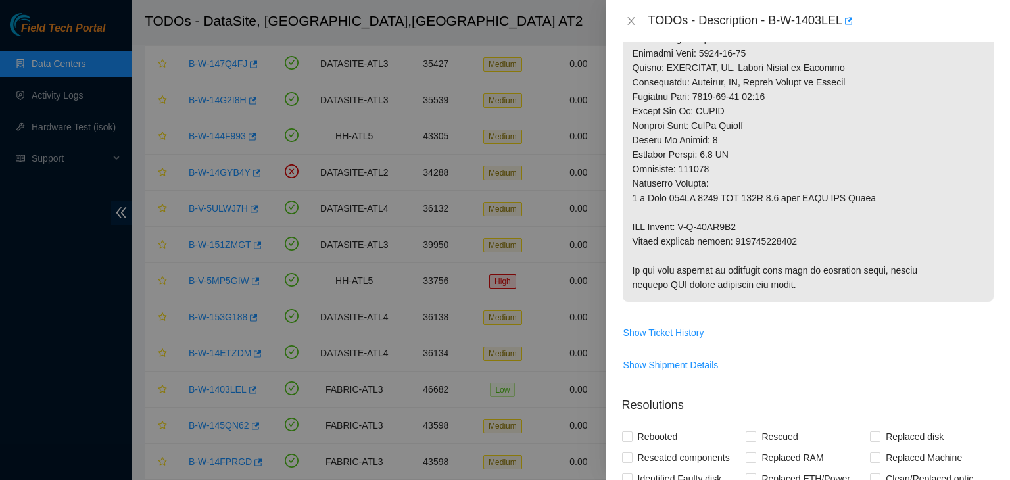
scroll to position [920, 0]
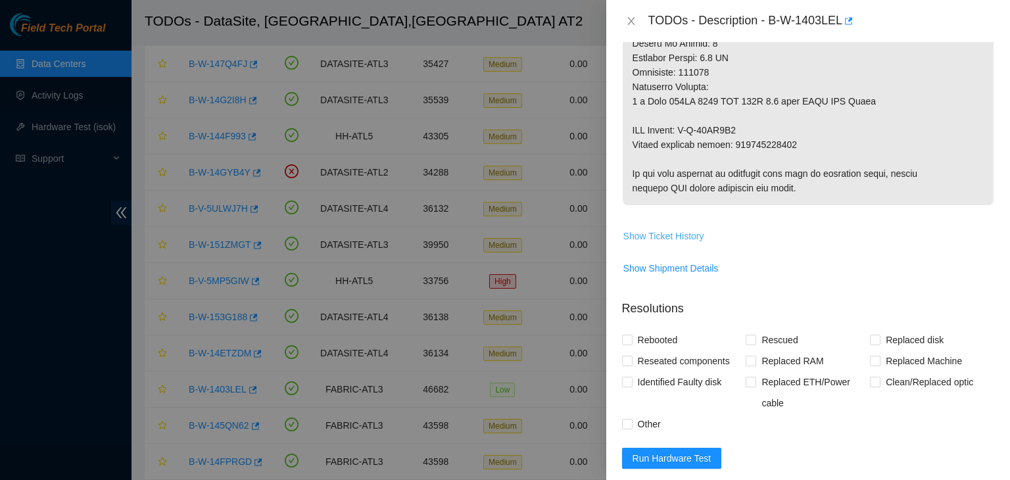
click at [683, 243] on span "Show Ticket History" at bounding box center [663, 236] width 81 height 14
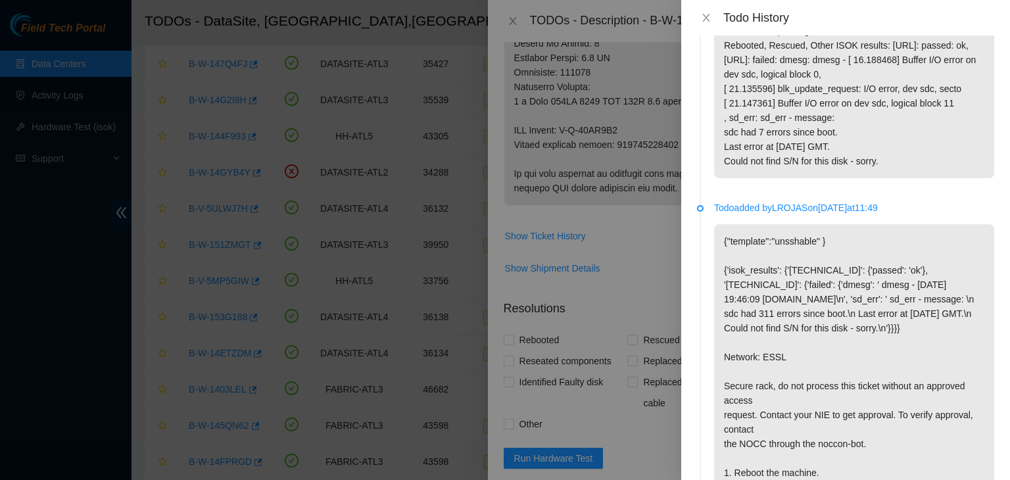
scroll to position [2498, 0]
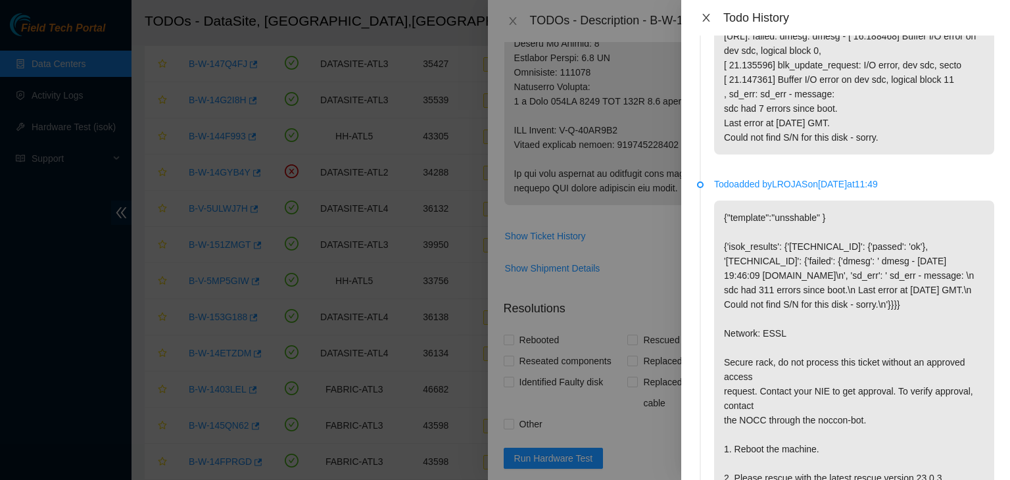
click at [705, 17] on icon "close" at bounding box center [706, 17] width 11 height 11
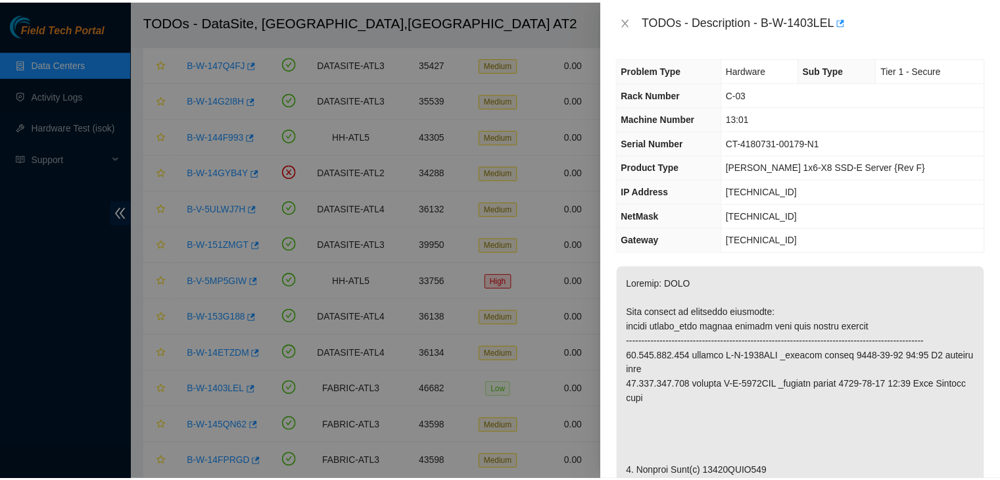
scroll to position [0, 0]
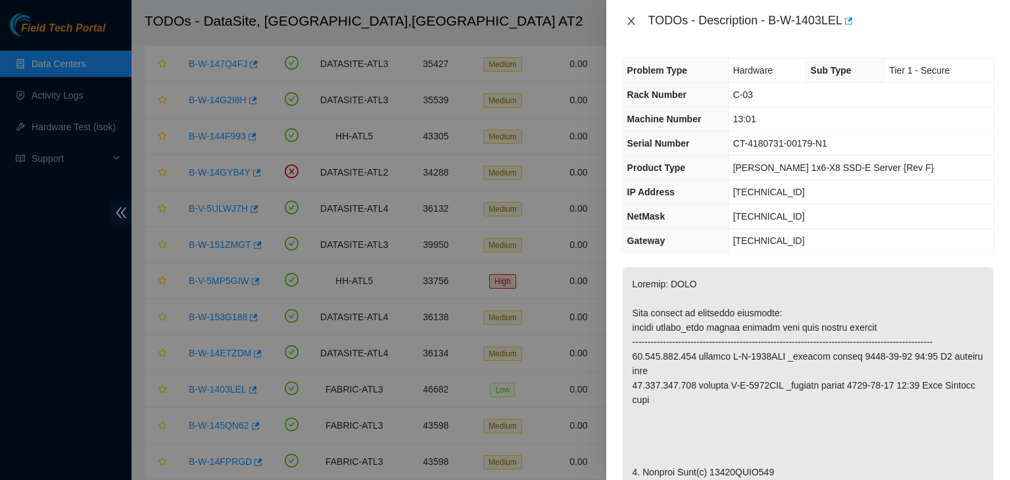
click at [630, 18] on icon "close" at bounding box center [631, 21] width 11 height 11
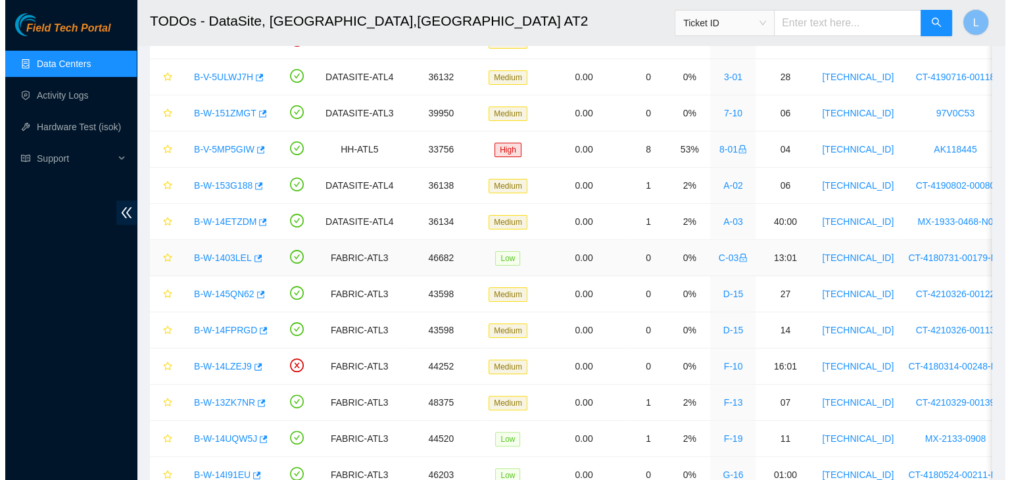
scroll to position [197, 0]
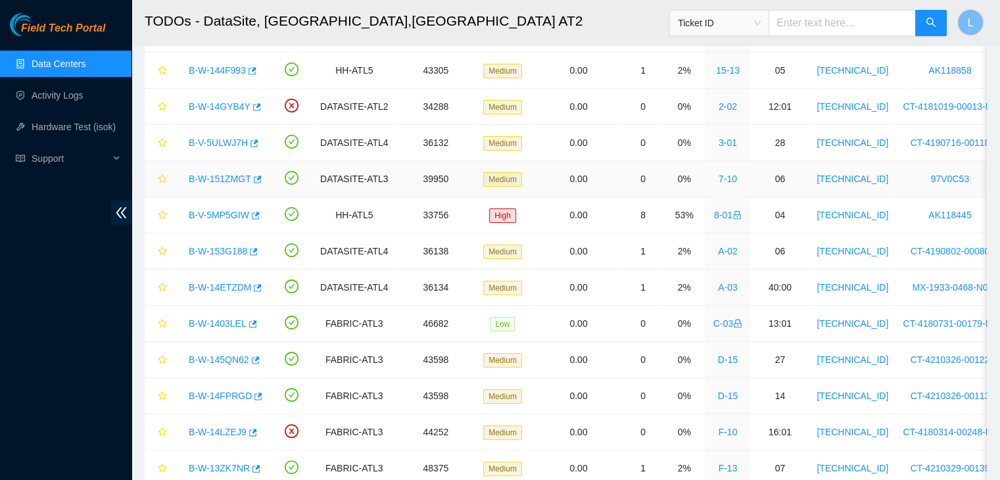
click at [238, 180] on link "B-W-151ZMGT" at bounding box center [220, 179] width 62 height 11
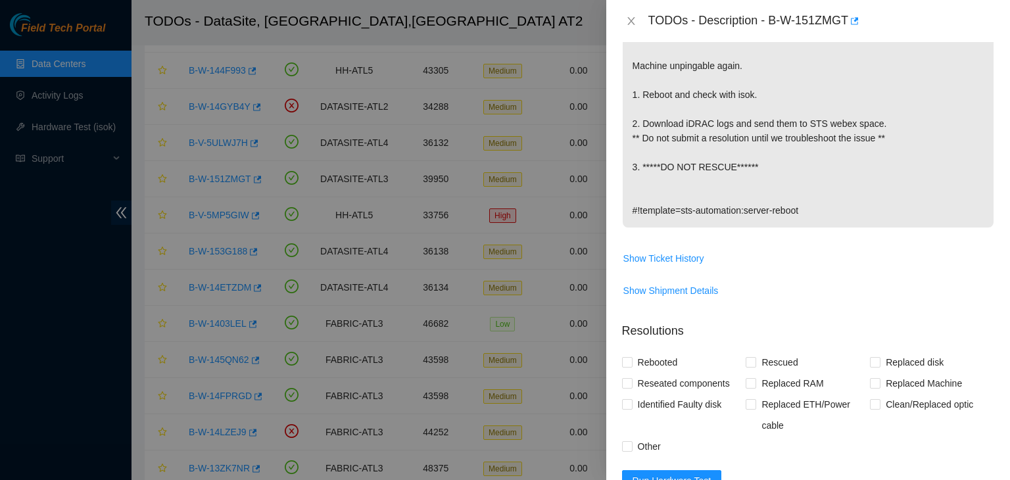
scroll to position [263, 0]
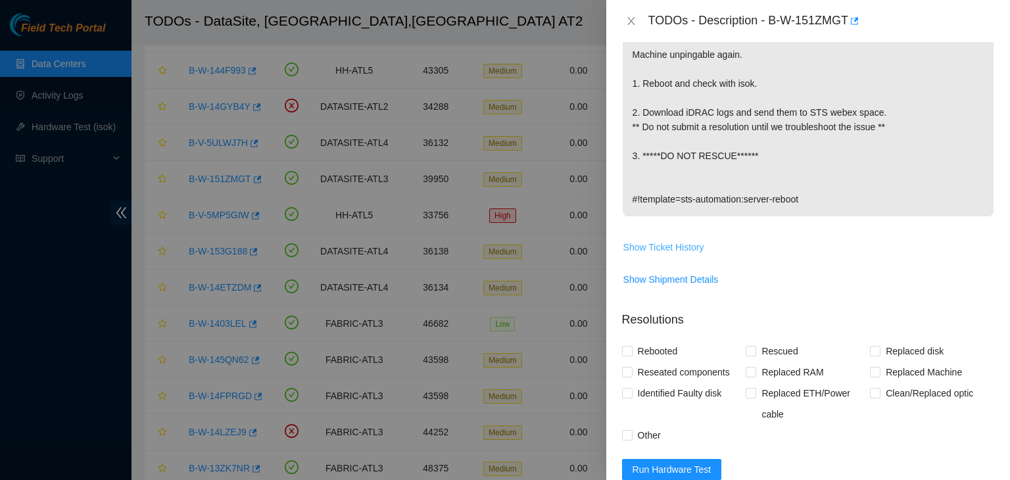
click at [696, 250] on span "Show Ticket History" at bounding box center [663, 247] width 81 height 14
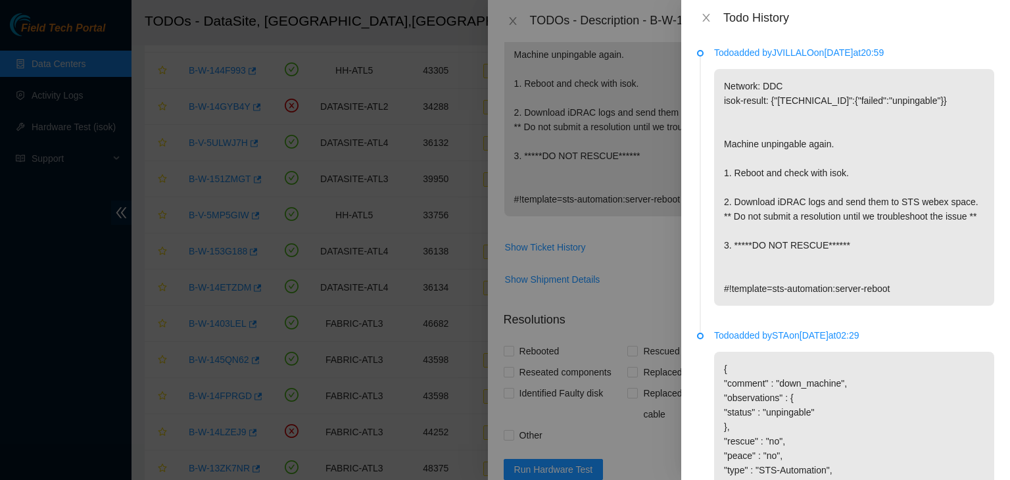
scroll to position [0, 0]
click at [710, 22] on icon "close" at bounding box center [706, 17] width 11 height 11
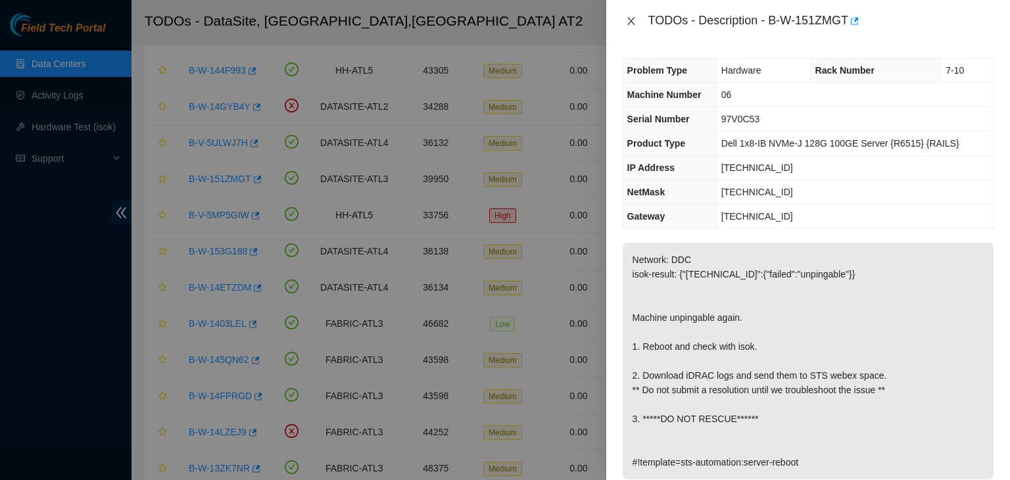
click at [632, 21] on icon "close" at bounding box center [631, 21] width 11 height 11
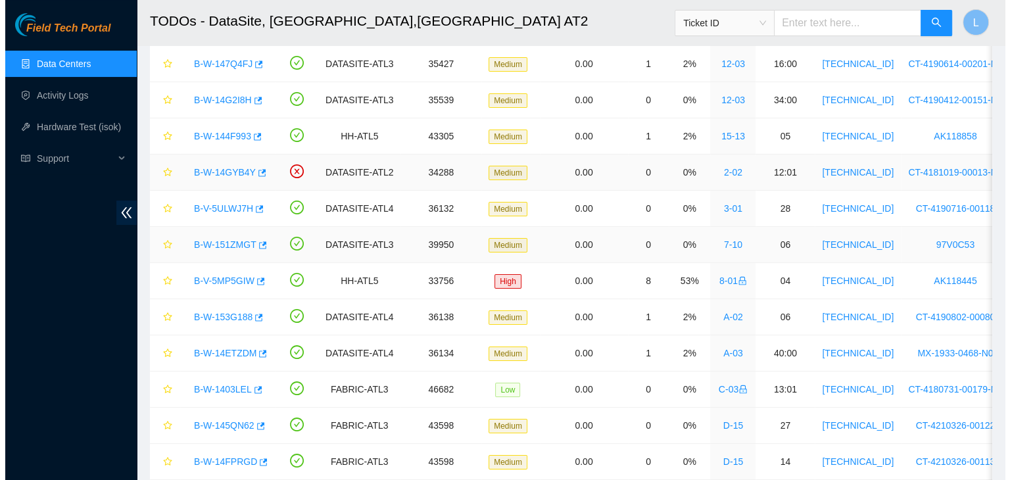
scroll to position [66, 0]
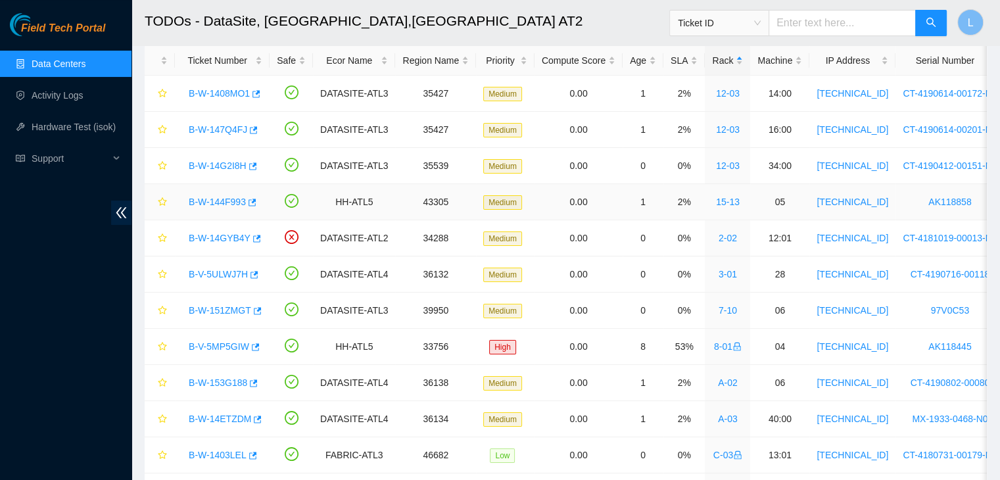
click at [208, 202] on link "B-W-144F993" at bounding box center [217, 202] width 57 height 11
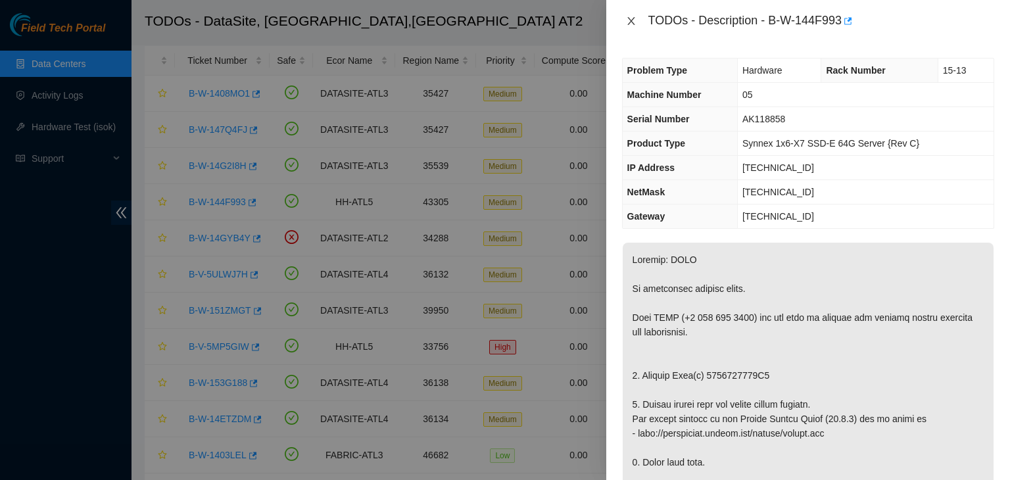
click at [632, 22] on icon "close" at bounding box center [631, 21] width 11 height 11
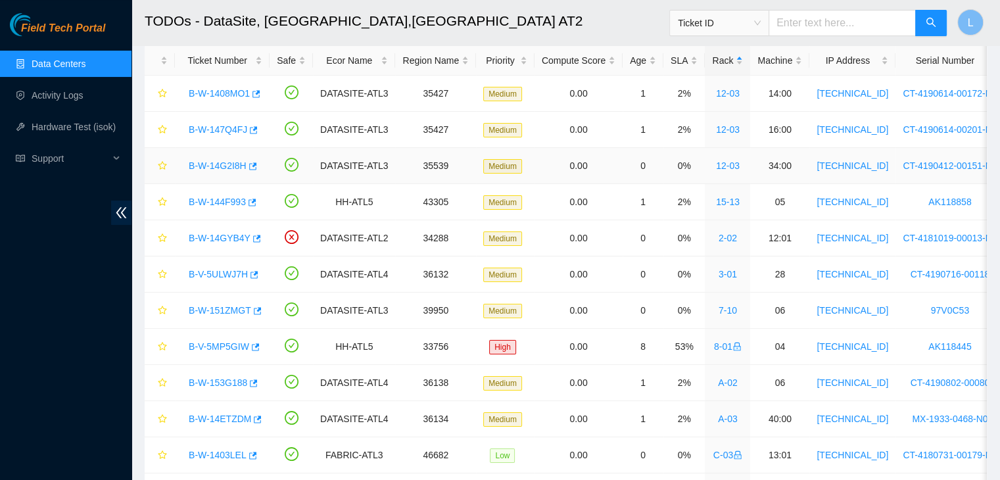
click at [241, 166] on link "B-W-14G2I8H" at bounding box center [218, 165] width 58 height 11
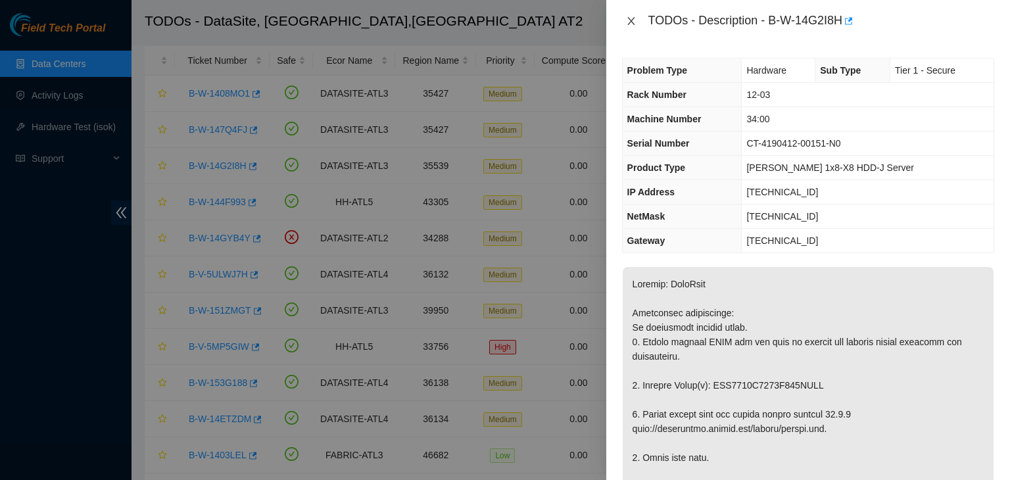
click at [630, 22] on icon "close" at bounding box center [631, 21] width 11 height 11
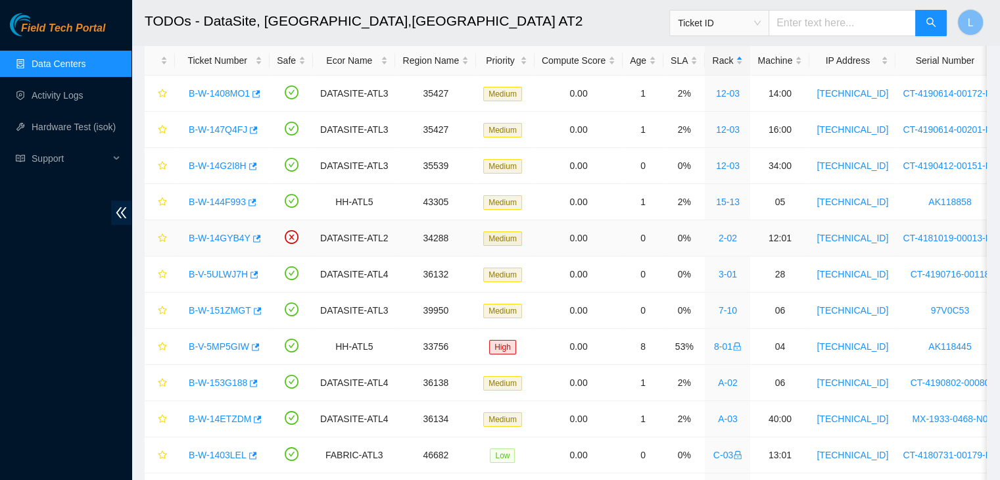
click at [210, 237] on link "B-W-14GYB4Y" at bounding box center [220, 238] width 62 height 11
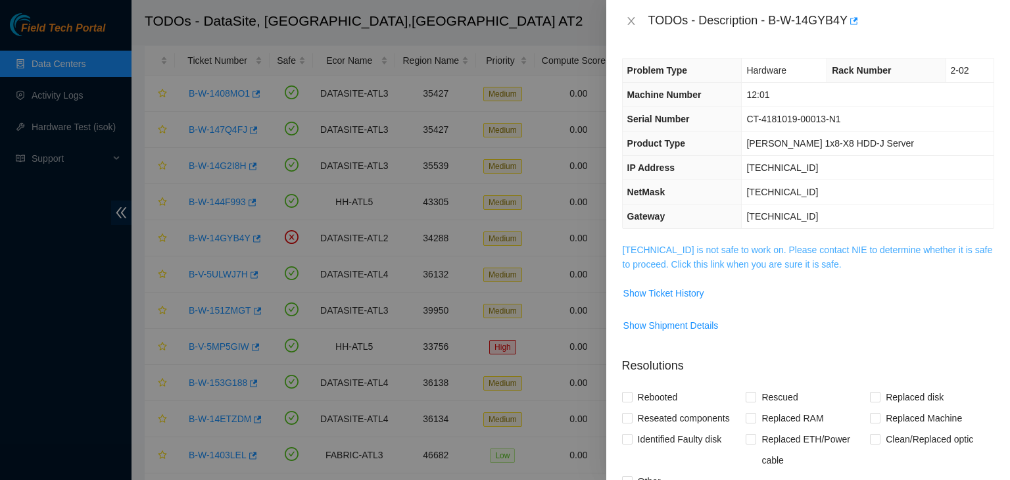
click at [679, 264] on link "[TECHNICAL_ID] is not safe to work on. Please contact NIE to determine whether …" at bounding box center [807, 256] width 370 height 25
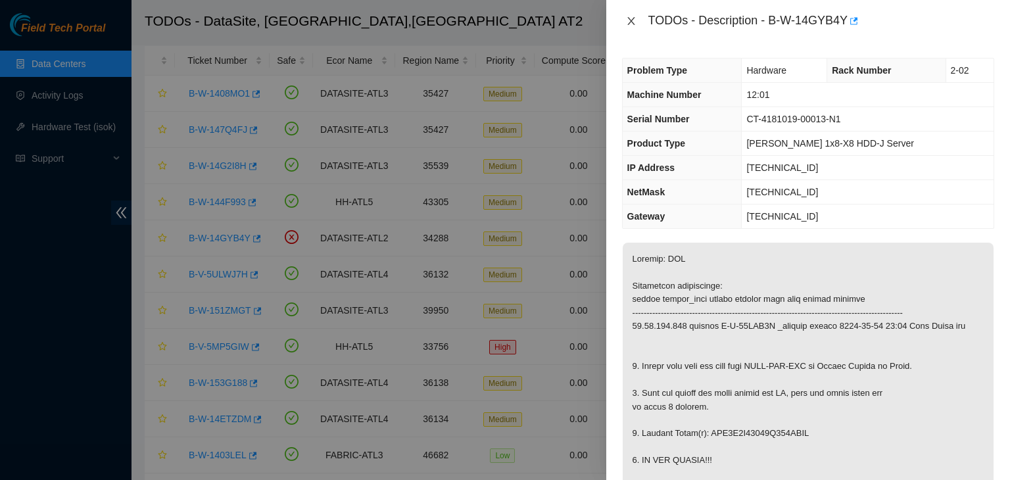
click at [634, 23] on icon "close" at bounding box center [631, 21] width 11 height 11
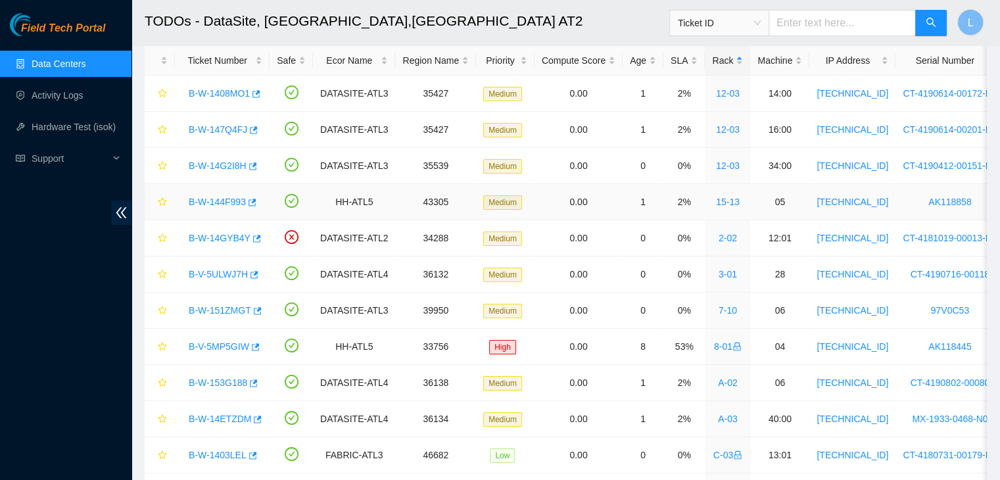
click at [200, 202] on link "B-W-144F993" at bounding box center [217, 202] width 57 height 11
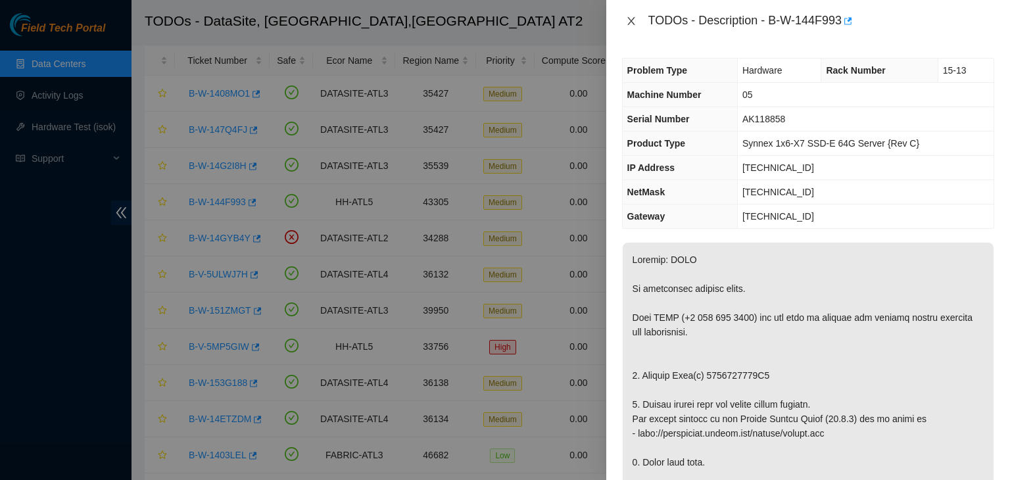
click at [630, 20] on icon "close" at bounding box center [630, 21] width 7 height 8
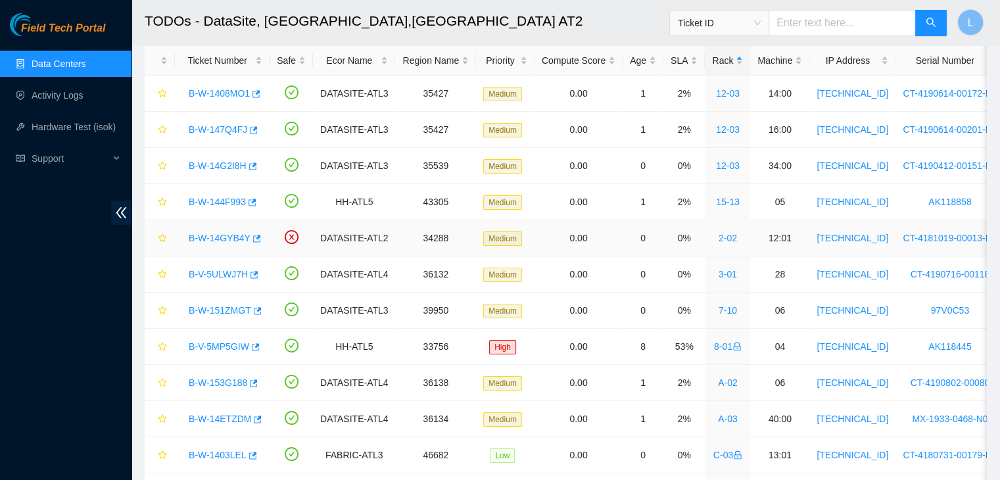
click at [231, 230] on div "B-W-14GYB4Y" at bounding box center [222, 237] width 80 height 21
click at [233, 234] on link "B-W-14GYB4Y" at bounding box center [220, 238] width 62 height 11
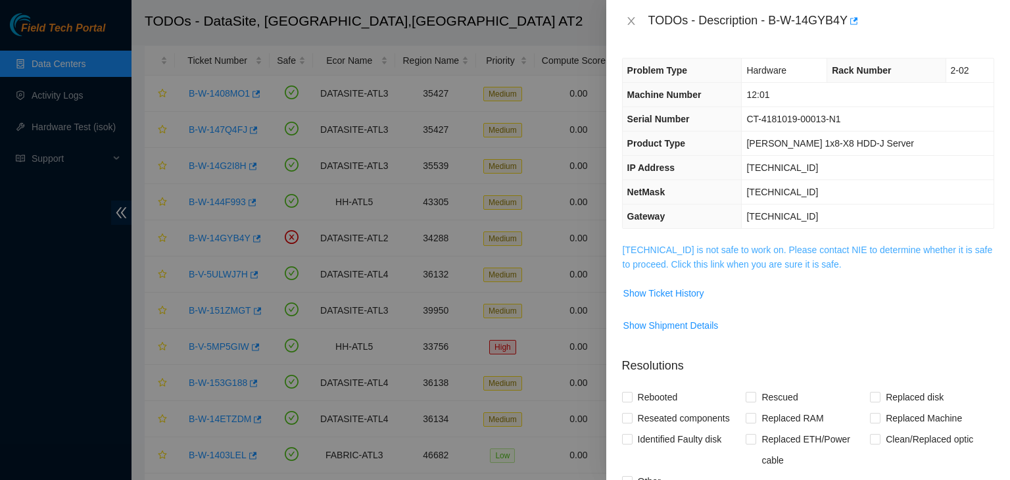
click at [653, 262] on link "[TECHNICAL_ID] is not safe to work on. Please contact NIE to determine whether …" at bounding box center [807, 256] width 370 height 25
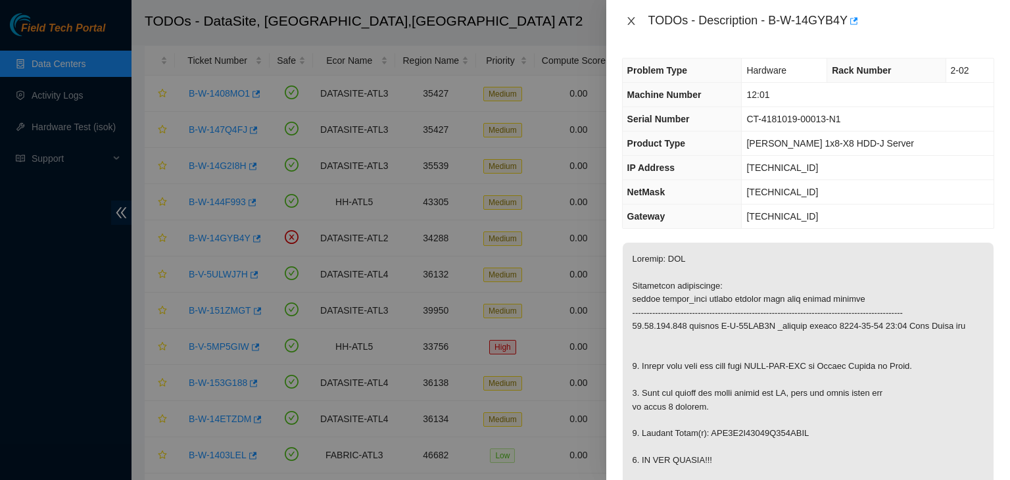
click at [630, 20] on icon "close" at bounding box center [631, 21] width 11 height 11
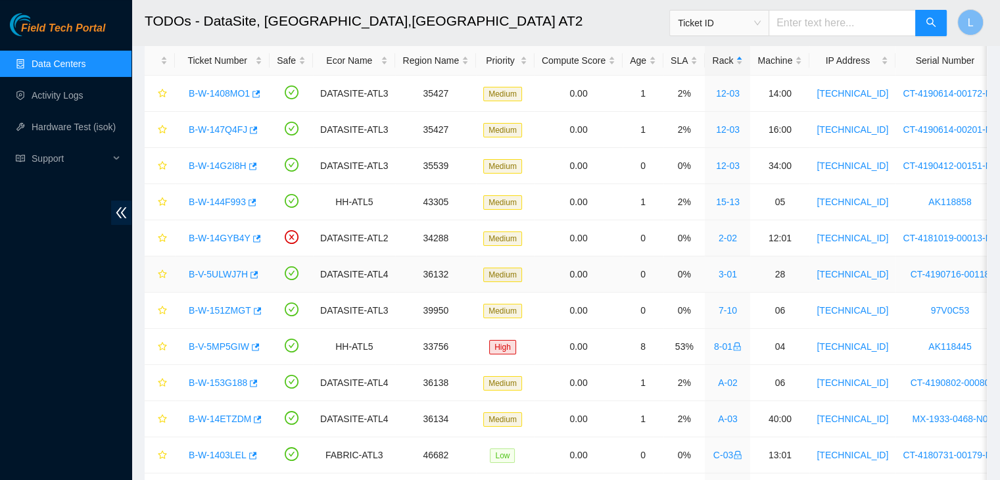
click at [206, 271] on link "B-V-5ULWJ7H" at bounding box center [218, 274] width 59 height 11
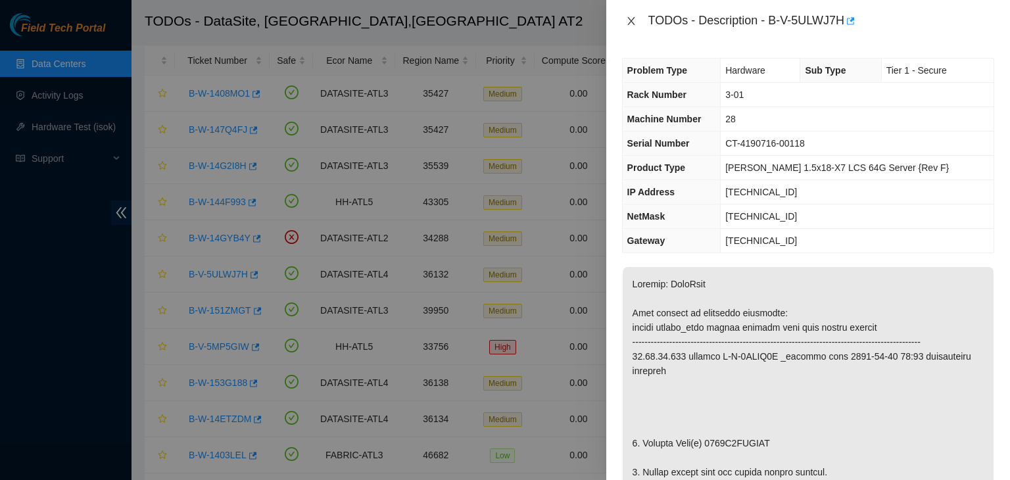
click at [631, 22] on icon "close" at bounding box center [631, 21] width 11 height 11
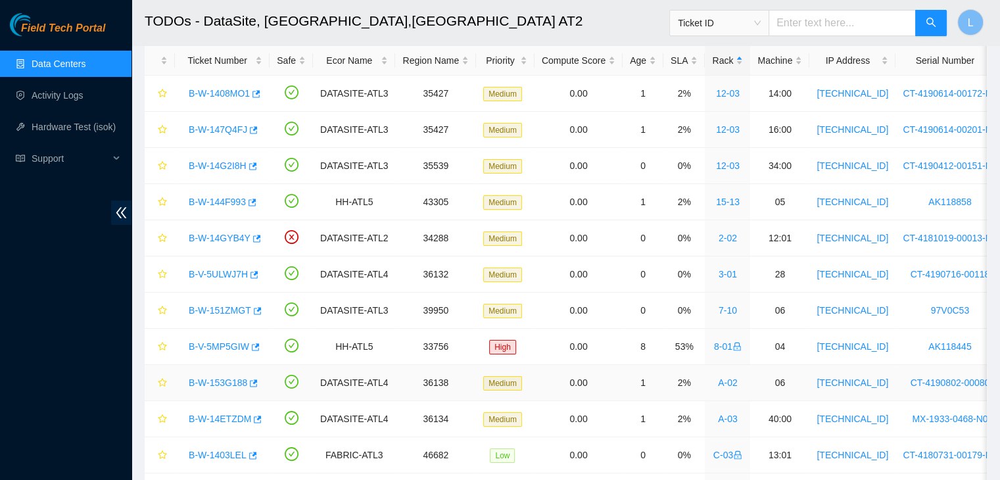
click at [214, 381] on link "B-W-153G188" at bounding box center [218, 382] width 58 height 11
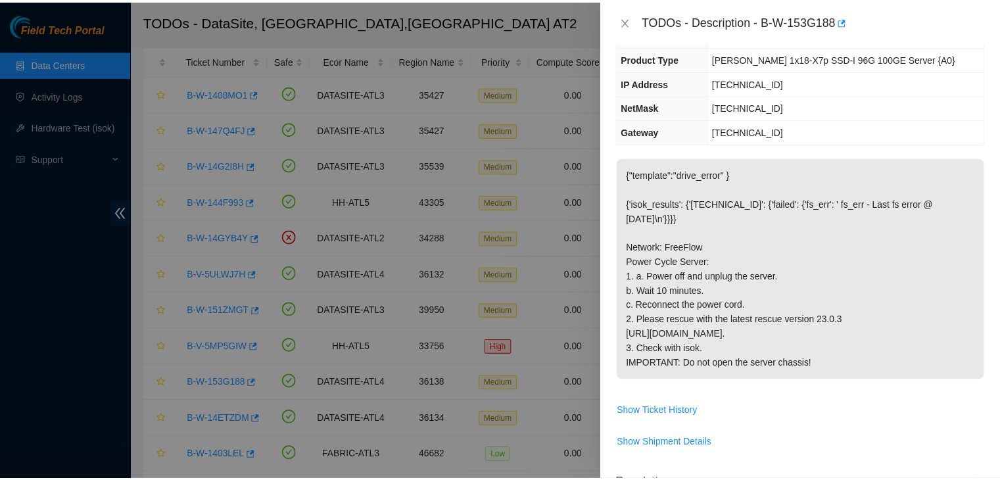
scroll to position [131, 0]
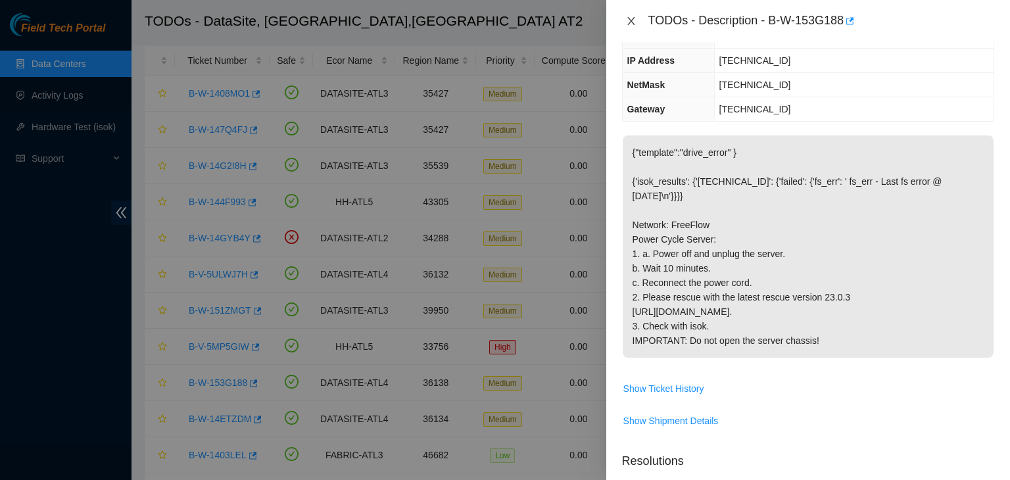
click at [632, 22] on icon "close" at bounding box center [630, 21] width 7 height 8
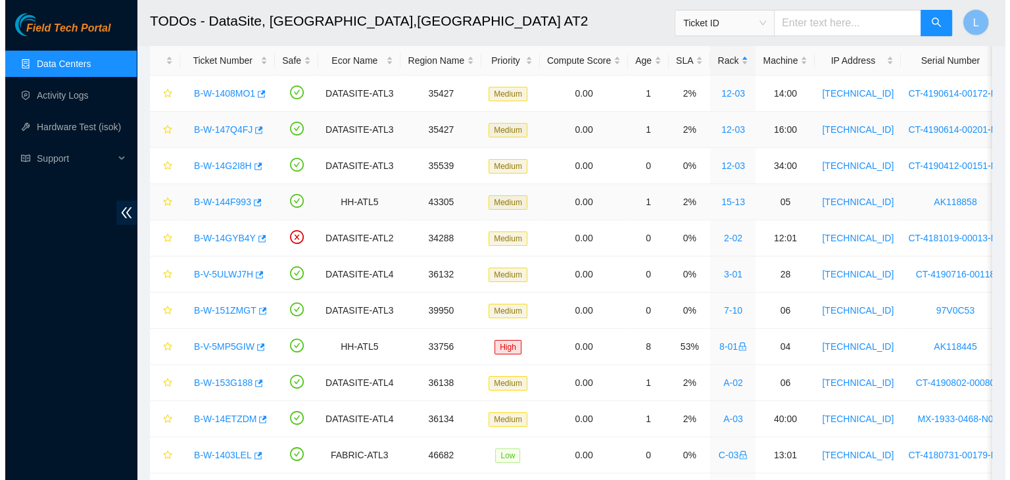
scroll to position [174, 0]
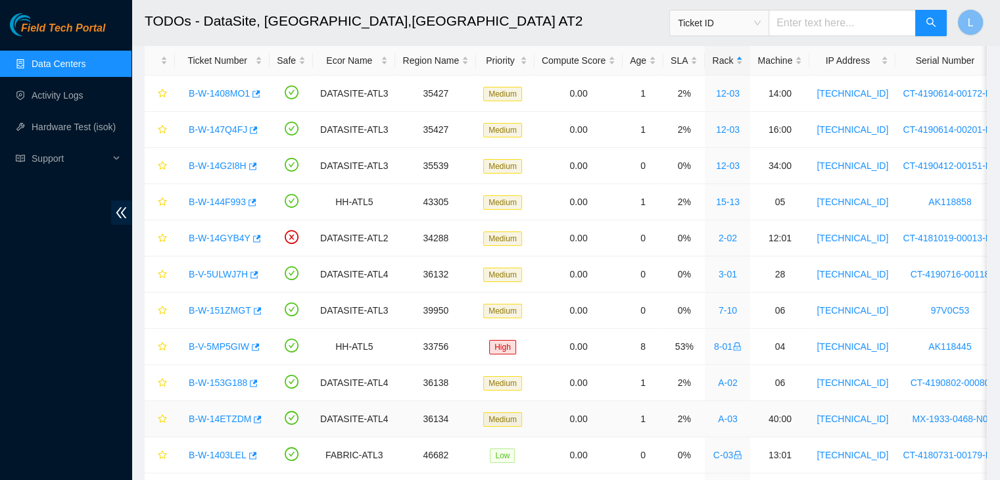
click at [203, 420] on link "B-W-14ETZDM" at bounding box center [220, 418] width 62 height 11
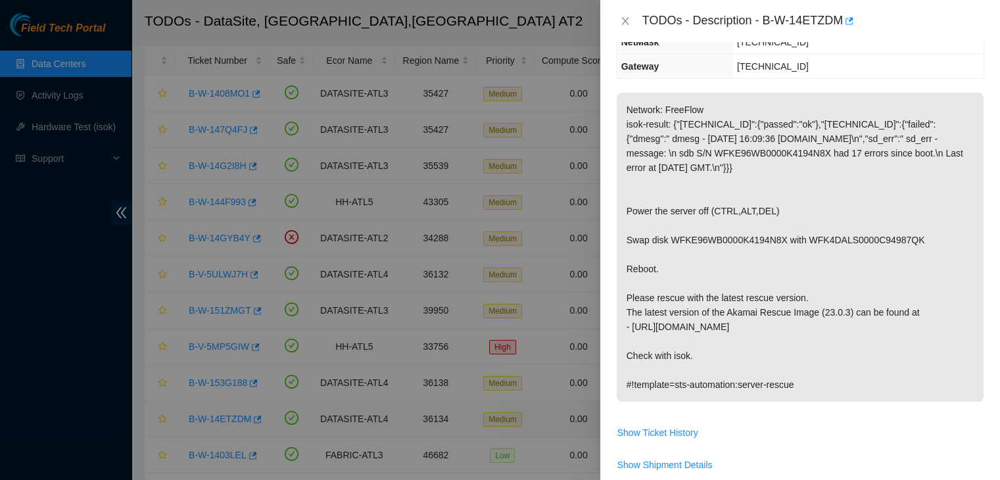
scroll to position [131, 0]
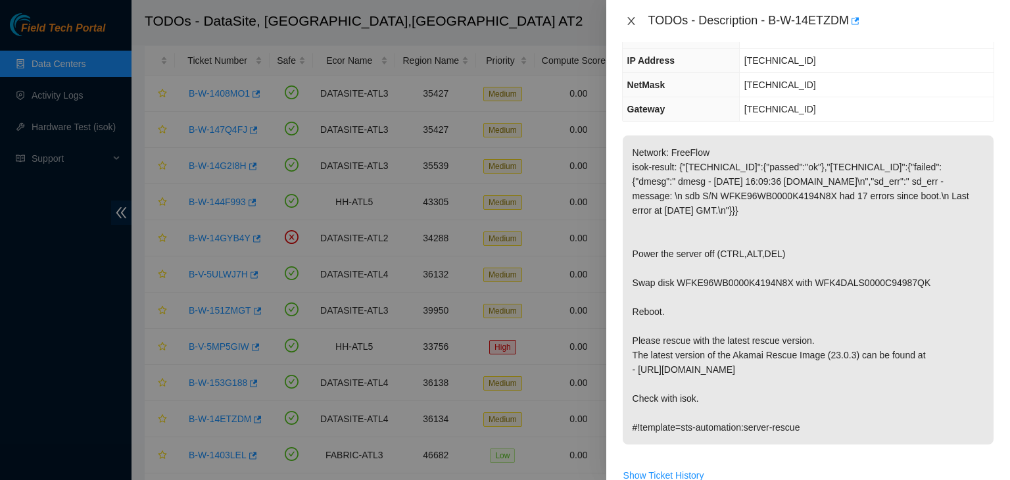
click at [632, 22] on icon "close" at bounding box center [631, 21] width 11 height 11
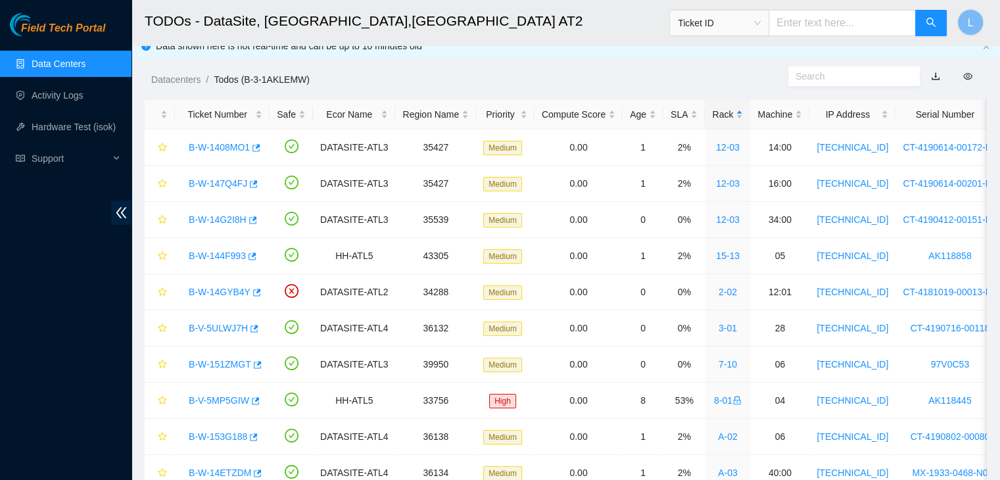
scroll to position [0, 0]
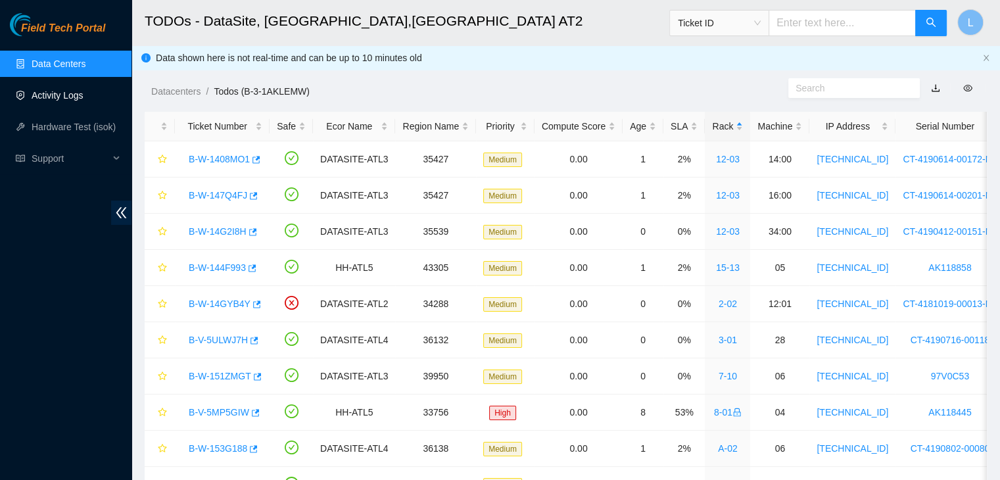
click at [59, 101] on link "Activity Logs" at bounding box center [58, 95] width 52 height 11
